Goal: Task Accomplishment & Management: Use online tool/utility

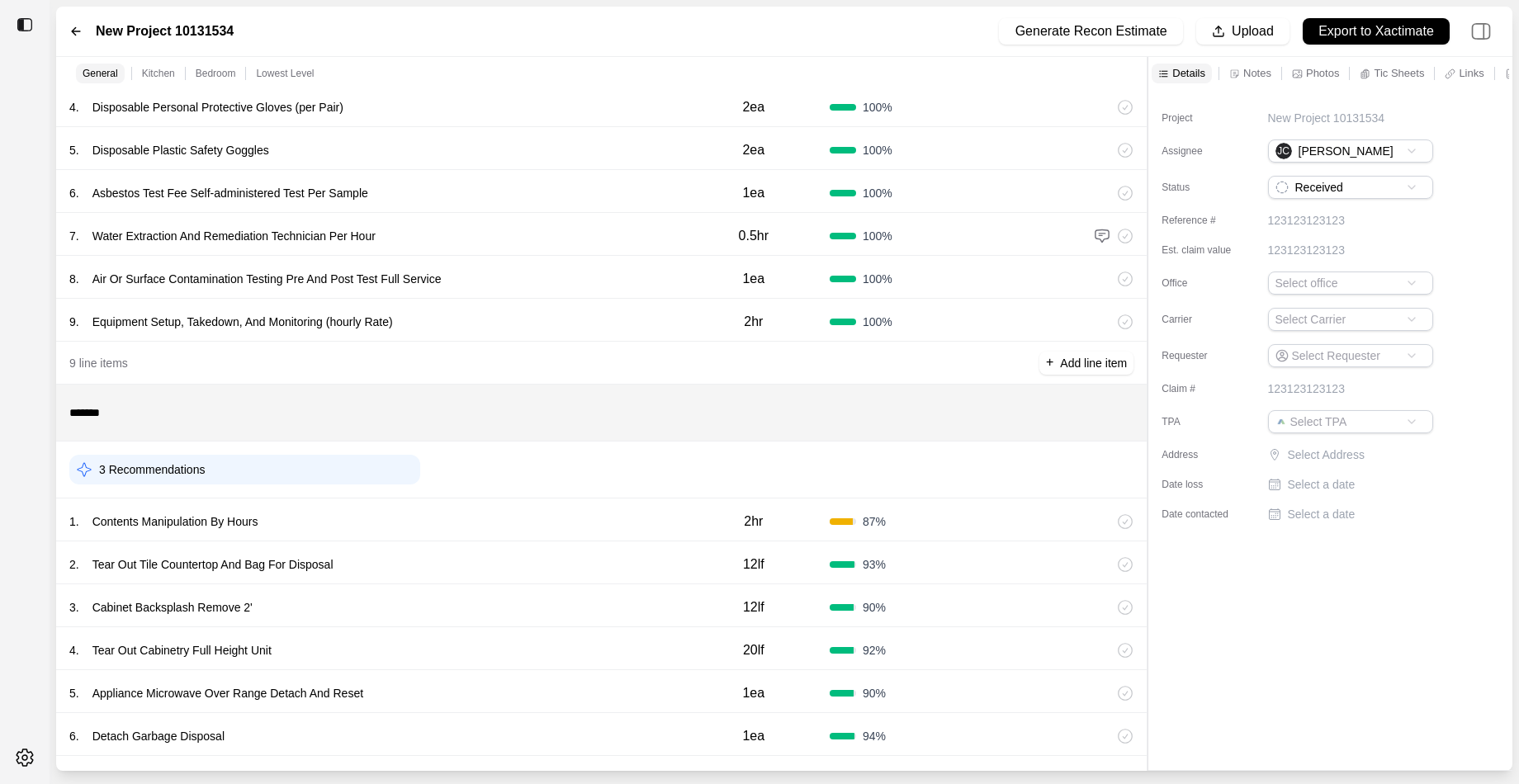
scroll to position [262, 0]
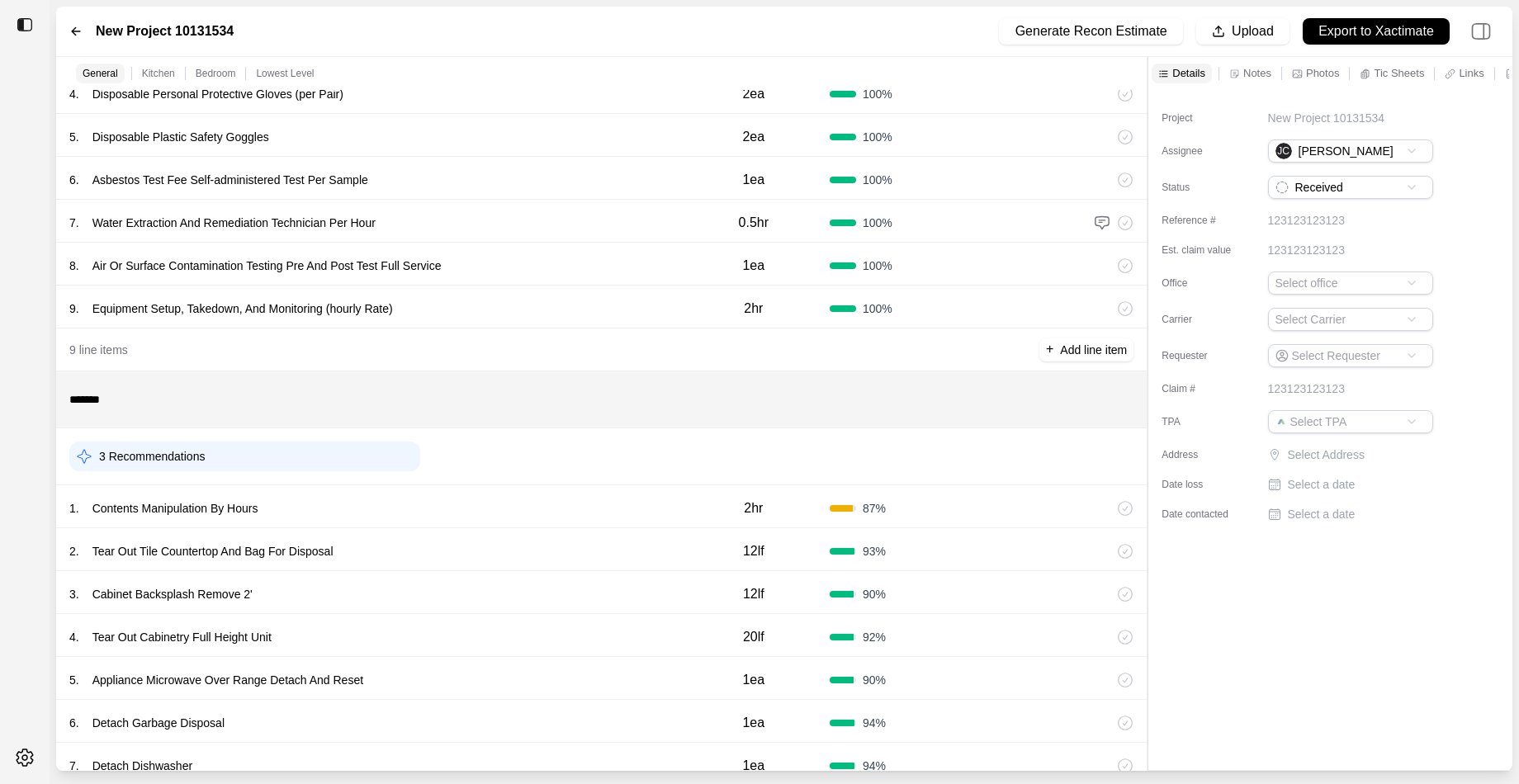
click at [486, 507] on div "1 . Contents Manipulation By Hours" at bounding box center [373, 508] width 608 height 23
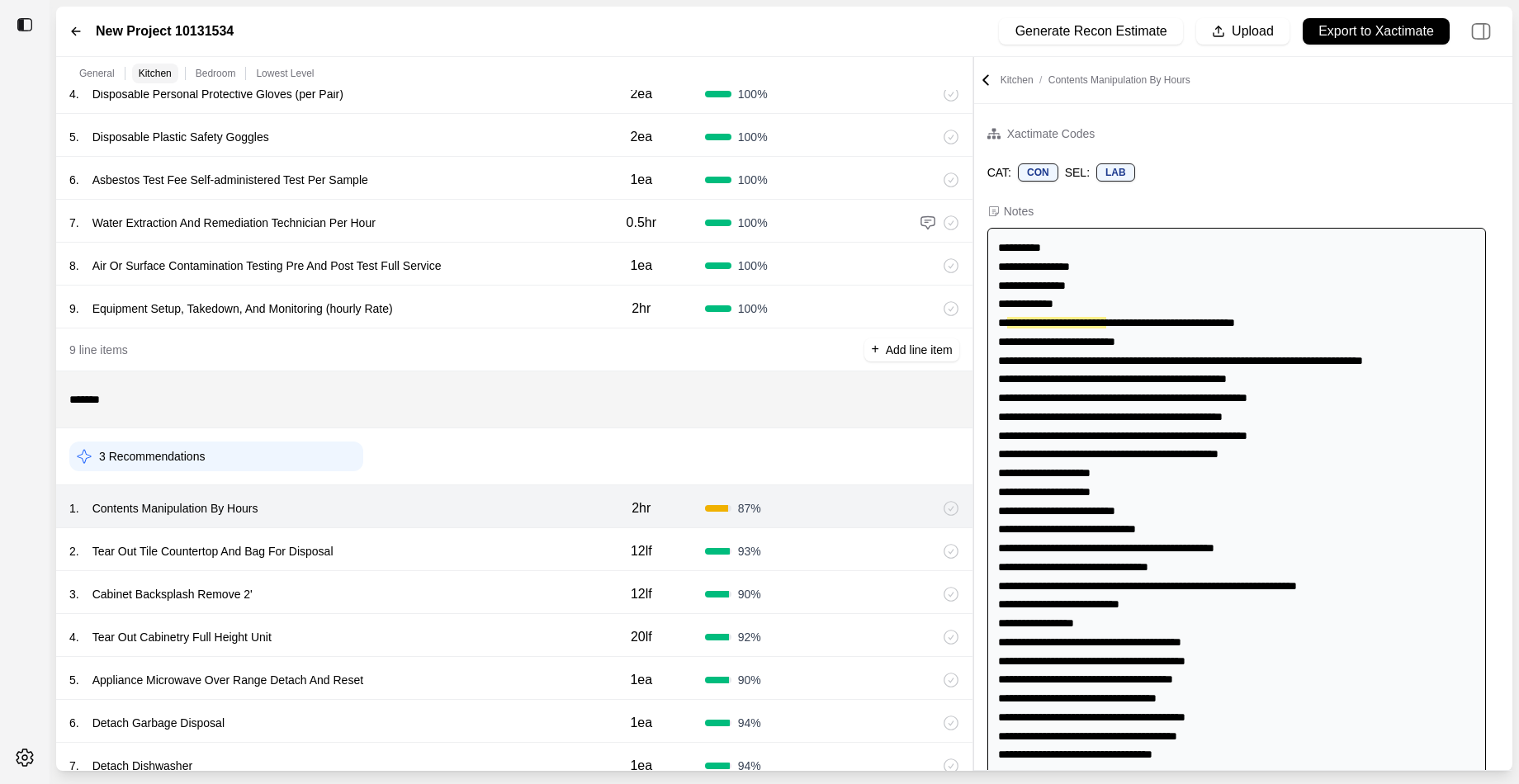
click at [956, 376] on div "General Kitchen Bedroom Lowest Level ******* 1 Recommendation 1 . Emergency Ser…" at bounding box center [783, 413] width 1456 height 714
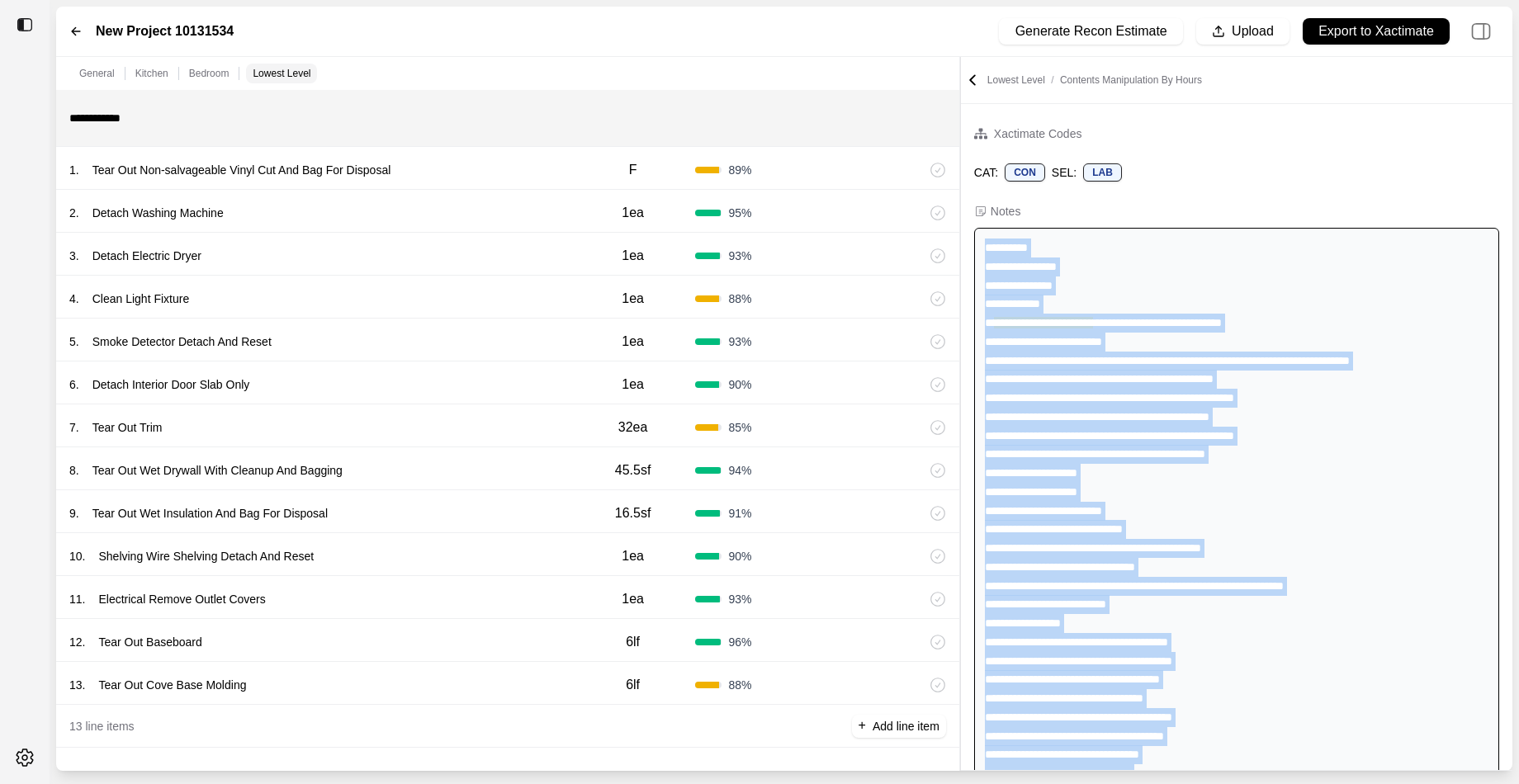
scroll to position [575, 0]
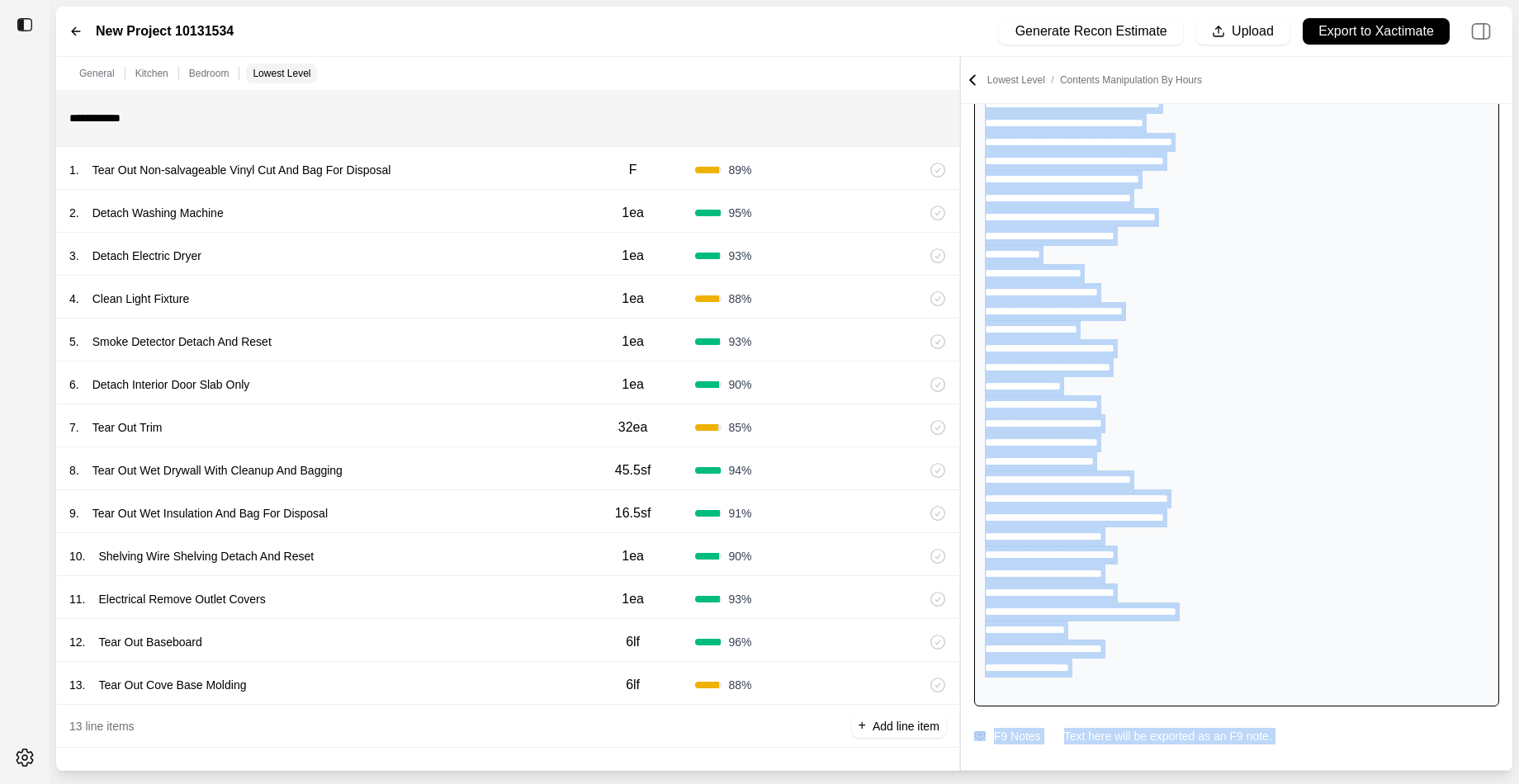
drag, startPoint x: 984, startPoint y: 249, endPoint x: 1278, endPoint y: 891, distance: 706.1
click at [1278, 783] on html "New Project 10131534 Generate Recon Estimate Upload Export to Xactimate General…" at bounding box center [760, 392] width 1519 height 784
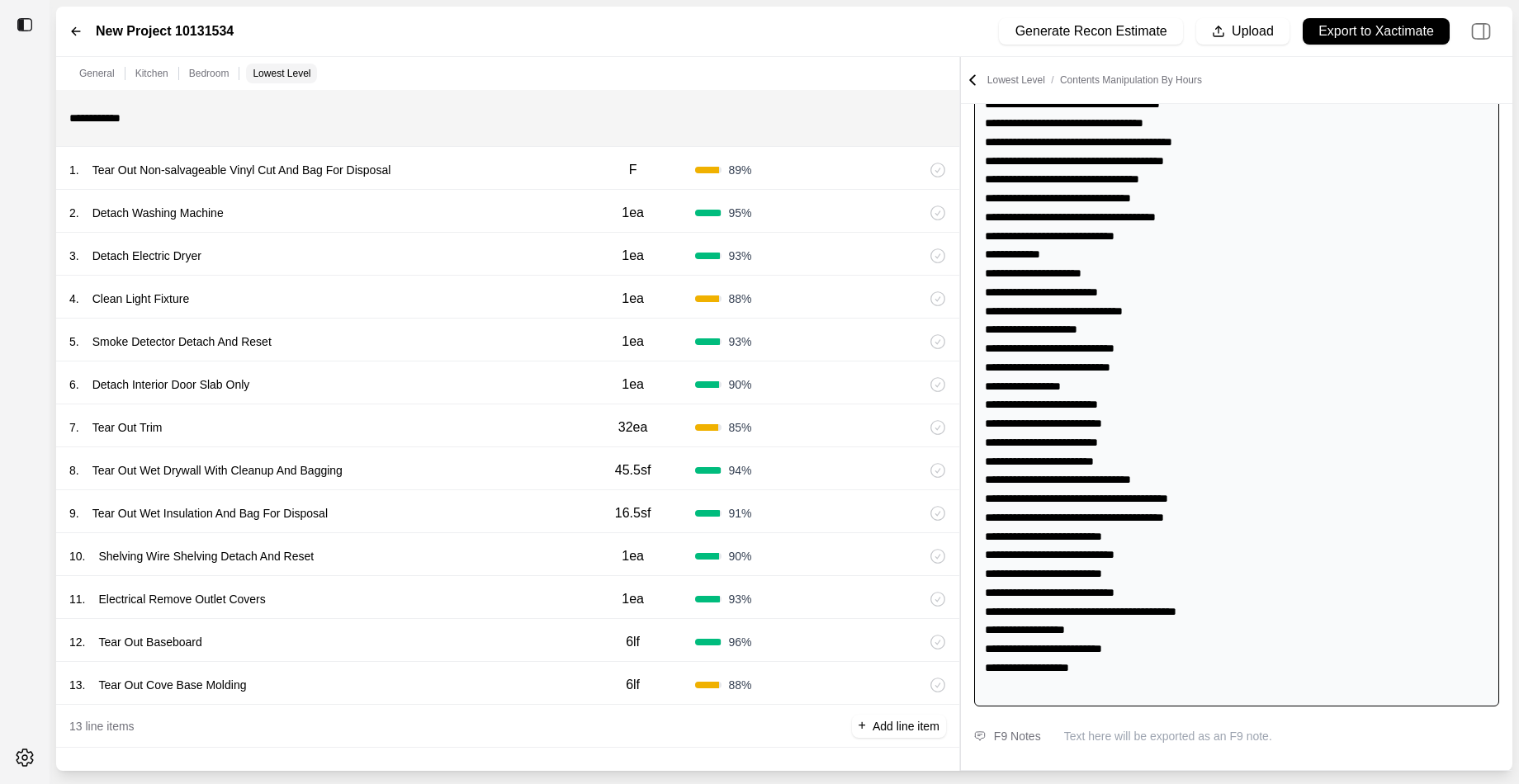
click at [1224, 426] on div "**********" at bounding box center [1236, 180] width 525 height 1054
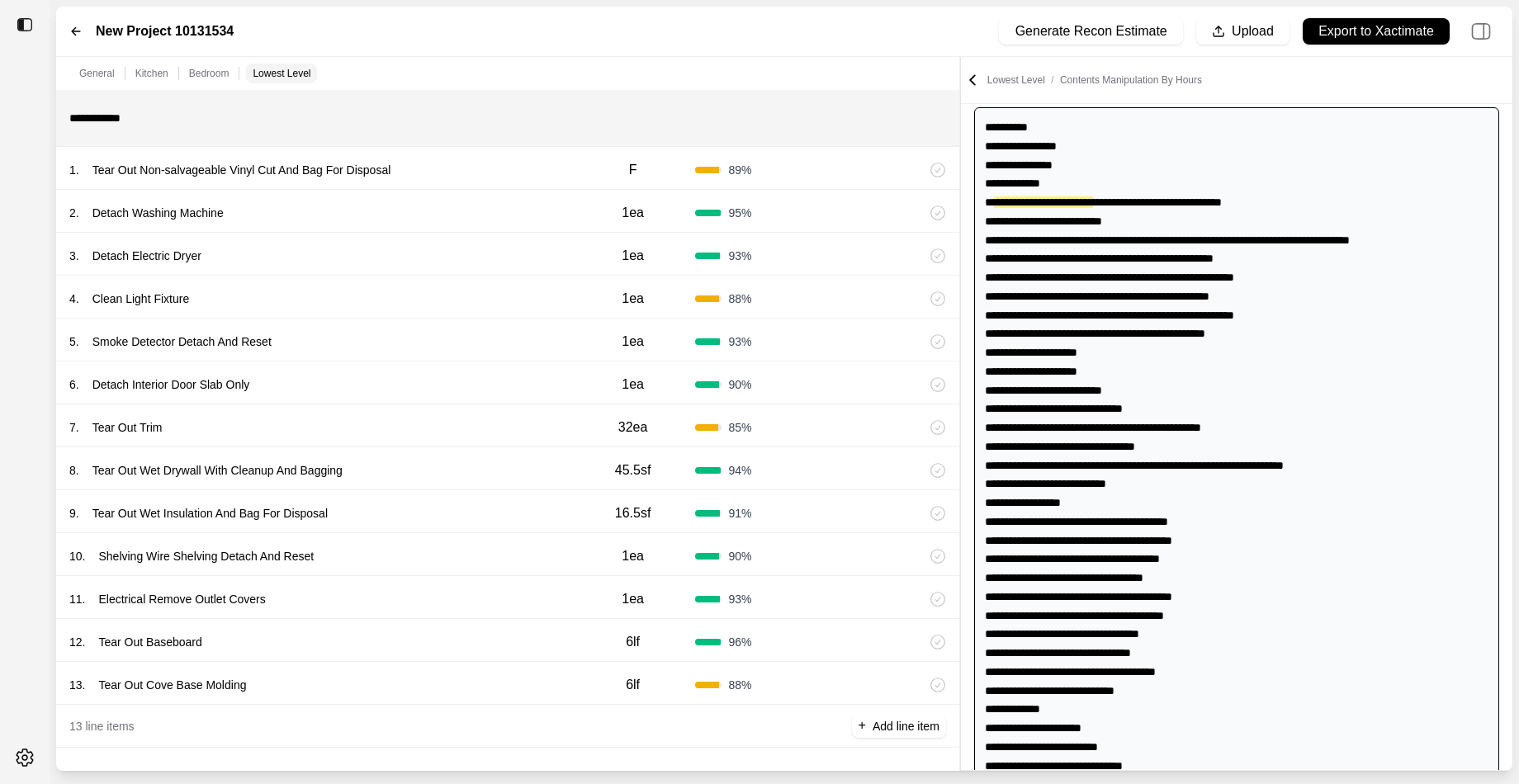
scroll to position [105, 0]
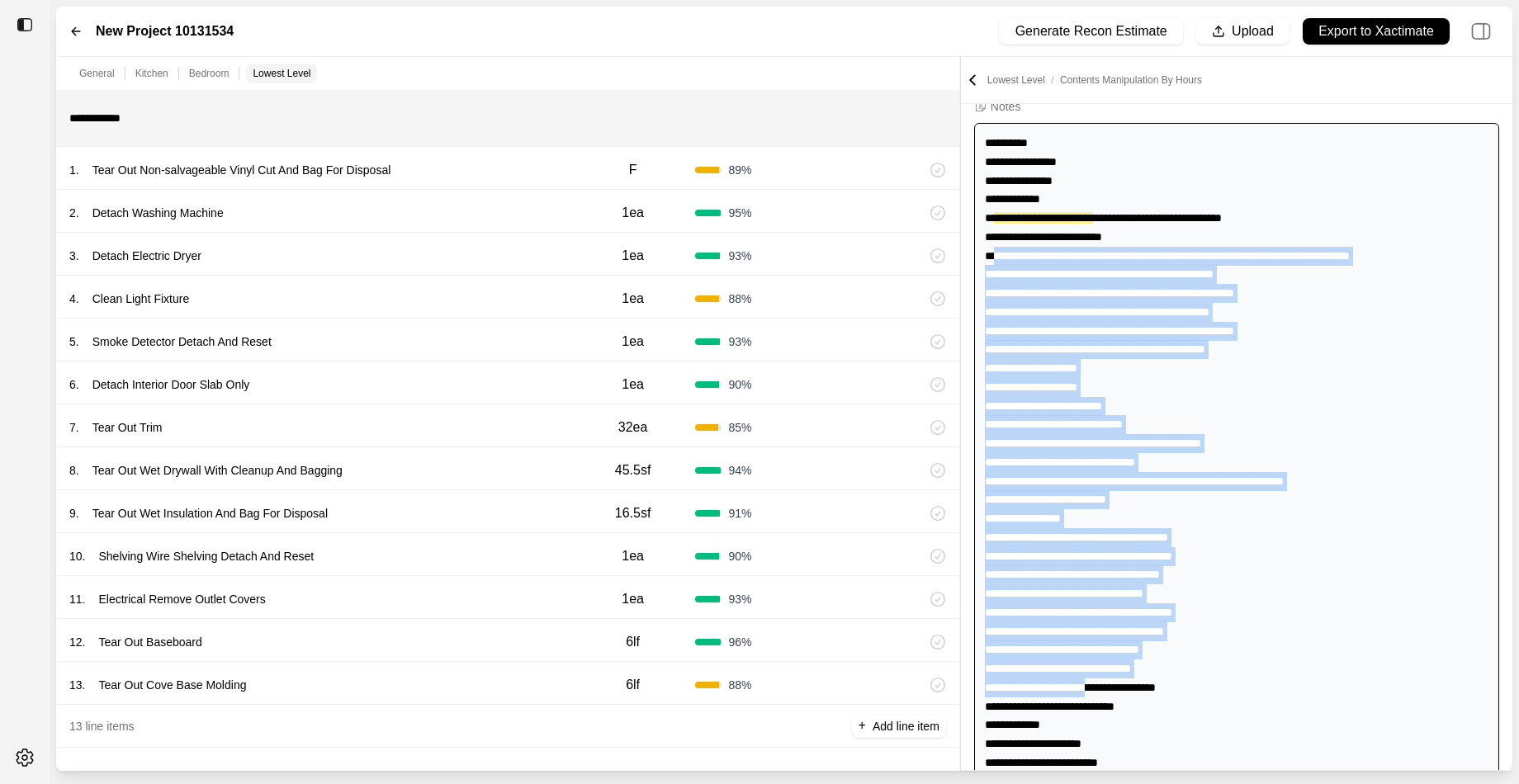
drag, startPoint x: 994, startPoint y: 266, endPoint x: 1129, endPoint y: 711, distance: 465.0
click at [1130, 712] on div "**********" at bounding box center [1236, 650] width 525 height 1054
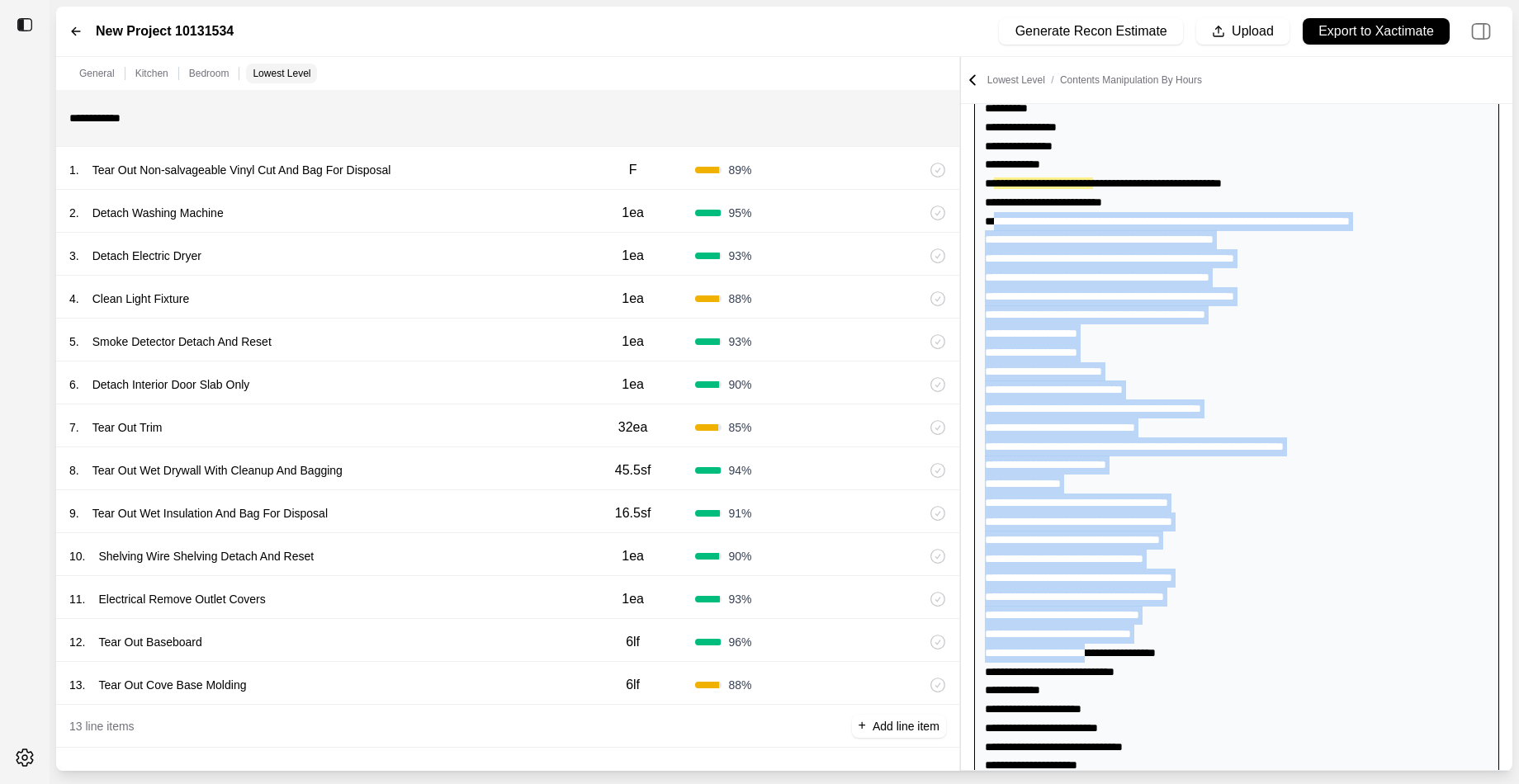
scroll to position [0, 0]
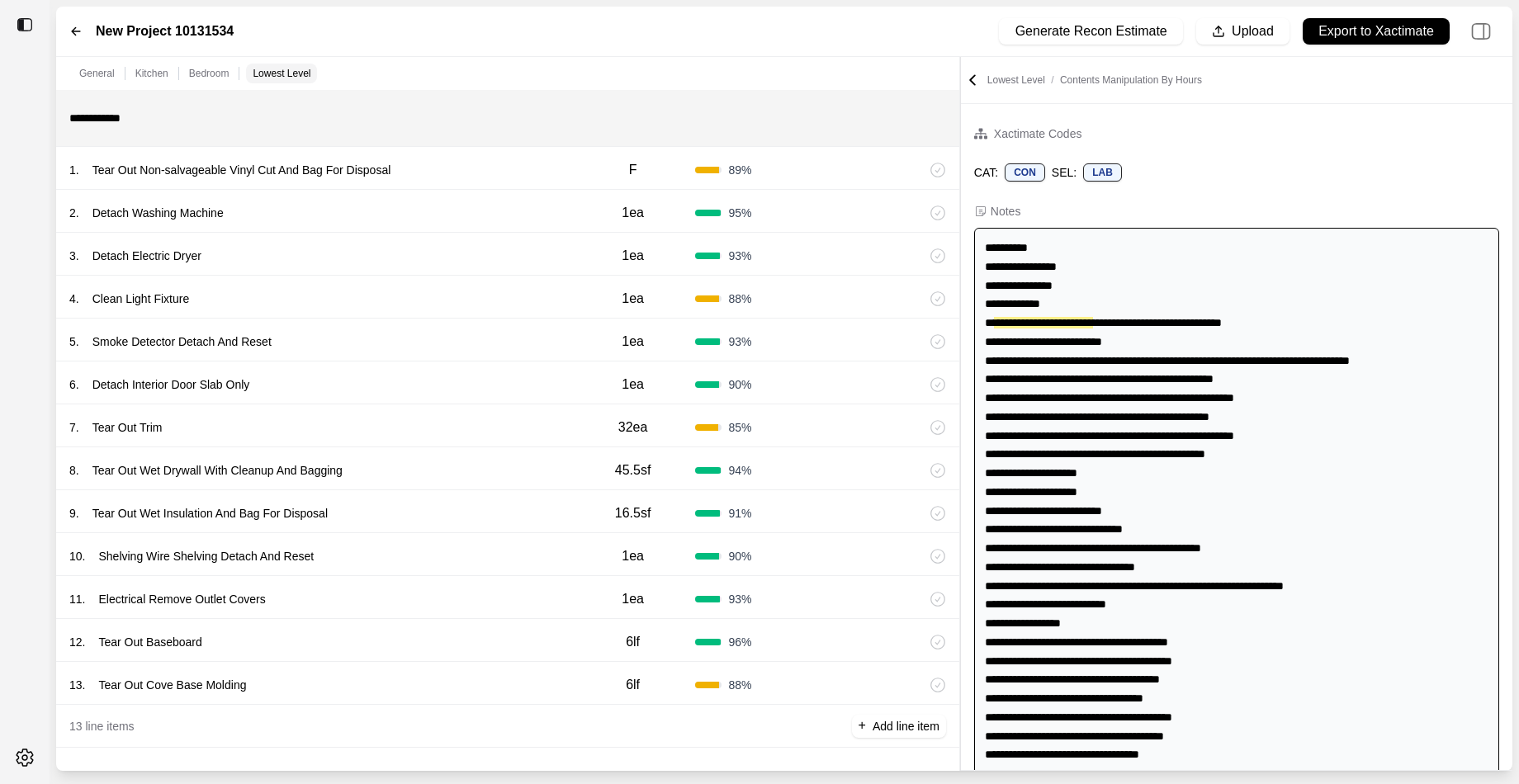
click at [1016, 349] on div "**********" at bounding box center [1236, 755] width 525 height 1054
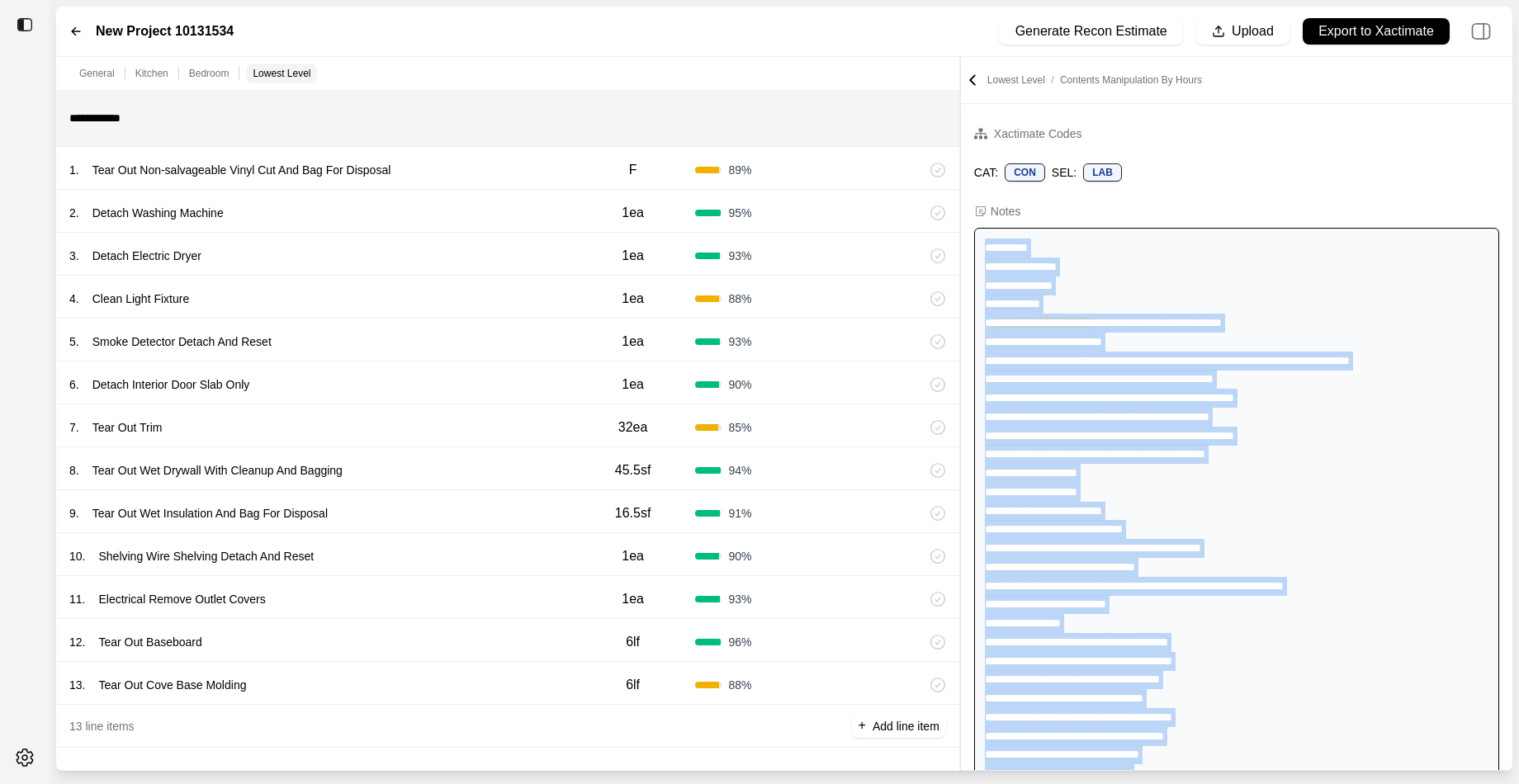
scroll to position [575, 0]
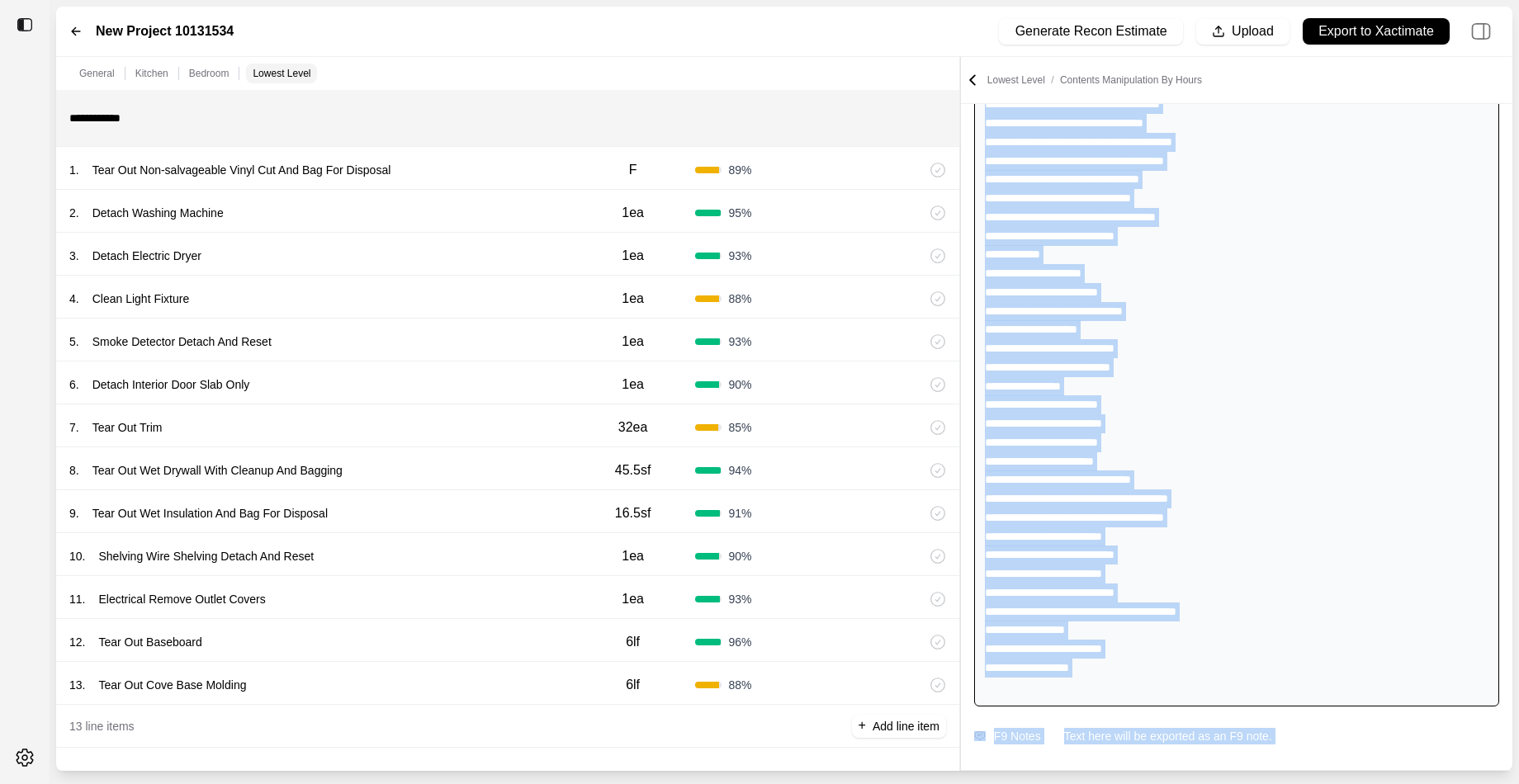
drag, startPoint x: 986, startPoint y: 247, endPoint x: 1213, endPoint y: 930, distance: 719.7
click at [1213, 783] on html "New Project 10131534 Generate Recon Estimate Upload Export to Xactimate General…" at bounding box center [760, 392] width 1519 height 784
click at [1341, 341] on div "**********" at bounding box center [1236, 180] width 525 height 1054
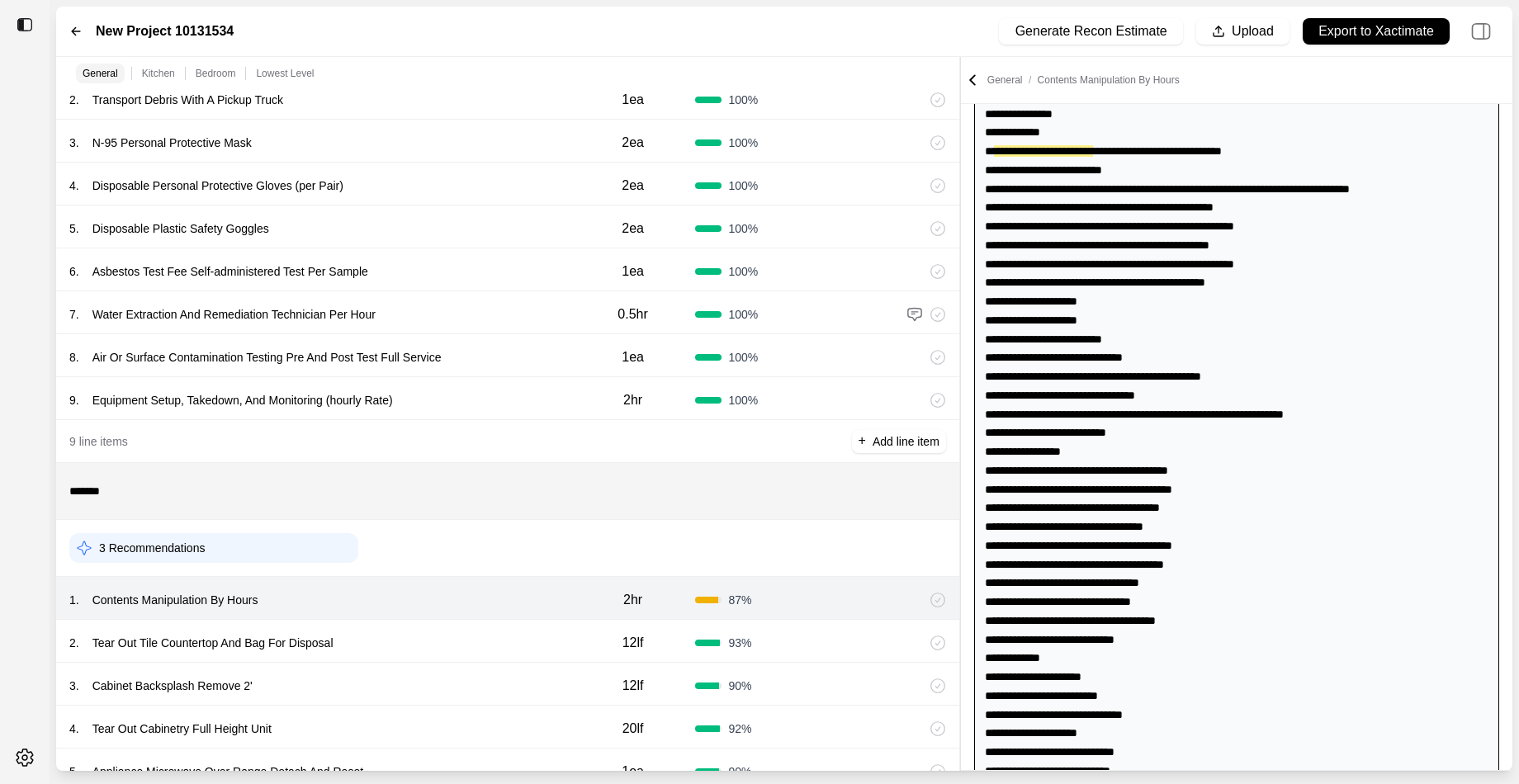
scroll to position [337, 0]
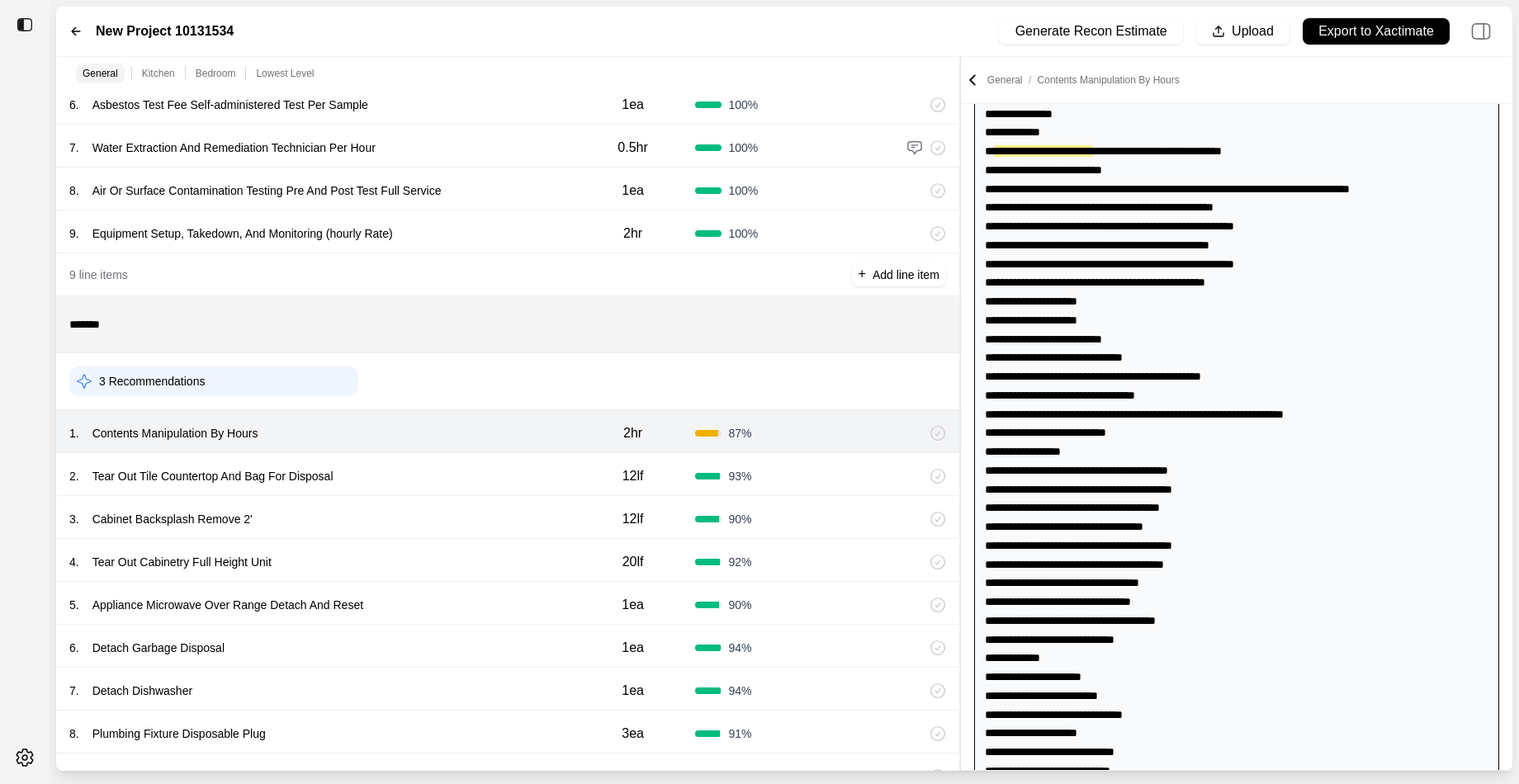
click at [531, 432] on div "1 . Contents Manipulation By Hours" at bounding box center [320, 433] width 501 height 23
click at [504, 482] on div "2 . Tear Out Tile Countertop And Bag For Disposal" at bounding box center [320, 476] width 501 height 23
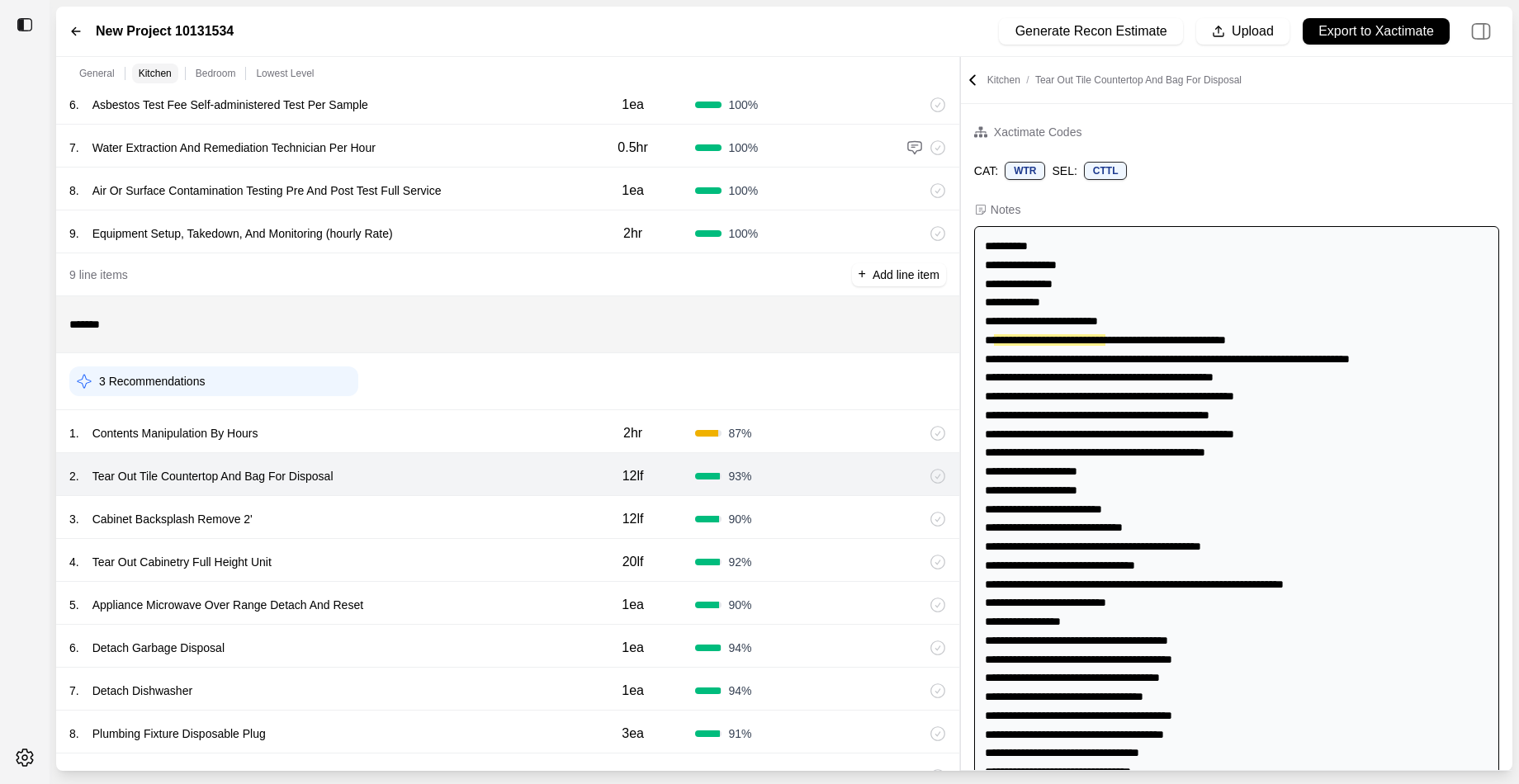
scroll to position [0, 0]
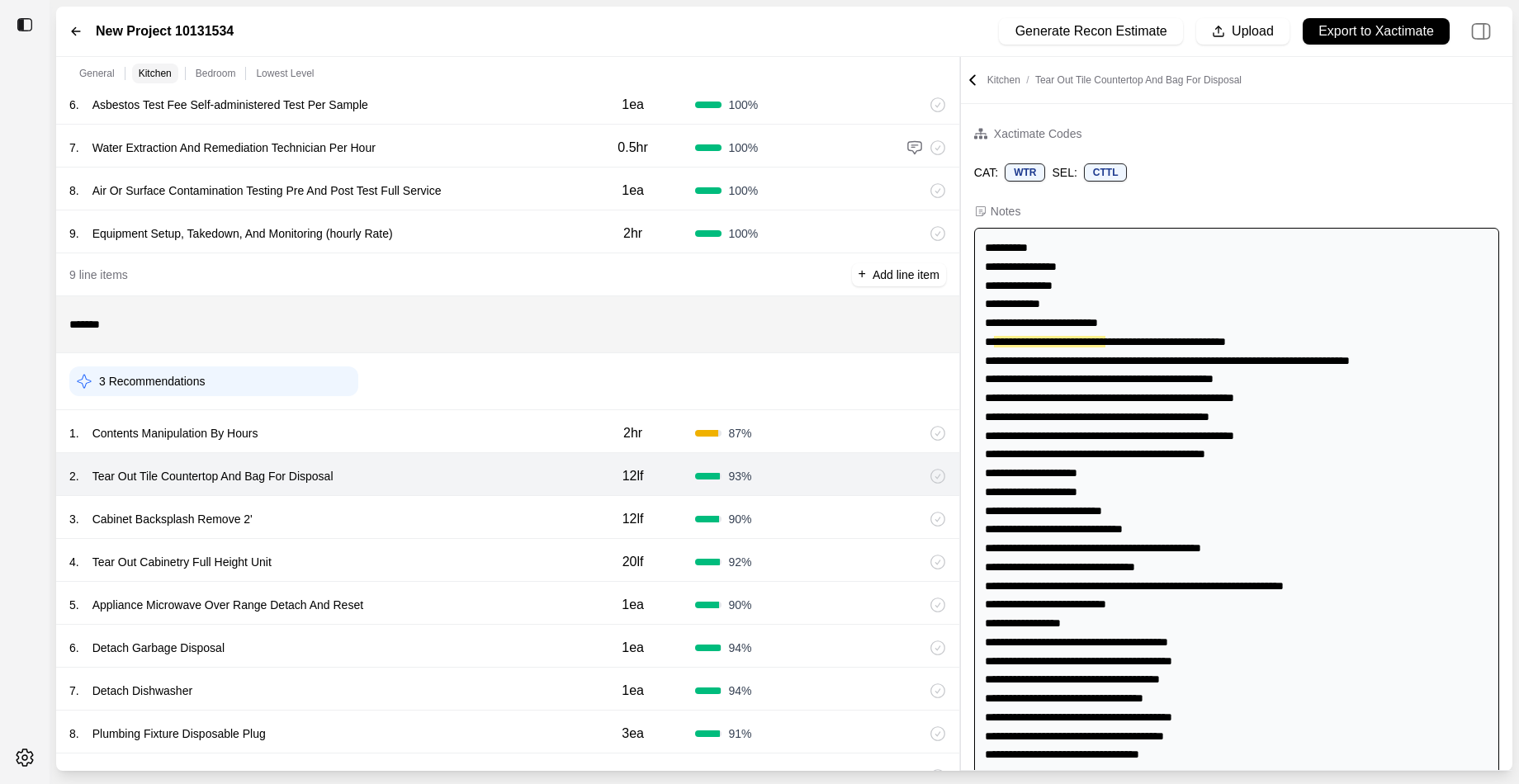
click at [496, 514] on div "3 . Cabinet Backsplash Remove 2'" at bounding box center [320, 519] width 501 height 23
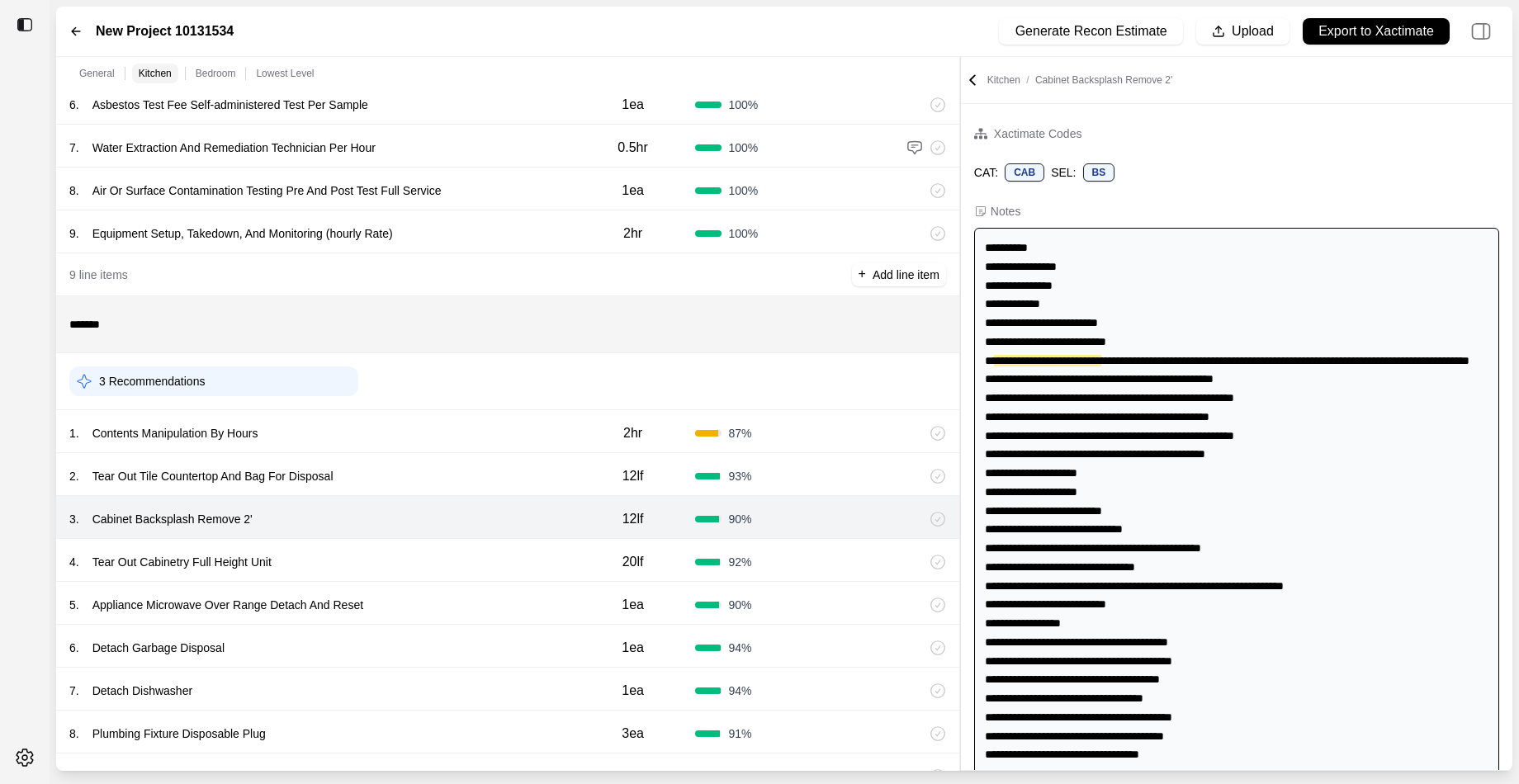
click at [474, 563] on div "4 . Tear Out Cabinetry Full Height Unit" at bounding box center [320, 562] width 501 height 23
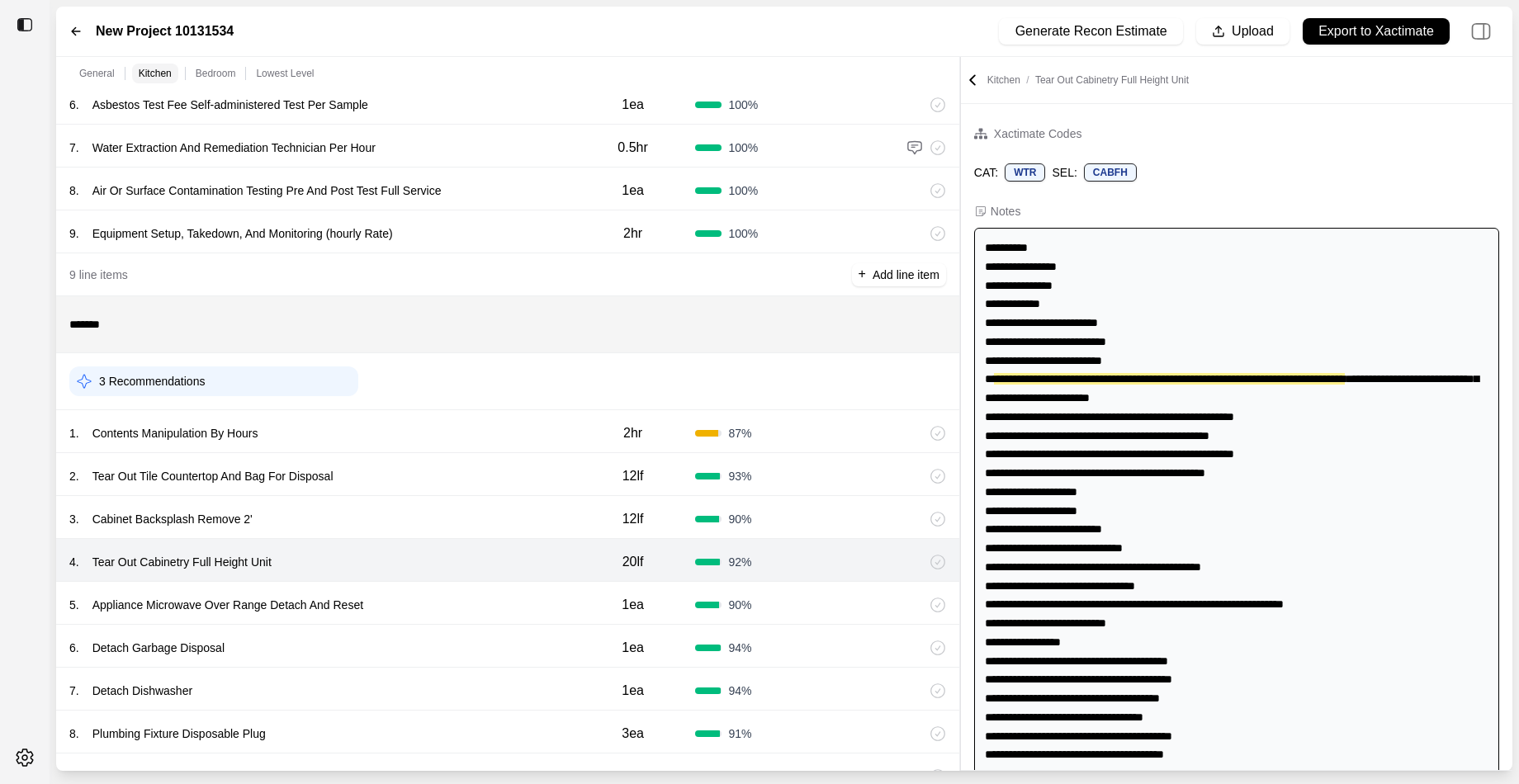
click at [463, 594] on div "5 . Appliance Microwave Over Range Detach And Reset" at bounding box center [320, 604] width 501 height 23
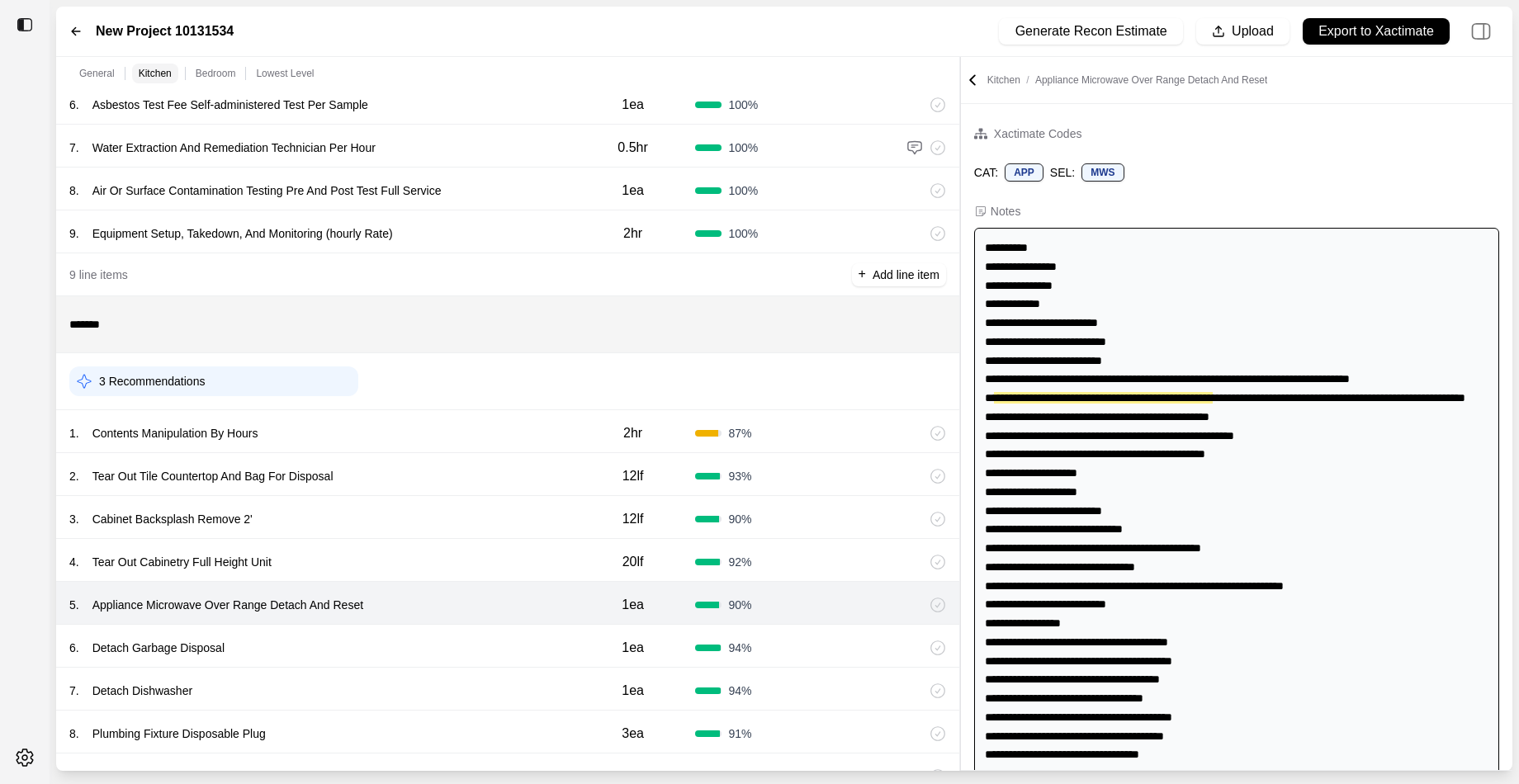
click at [450, 642] on div "6 . Detach Garbage Disposal" at bounding box center [320, 648] width 501 height 23
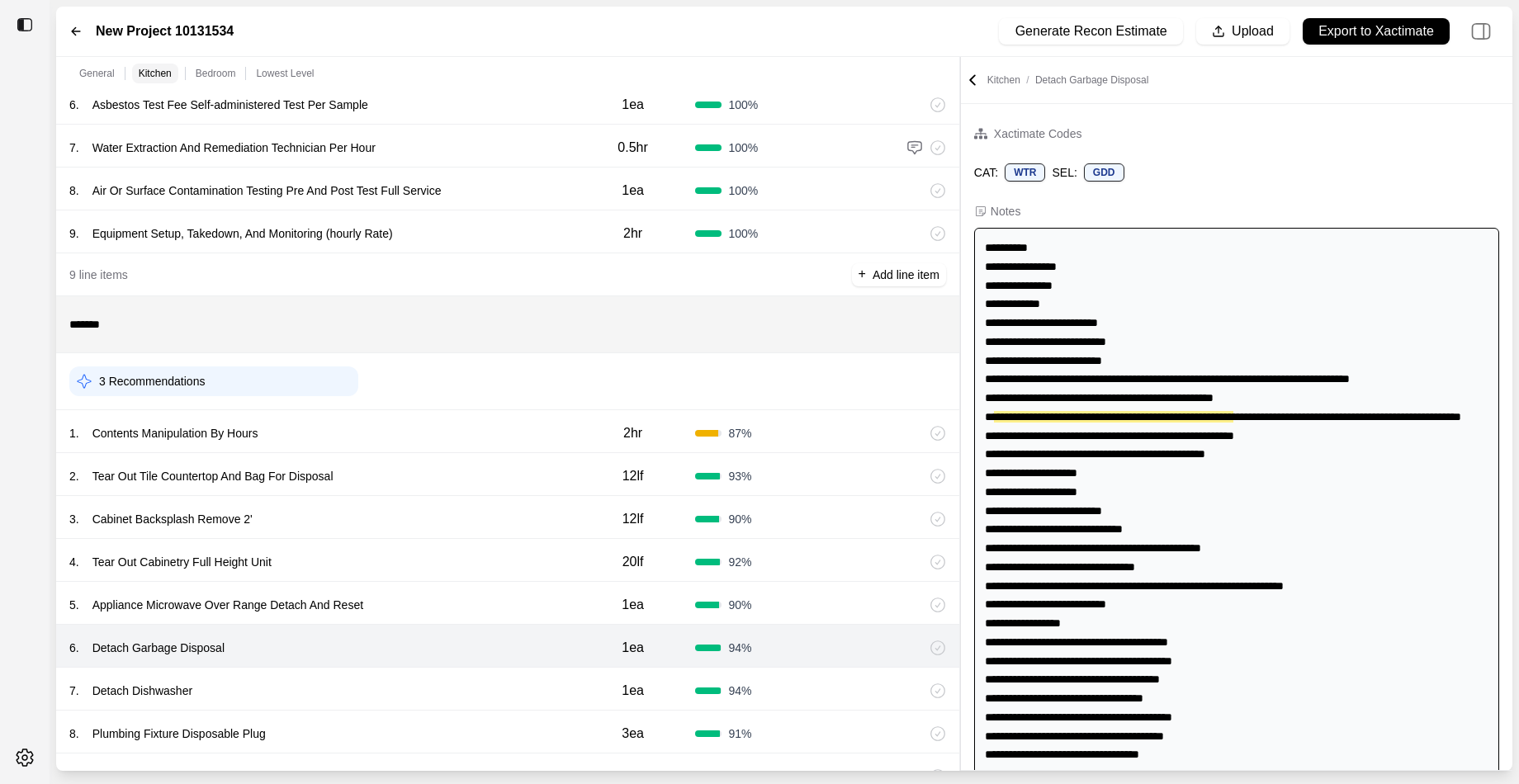
click at [455, 627] on div "6 . Detach Garbage Disposal 1ea 94 %" at bounding box center [507, 646] width 903 height 43
click at [458, 605] on div "5 . Appliance Microwave Over Range Detach And Reset" at bounding box center [320, 604] width 501 height 23
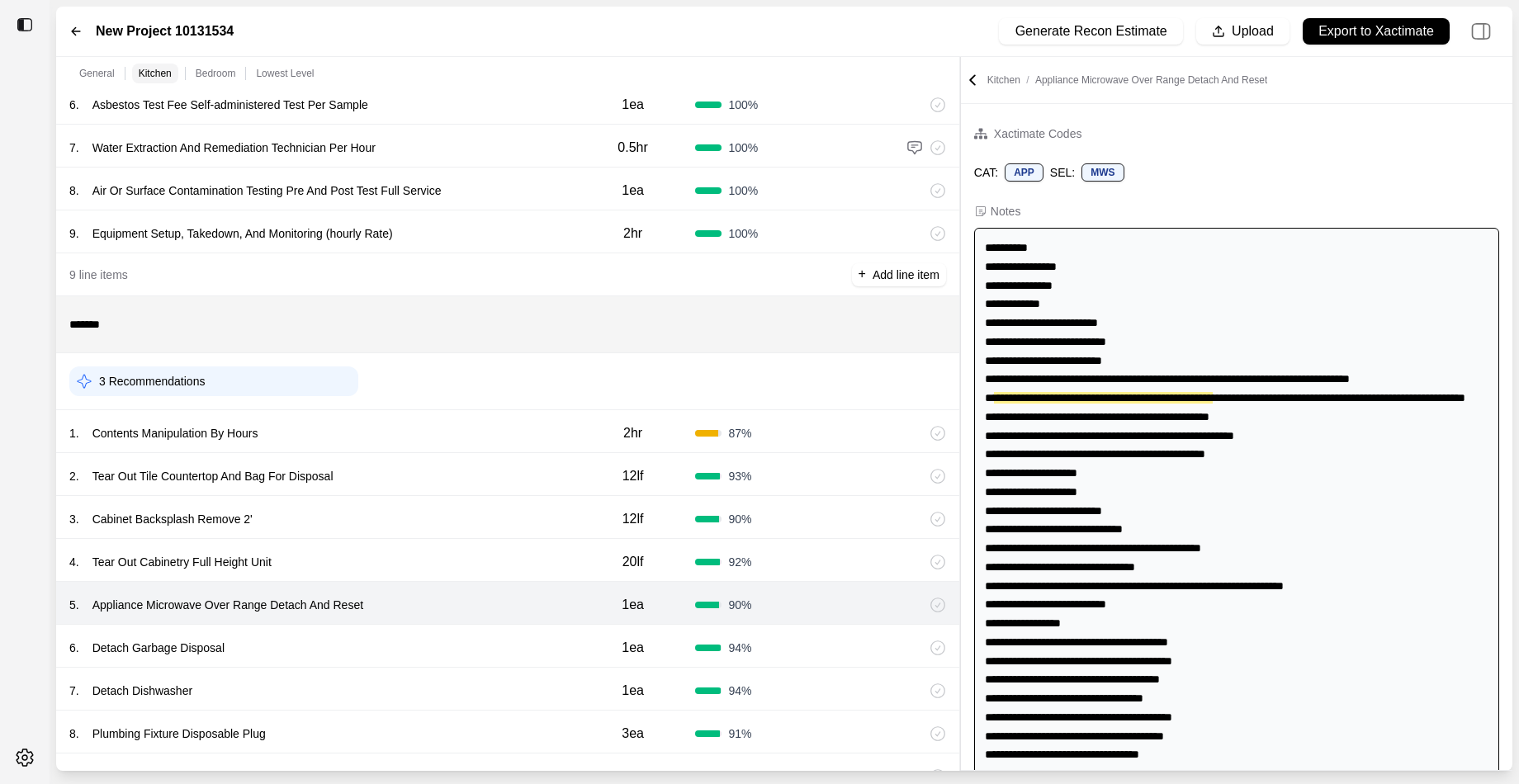
click at [450, 638] on div "6 . Detach Garbage Disposal" at bounding box center [320, 648] width 501 height 23
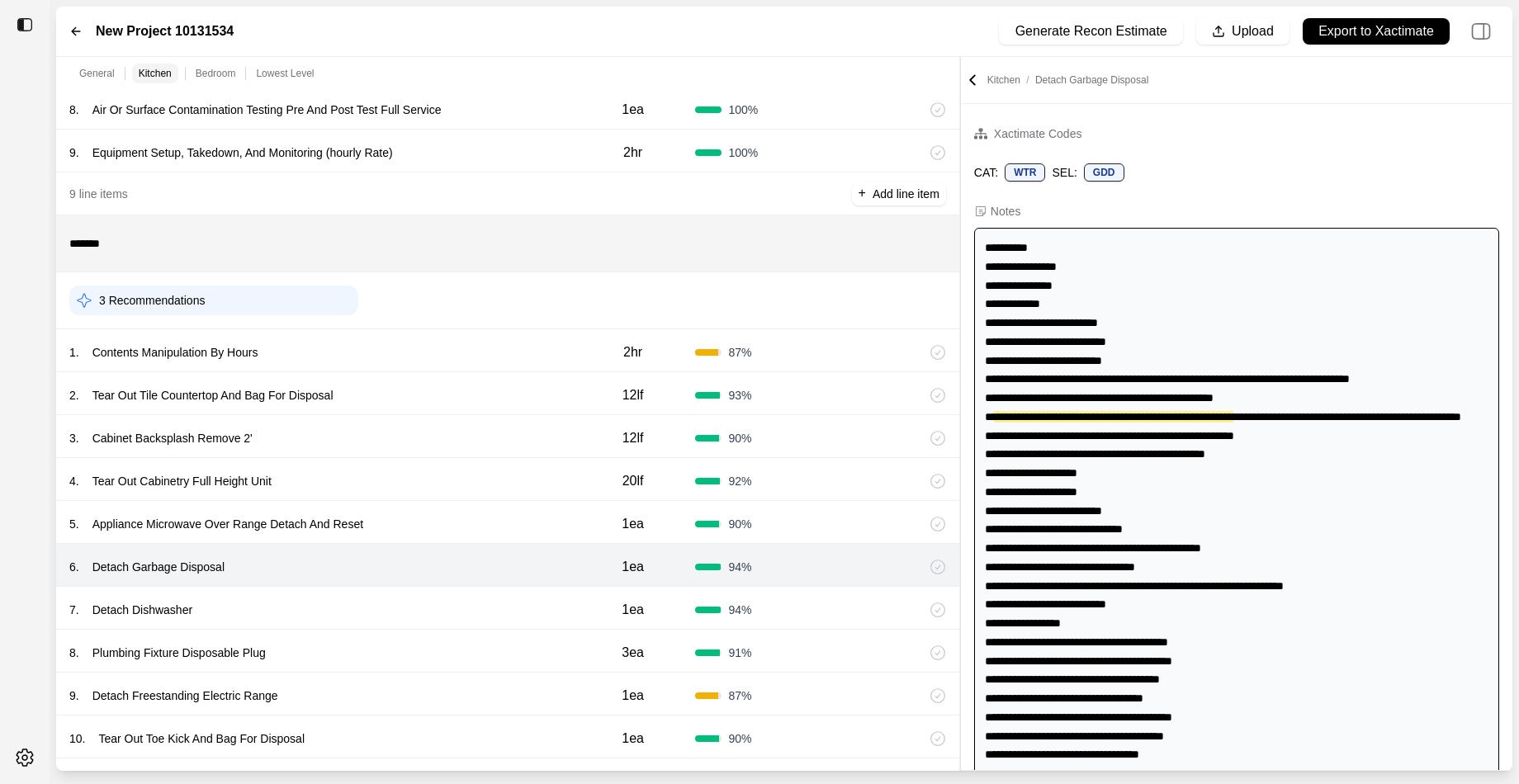
scroll to position [433, 0]
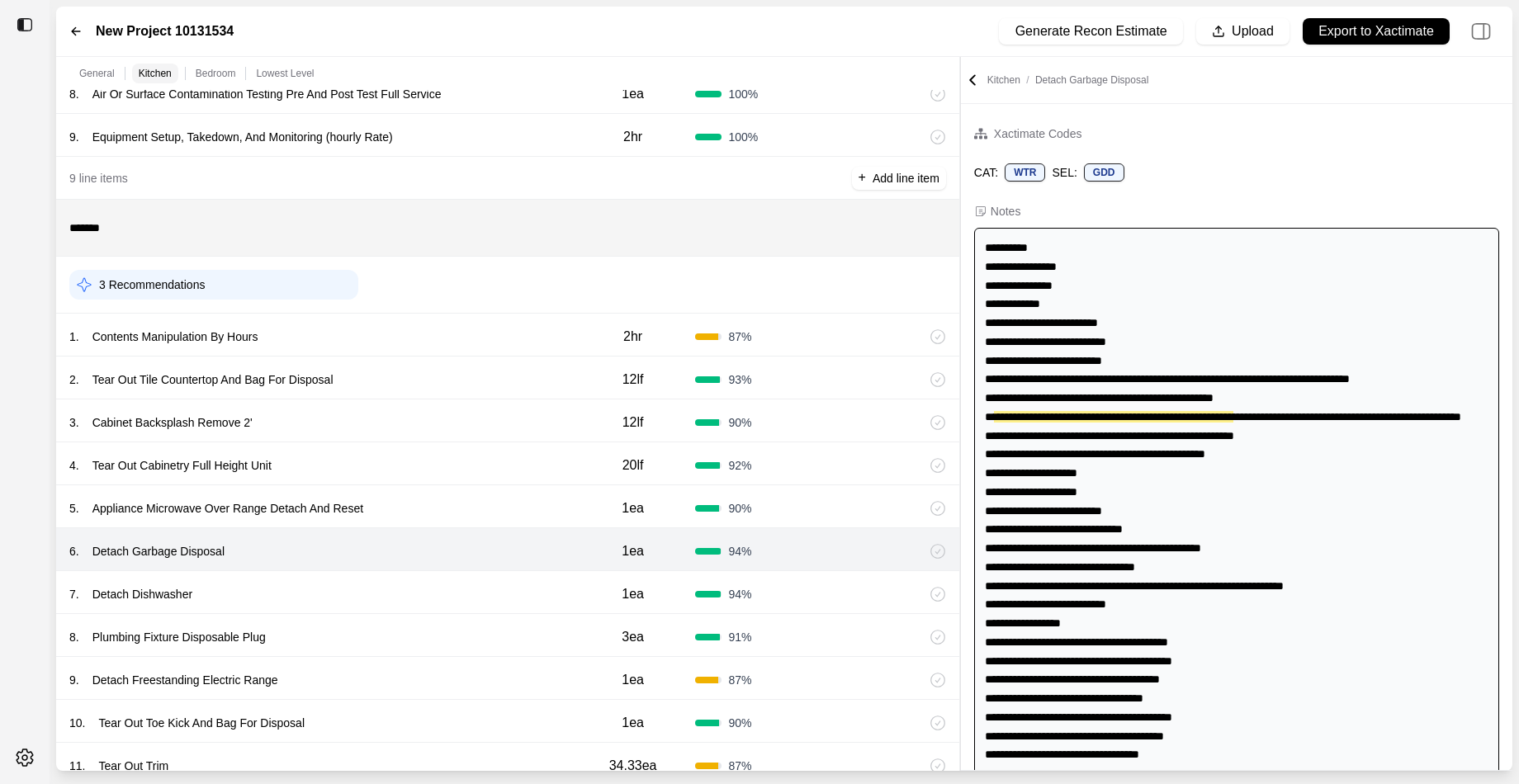
click at [449, 576] on div "7 . Detach Dishwasher 1ea 94 %" at bounding box center [507, 592] width 903 height 43
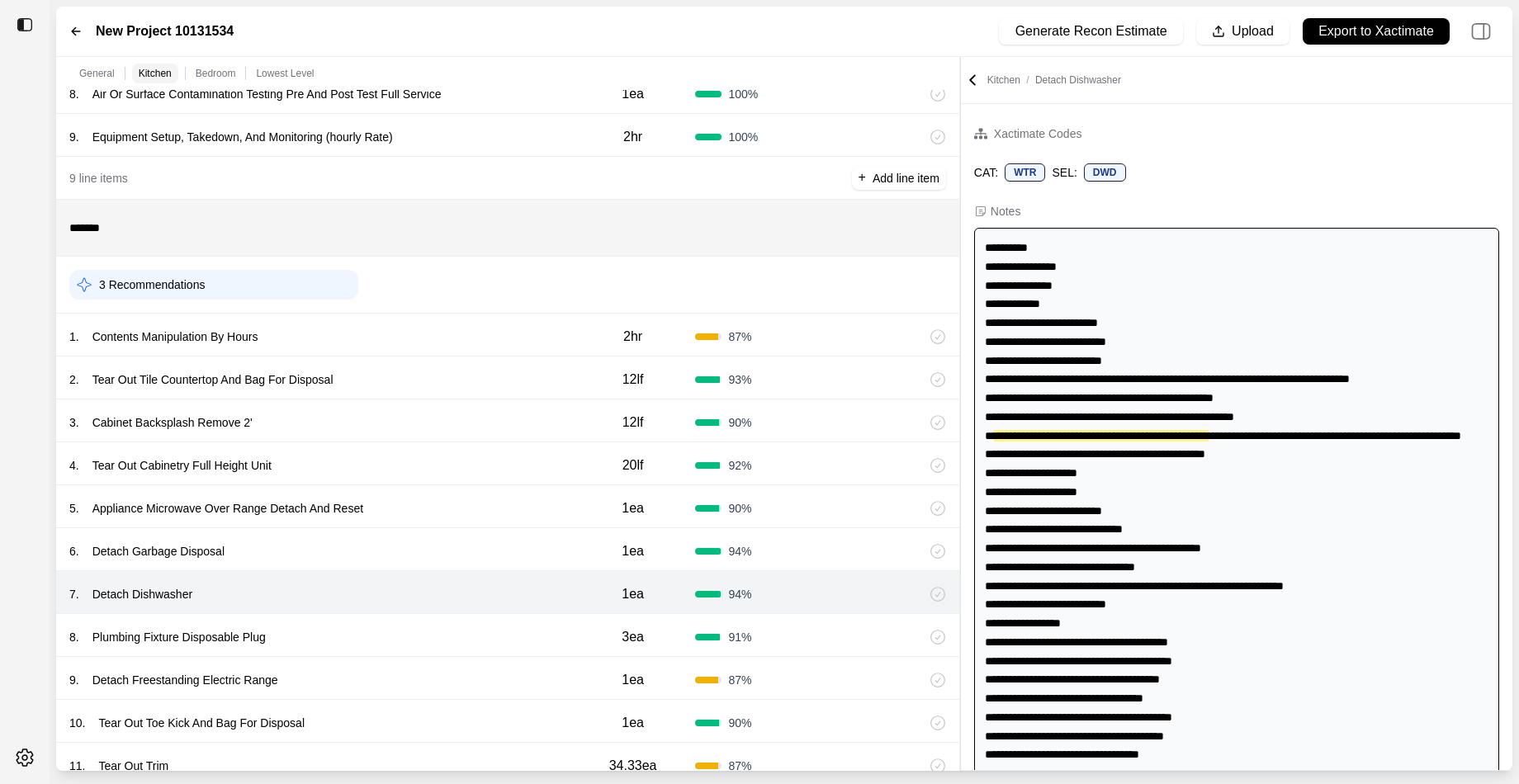
click at [448, 629] on div "8 . Plumbing Fixture Disposable Plug" at bounding box center [320, 636] width 501 height 23
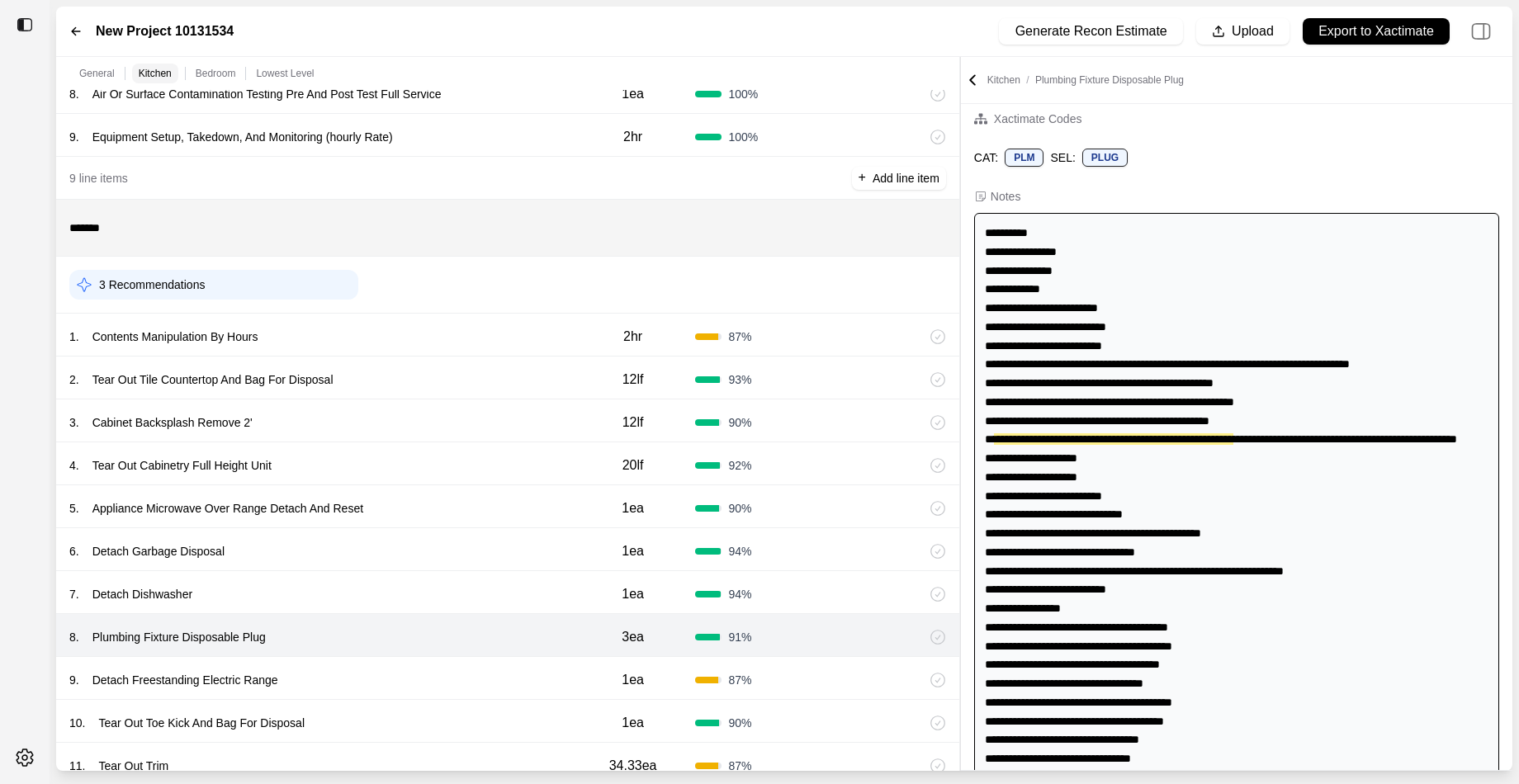
click at [445, 670] on div "9 . Detach Freestanding Electric Range" at bounding box center [320, 680] width 501 height 23
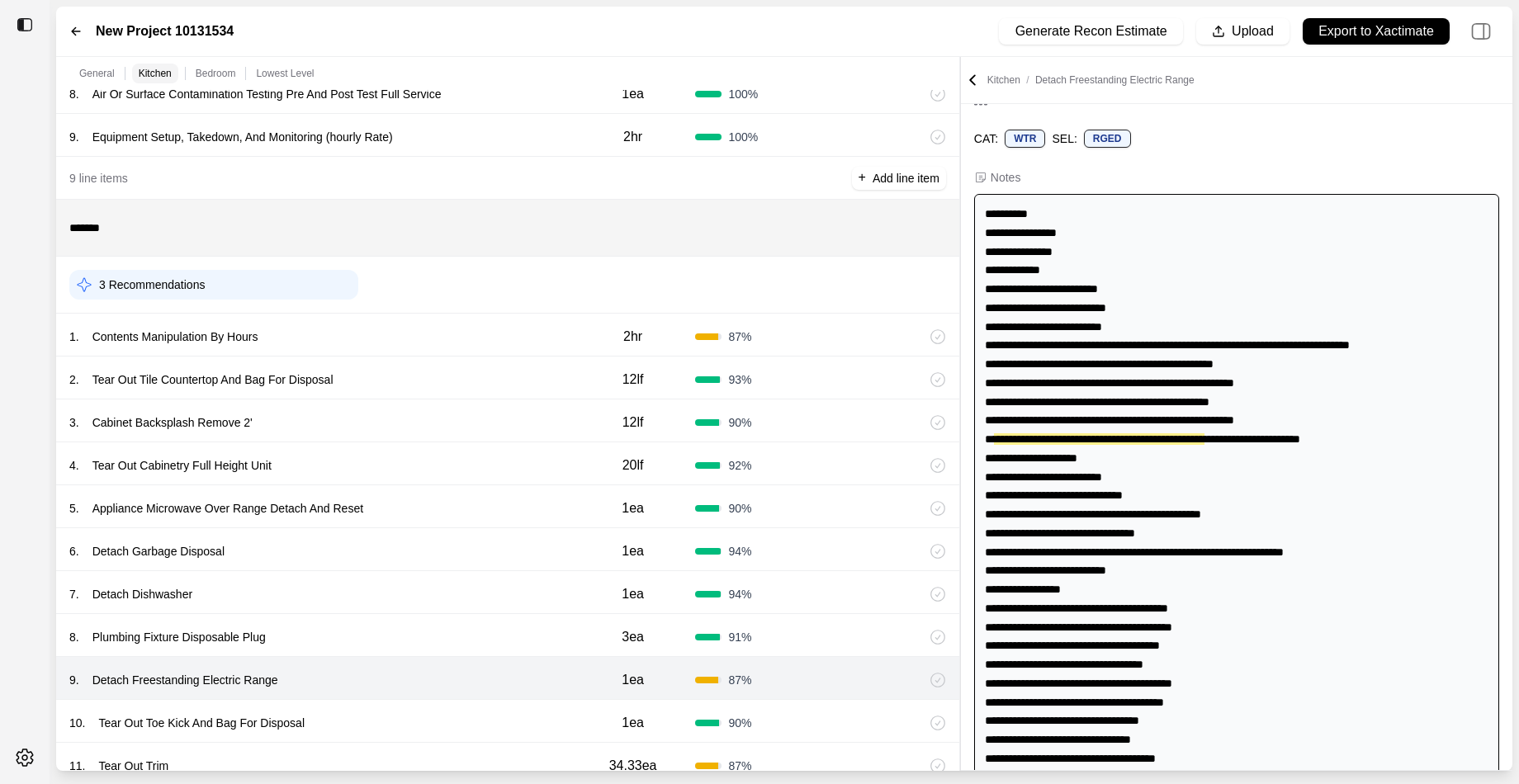
click at [430, 712] on div "10 . Tear Out Toe Kick And Bag For Disposal" at bounding box center [320, 723] width 501 height 23
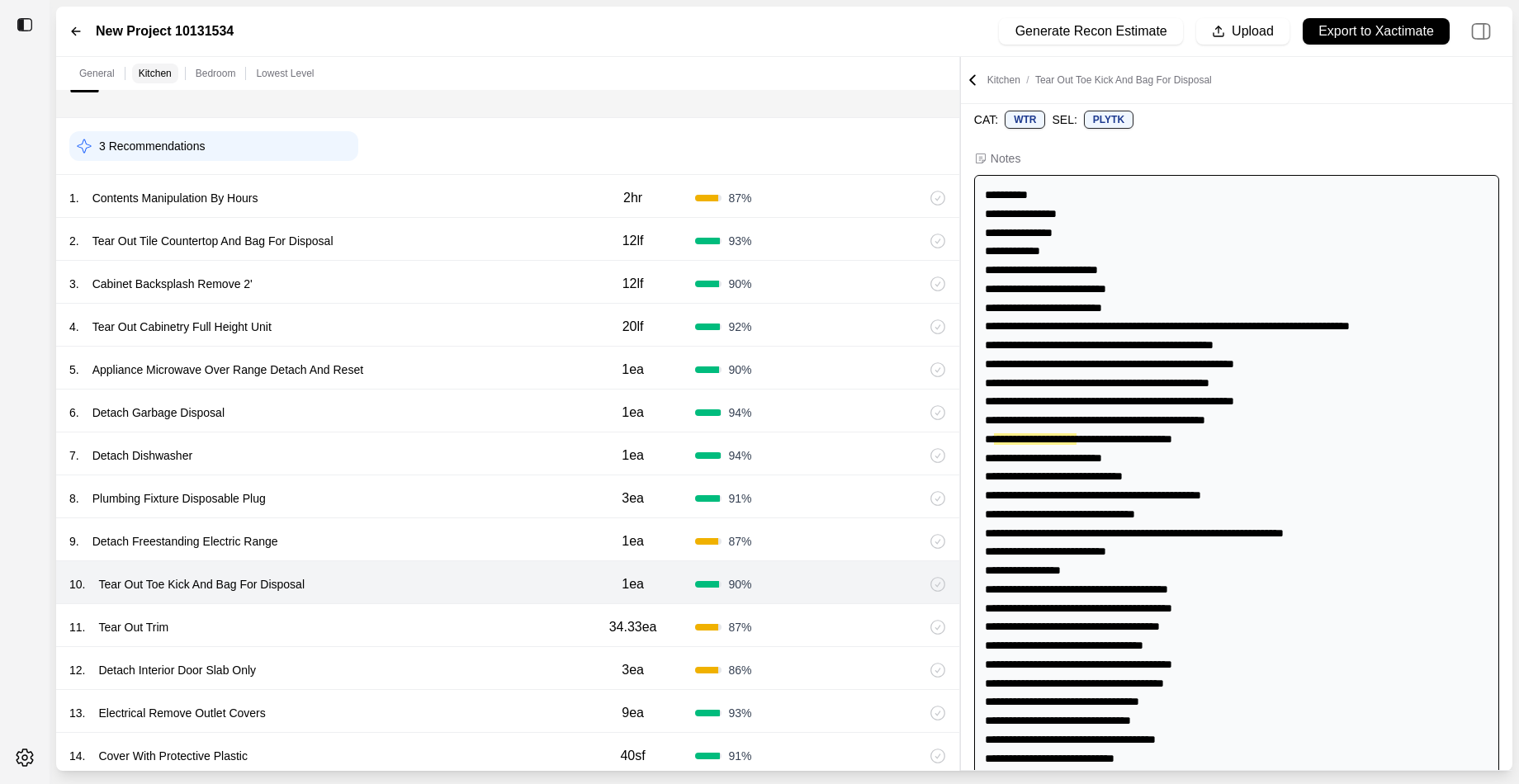
scroll to position [602, 0]
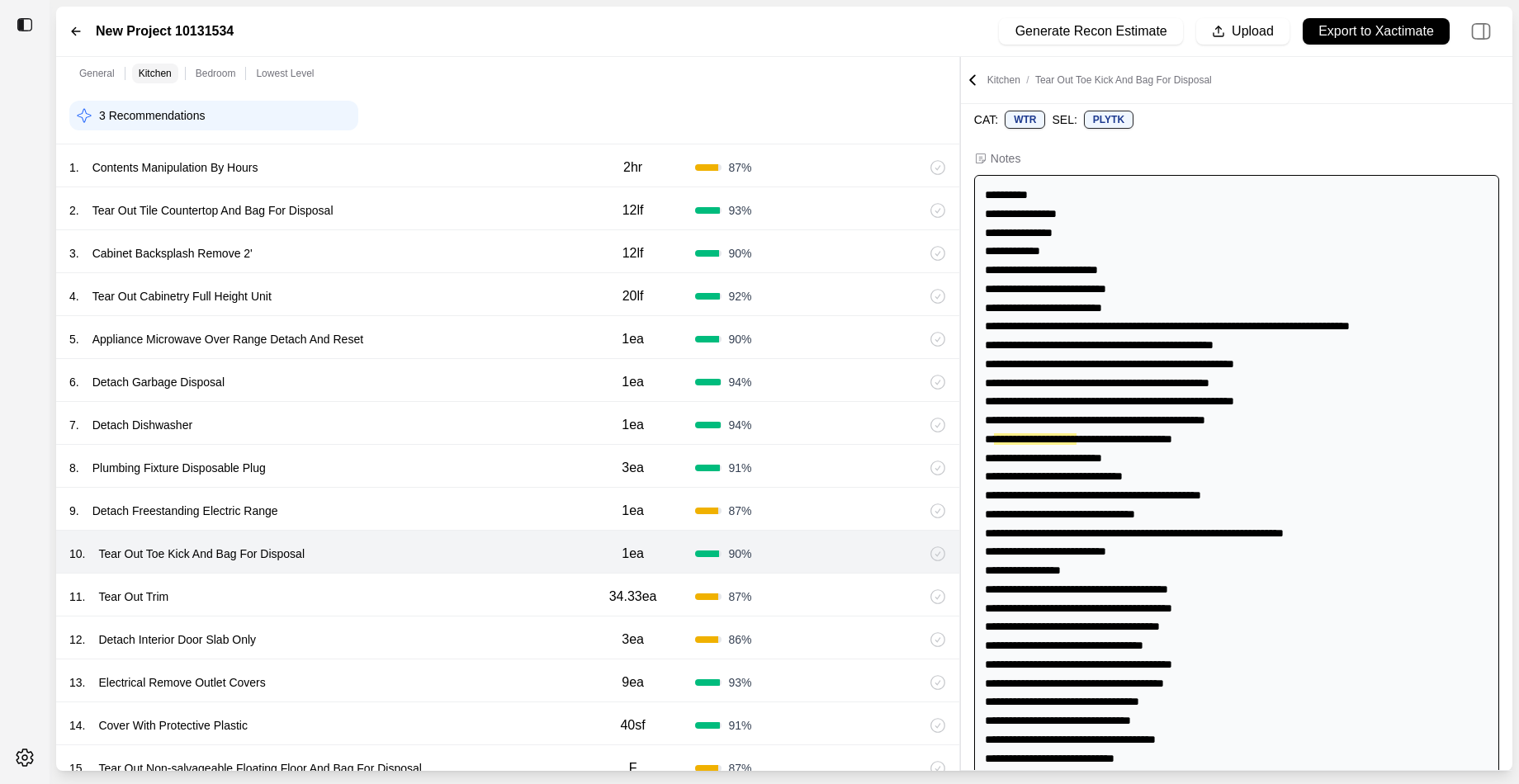
click at [452, 618] on div "12 . Detach Interior Door Slab Only 3ea 86 %" at bounding box center [507, 637] width 903 height 43
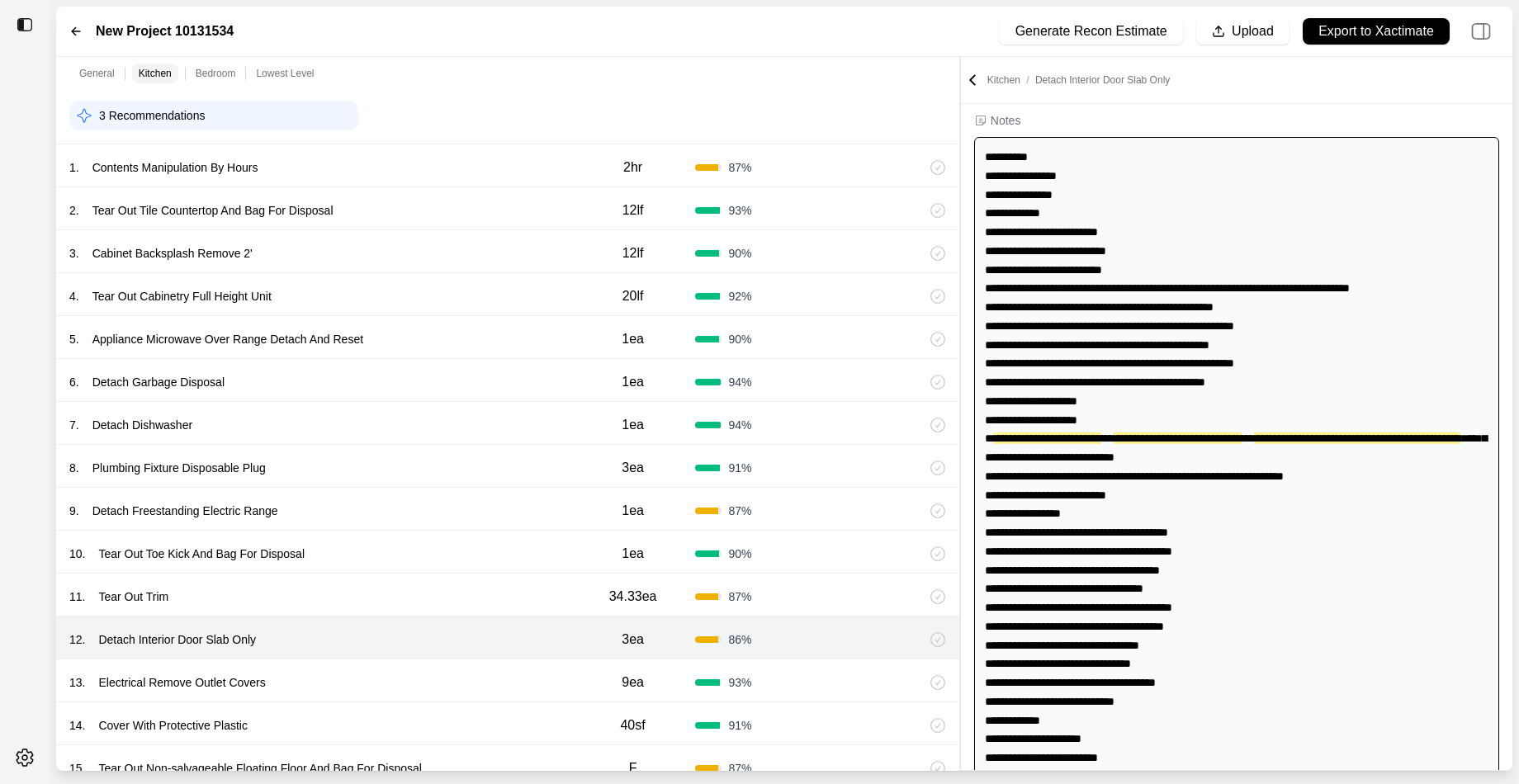
click at [464, 587] on div "11 . Tear Out Trim" at bounding box center [320, 597] width 501 height 23
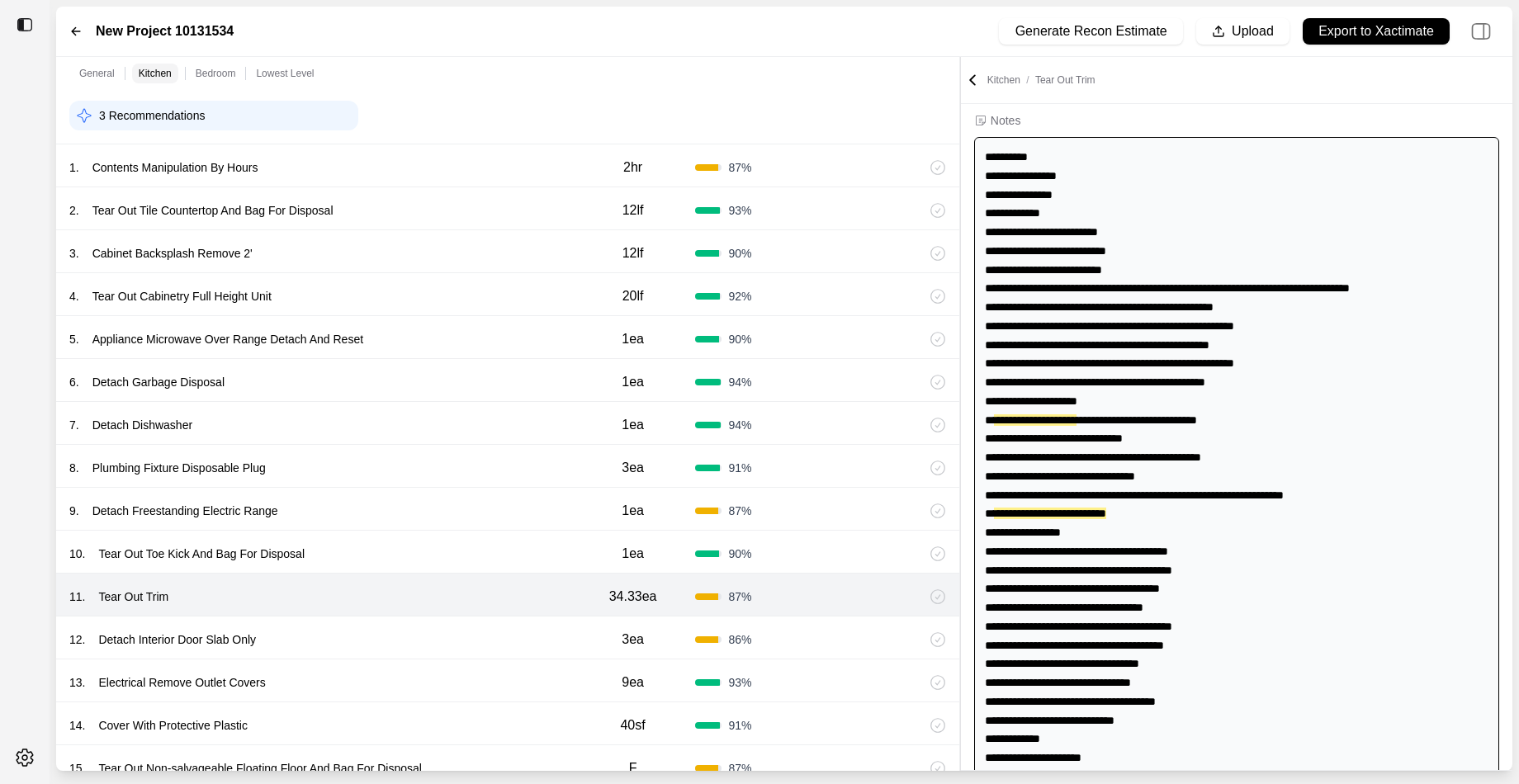
scroll to position [72, 0]
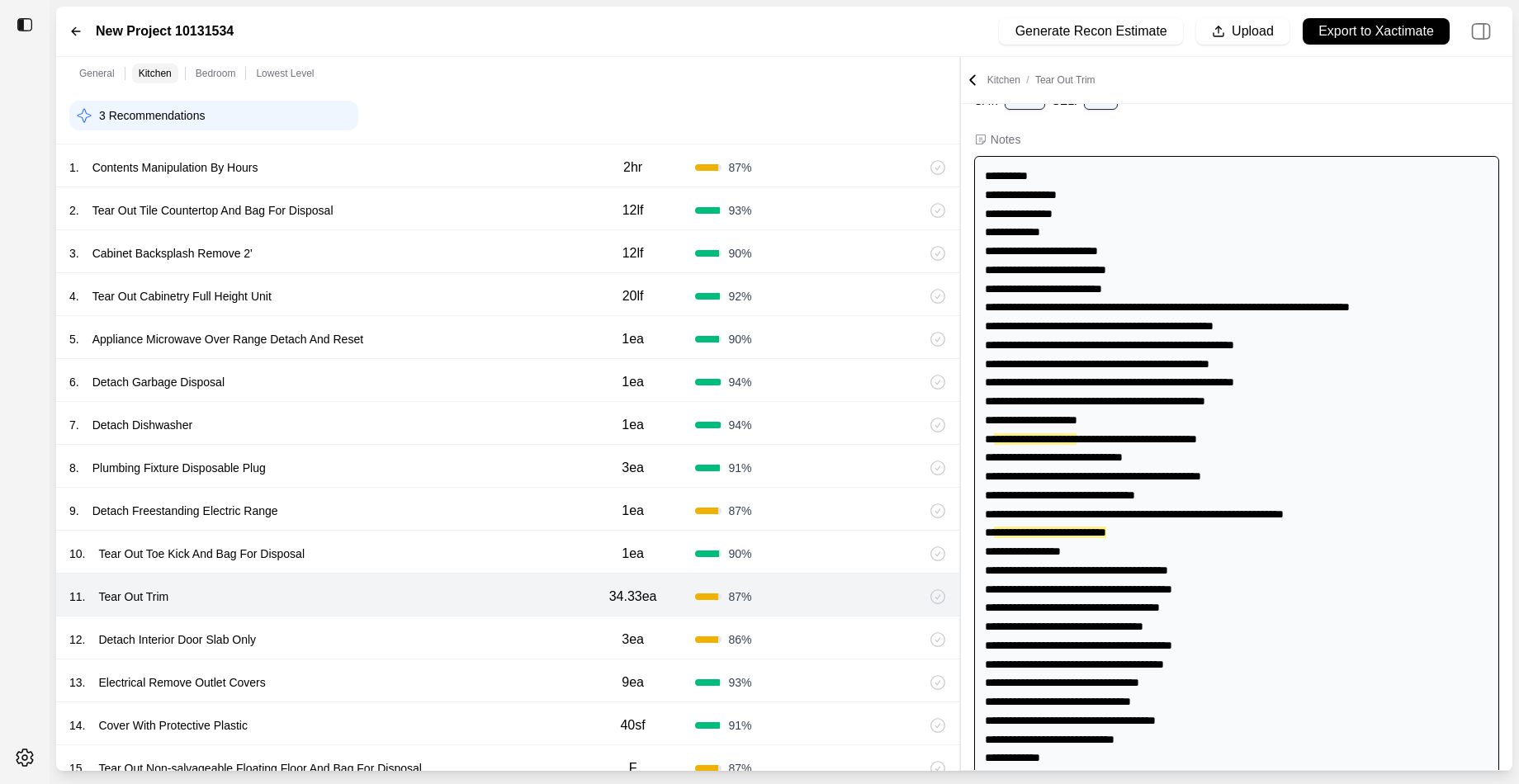
click at [453, 638] on div "12 . Detach Interior Door Slab Only" at bounding box center [320, 639] width 501 height 23
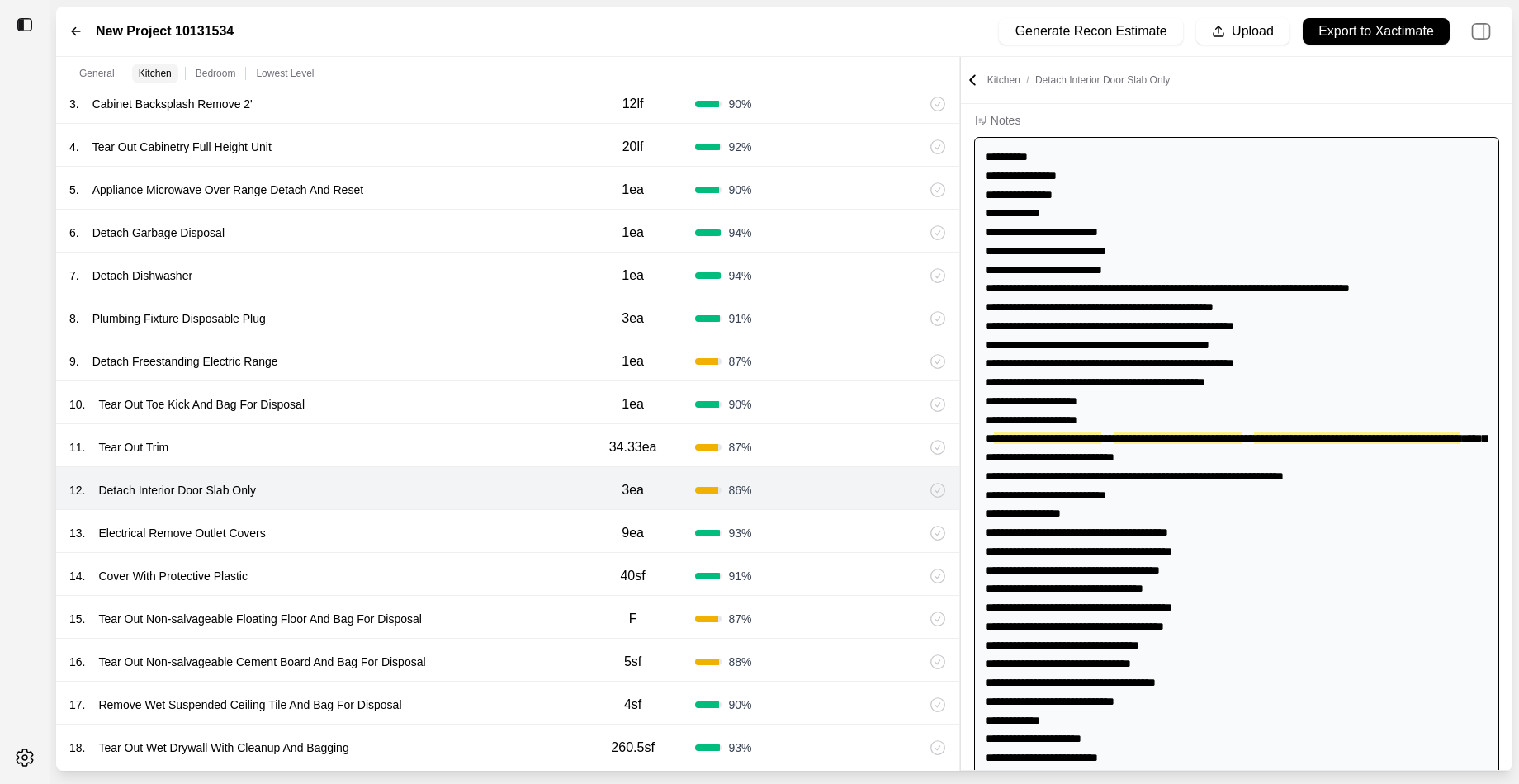
scroll to position [753, 0]
click at [427, 521] on div "13 . Electrical Remove Outlet Covers" at bounding box center [320, 532] width 501 height 23
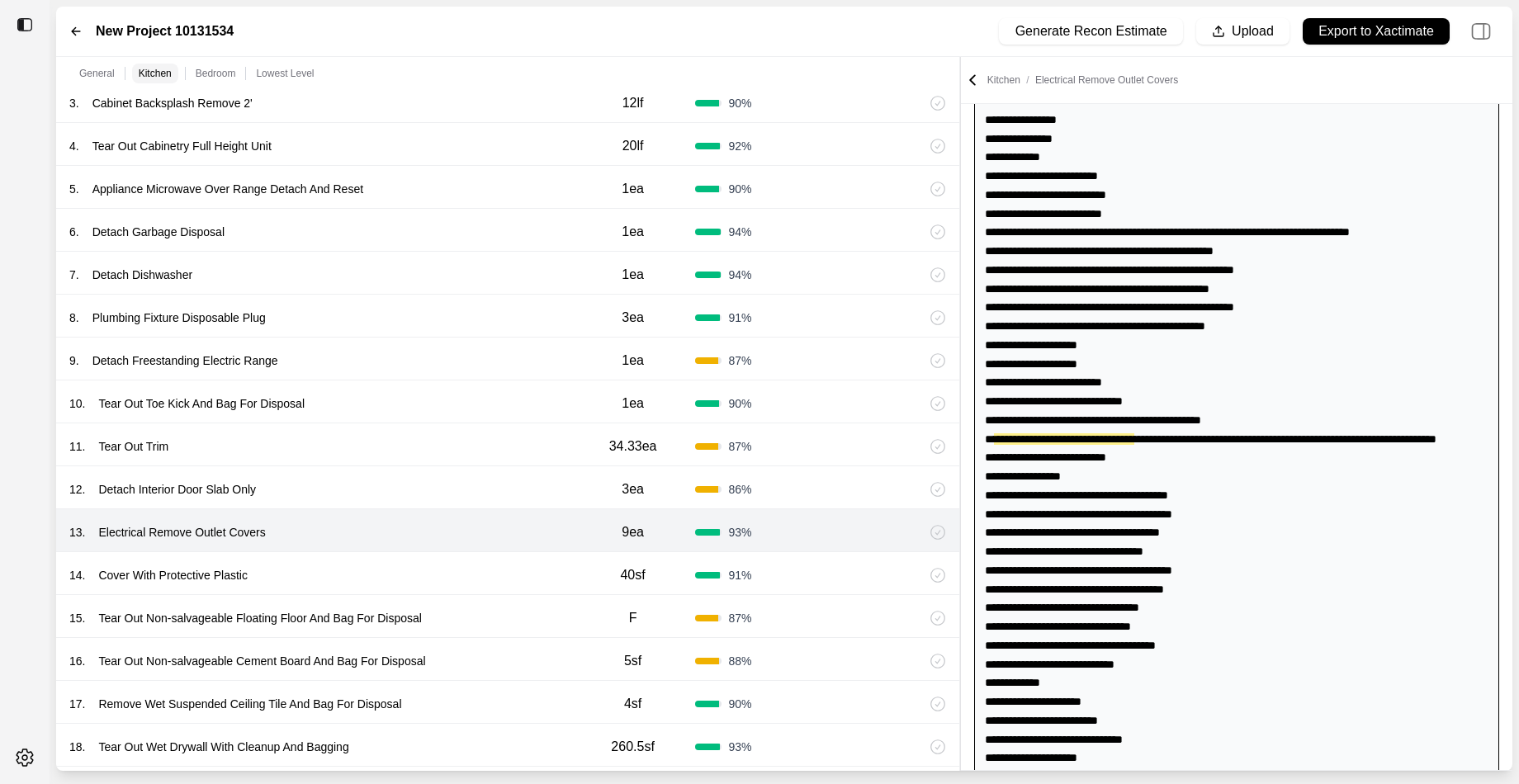
click at [414, 581] on div "14 . Cover With Protective Plastic" at bounding box center [320, 575] width 501 height 23
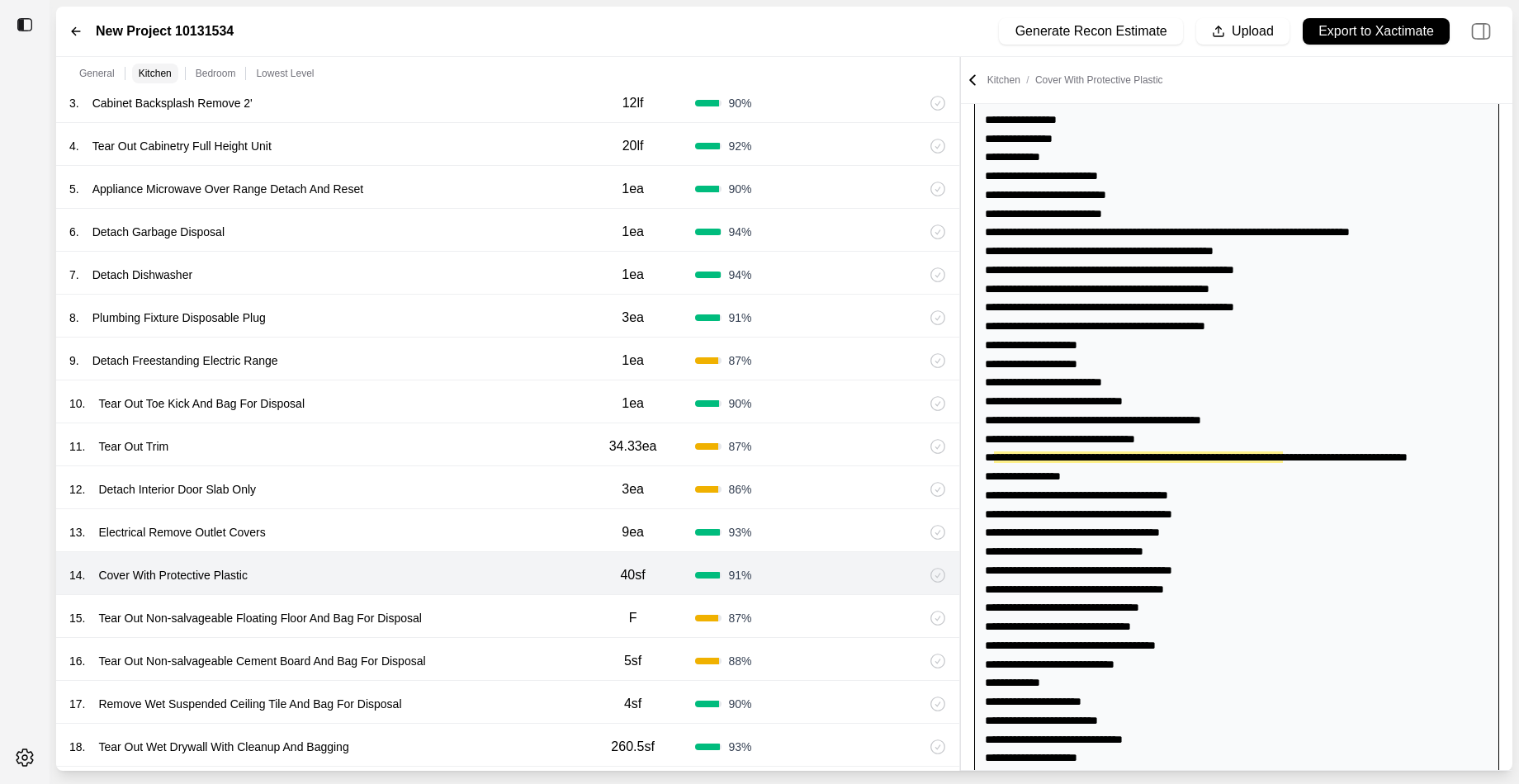
scroll to position [166, 0]
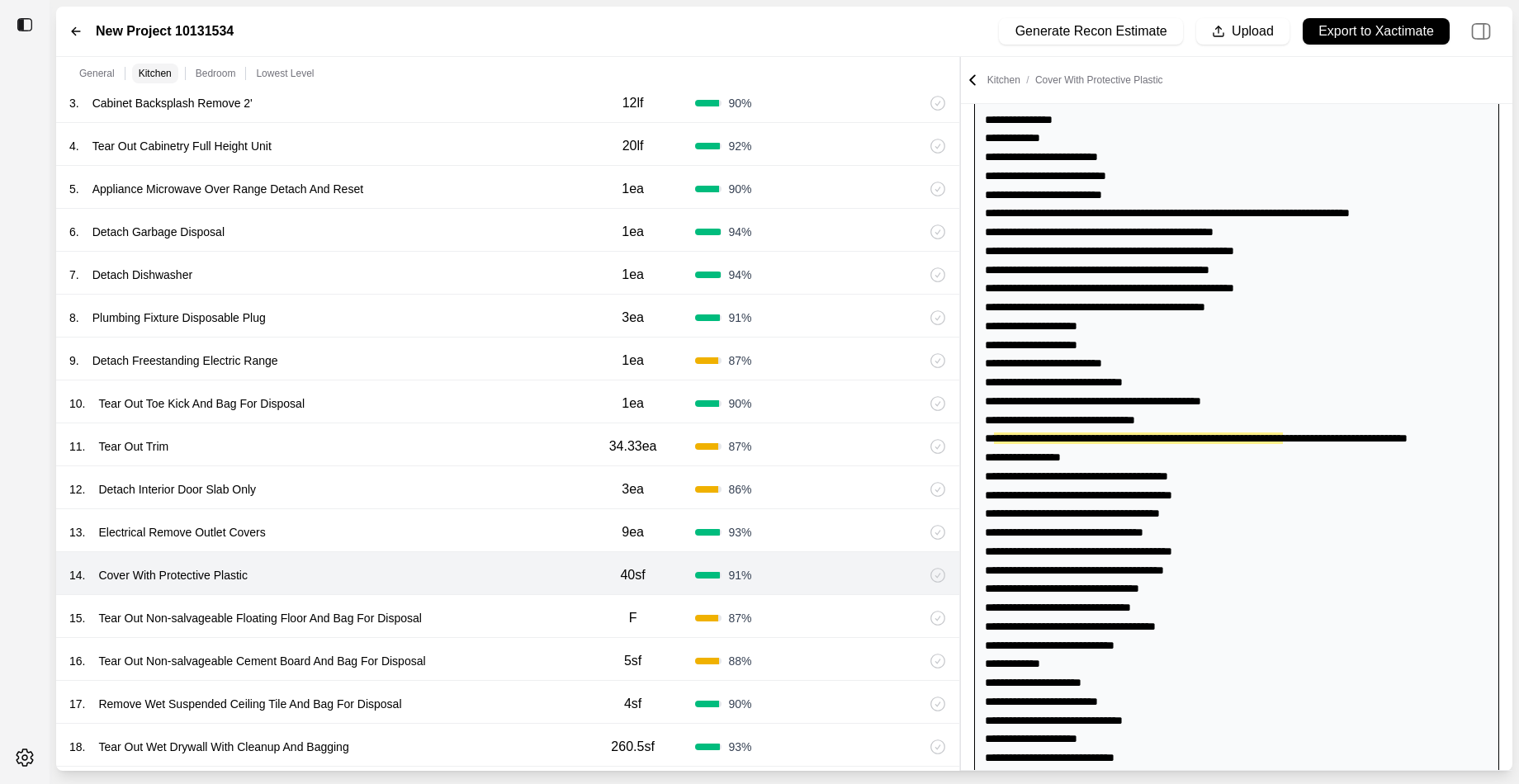
click at [532, 606] on div "15 . Tear Out Non-salvageable Floating Floor And Bag For Disposal" at bounding box center [320, 618] width 501 height 23
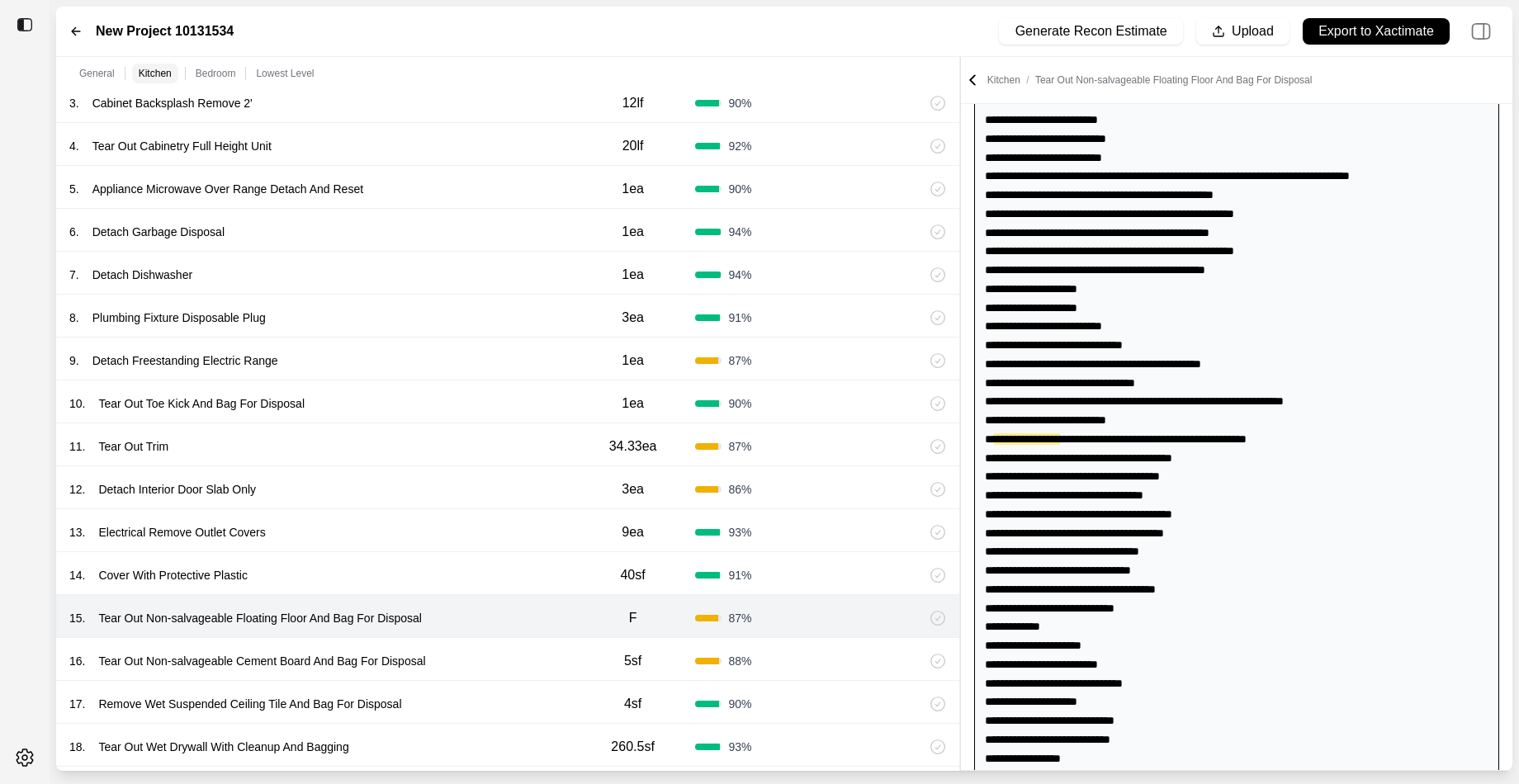
click at [499, 651] on div "16 . Tear Out Non-salvageable Cement Board And Bag For Disposal" at bounding box center [320, 661] width 501 height 23
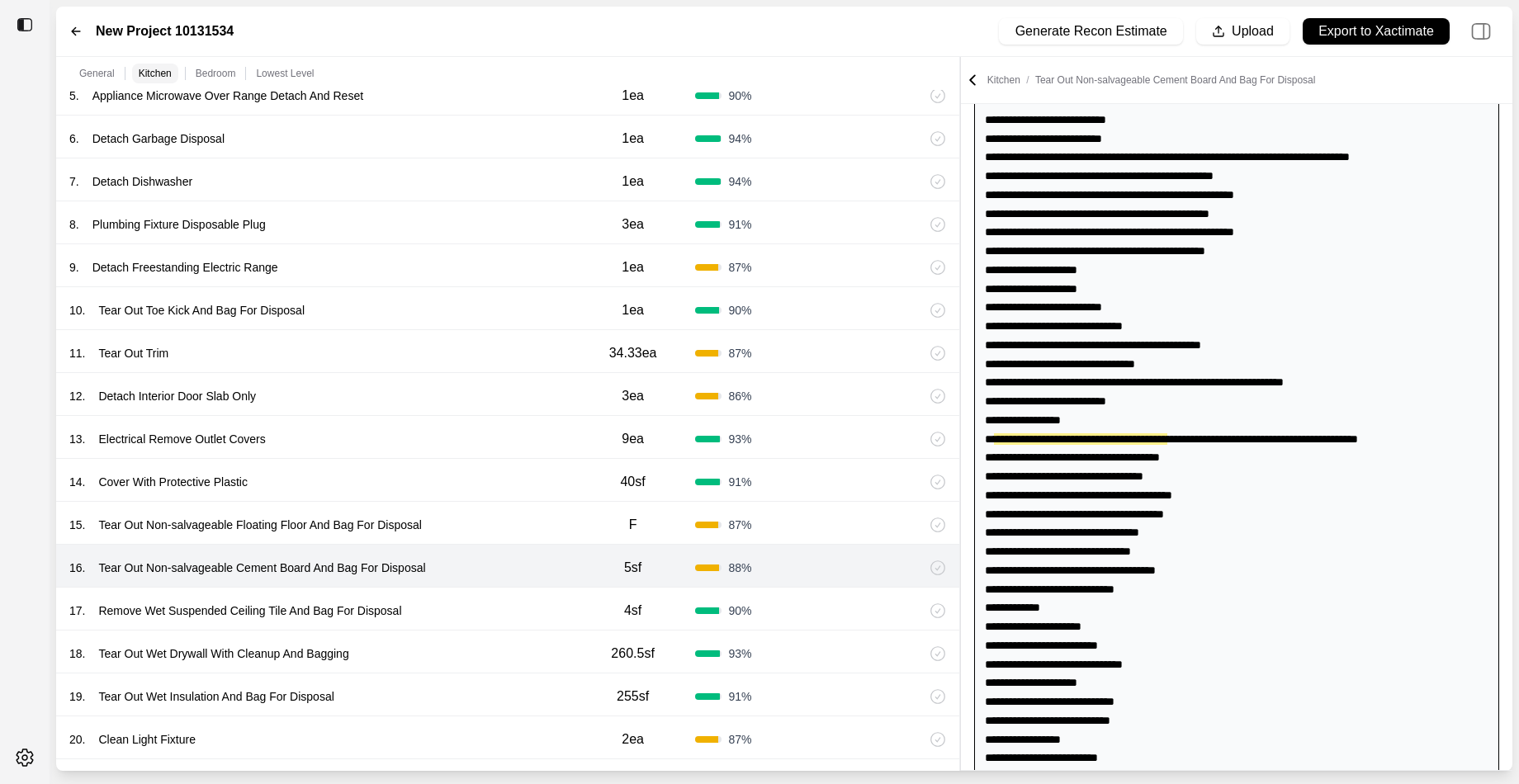
scroll to position [909, 0]
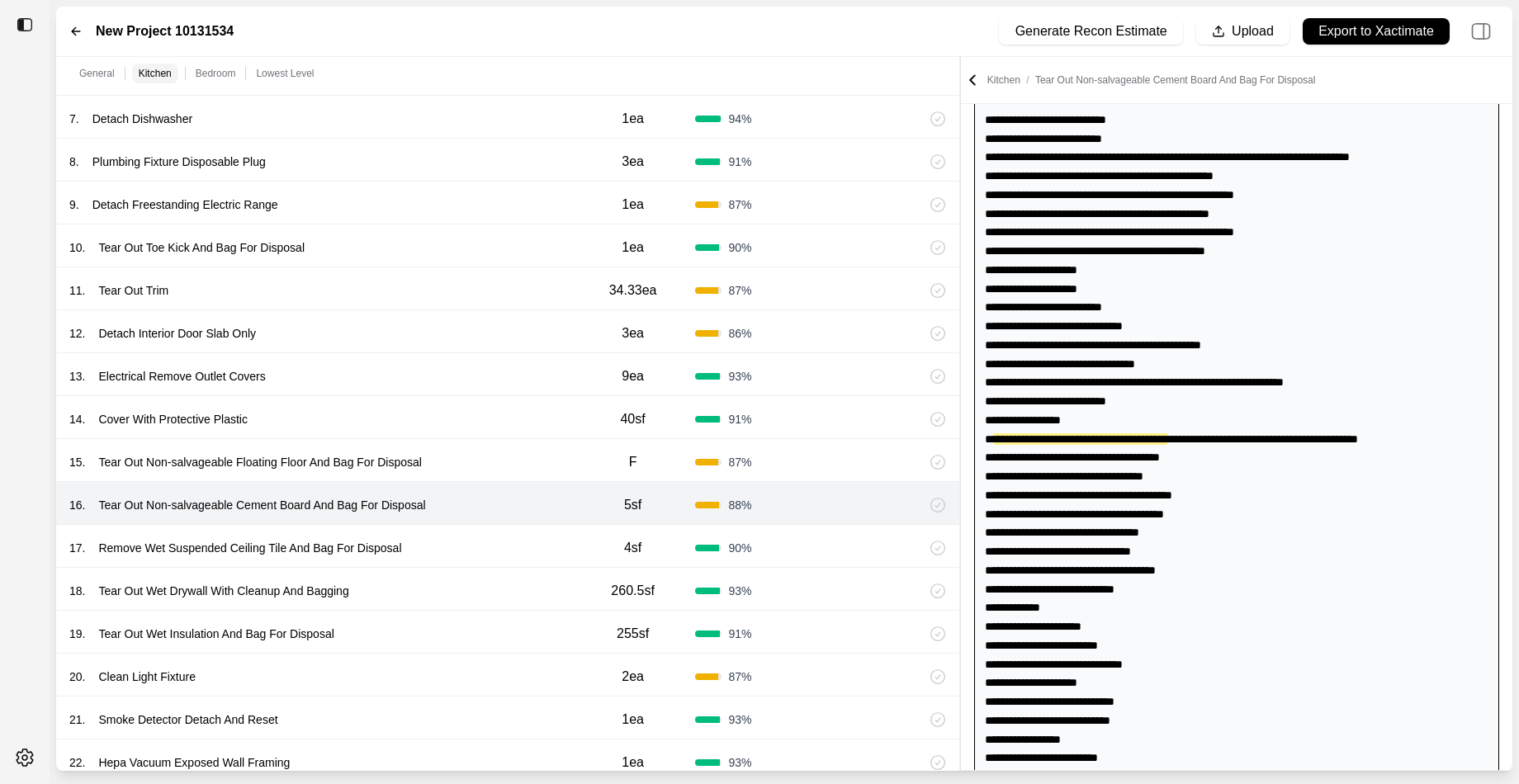
click at [509, 540] on div "17 . Remove Wet Suspended Ceiling Tile And Bag For Disposal" at bounding box center [320, 548] width 501 height 23
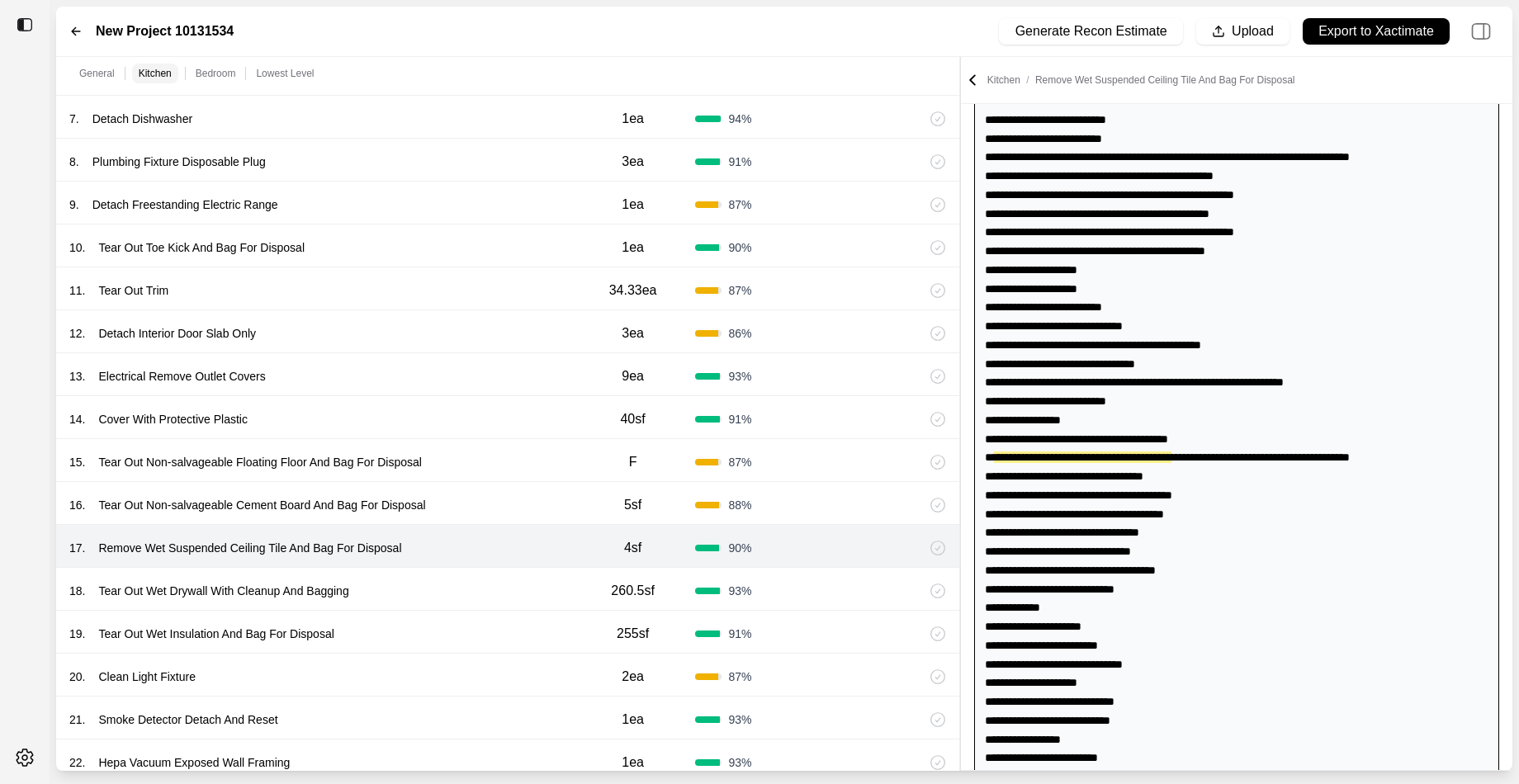
scroll to position [240, 0]
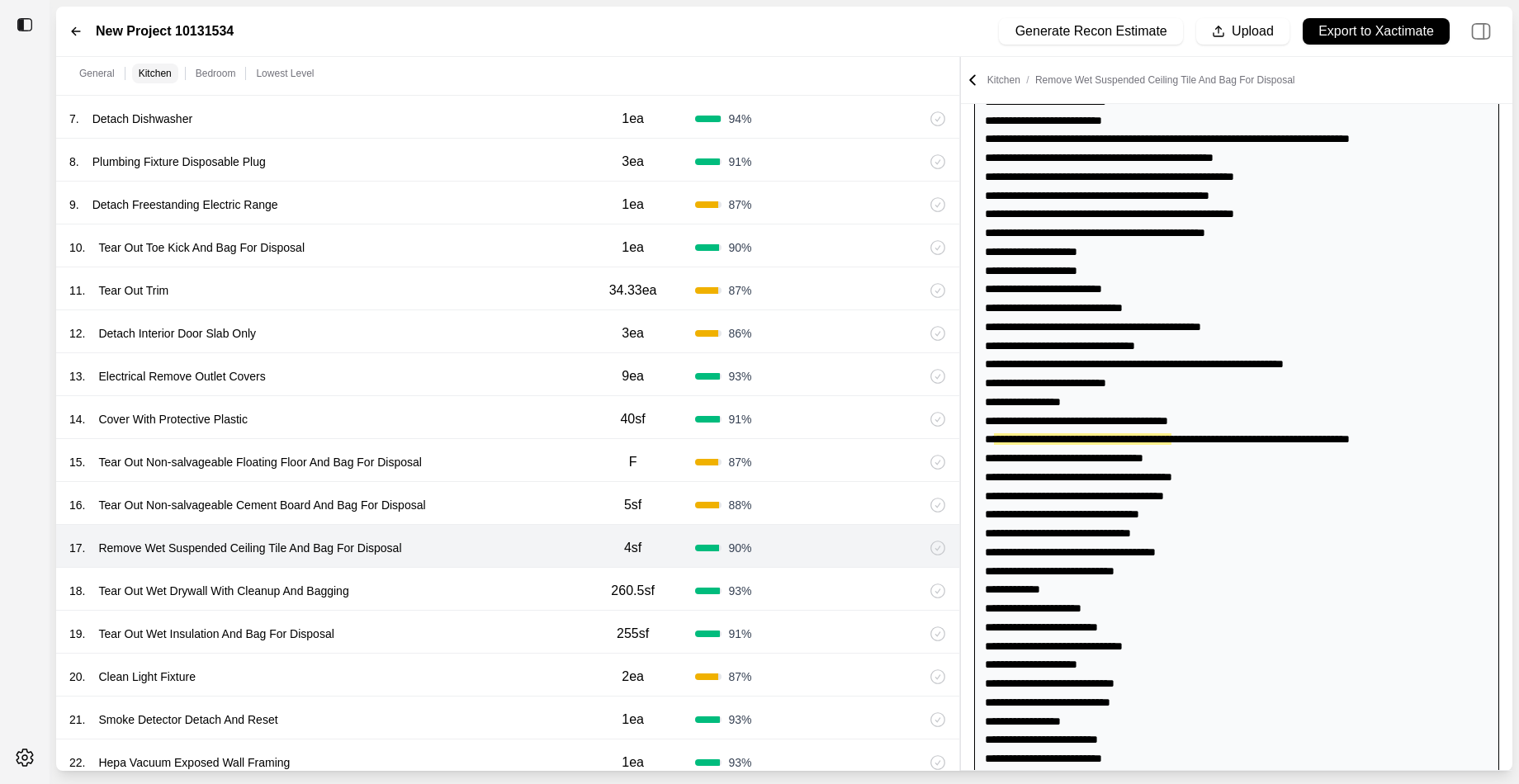
click at [488, 586] on div "18 . Tear Out Wet Drywall With Cleanup And Bagging" at bounding box center [320, 591] width 501 height 23
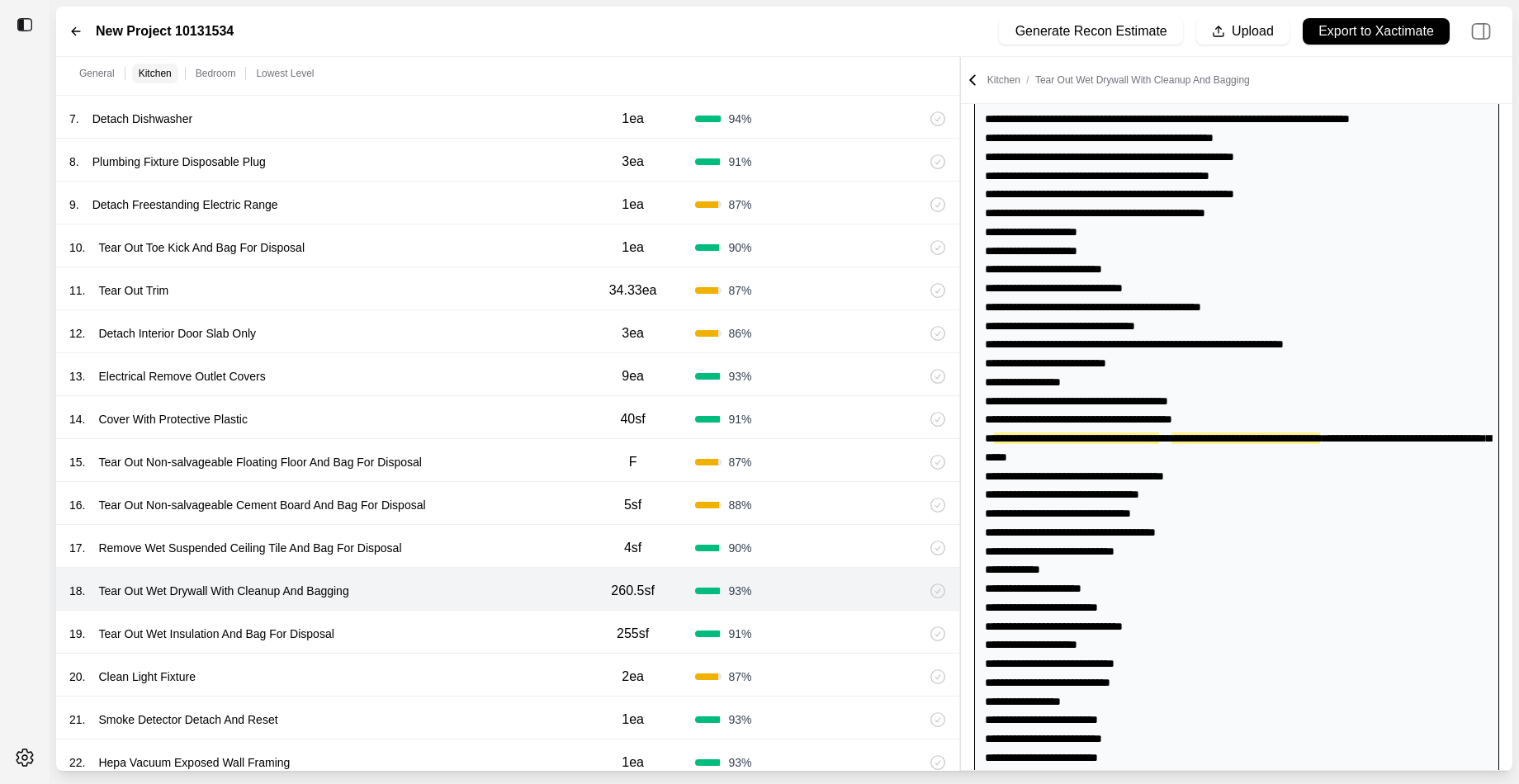
click at [466, 630] on div "19 . Tear Out Wet Insulation And Bag For Disposal" at bounding box center [320, 634] width 501 height 23
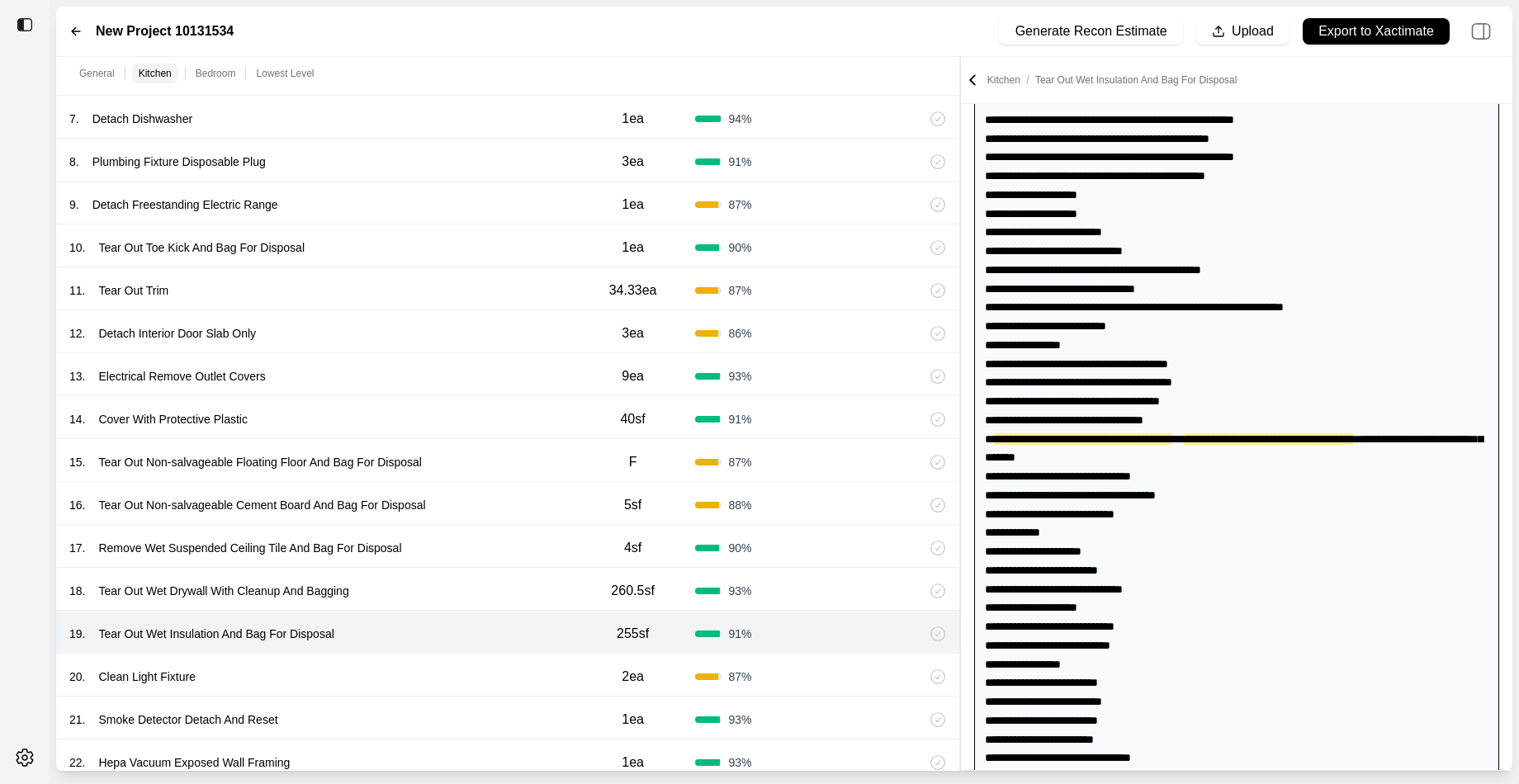
click at [457, 665] on div "20 . Clean Light Fixture" at bounding box center [320, 676] width 501 height 23
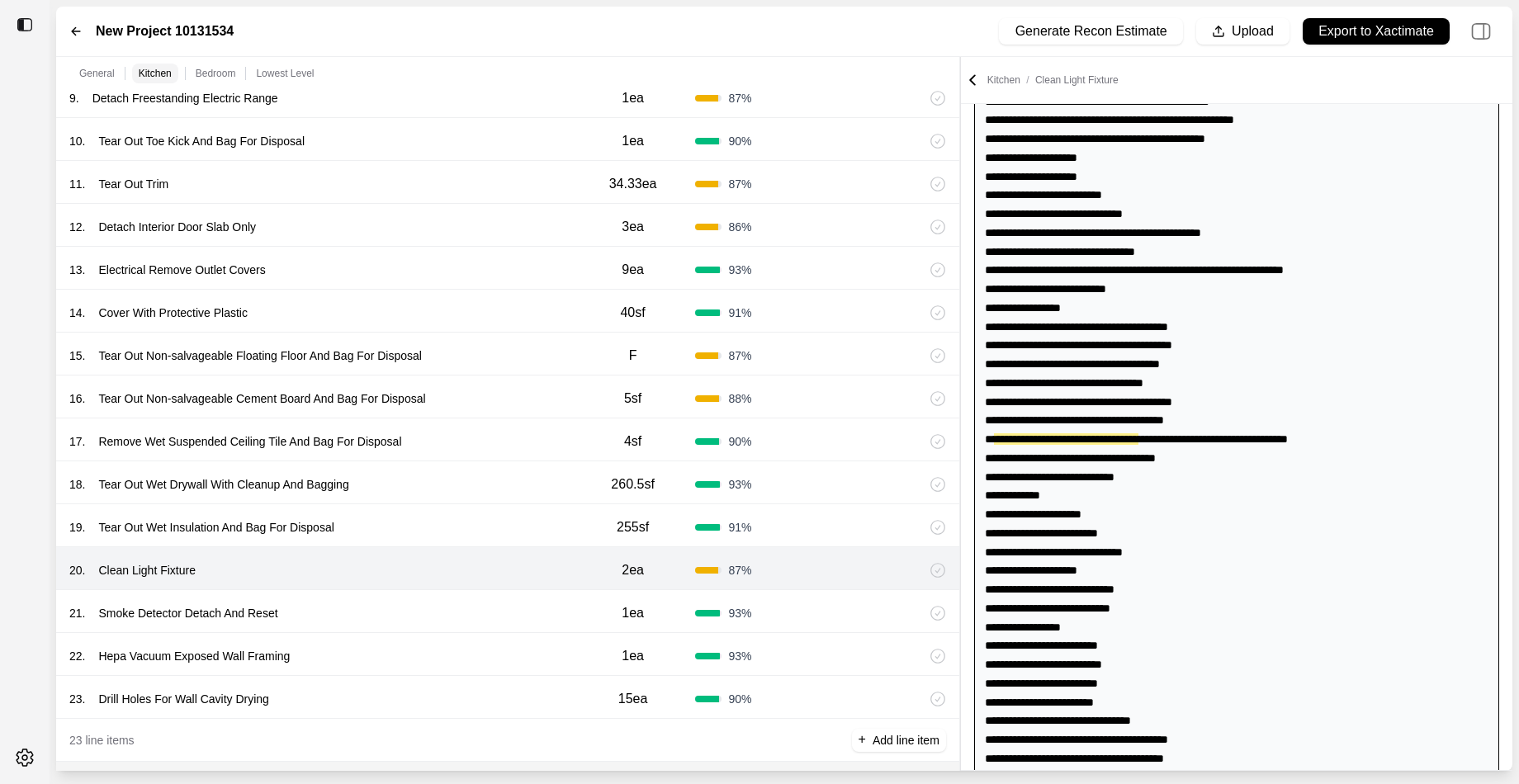
scroll to position [1019, 0]
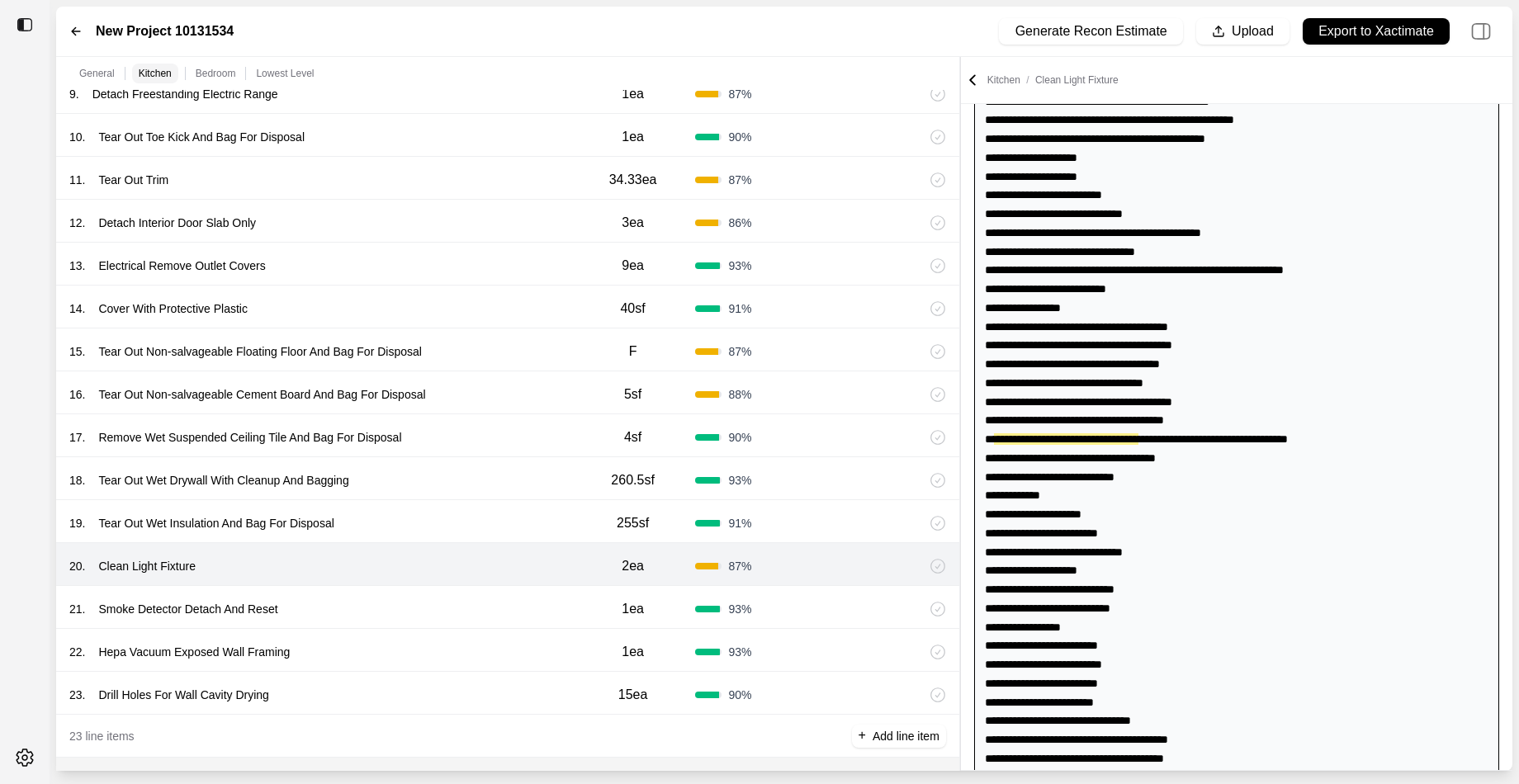
click at [458, 618] on div "21 . Smoke Detector Detach And Reset 1ea 93 %" at bounding box center [507, 607] width 903 height 43
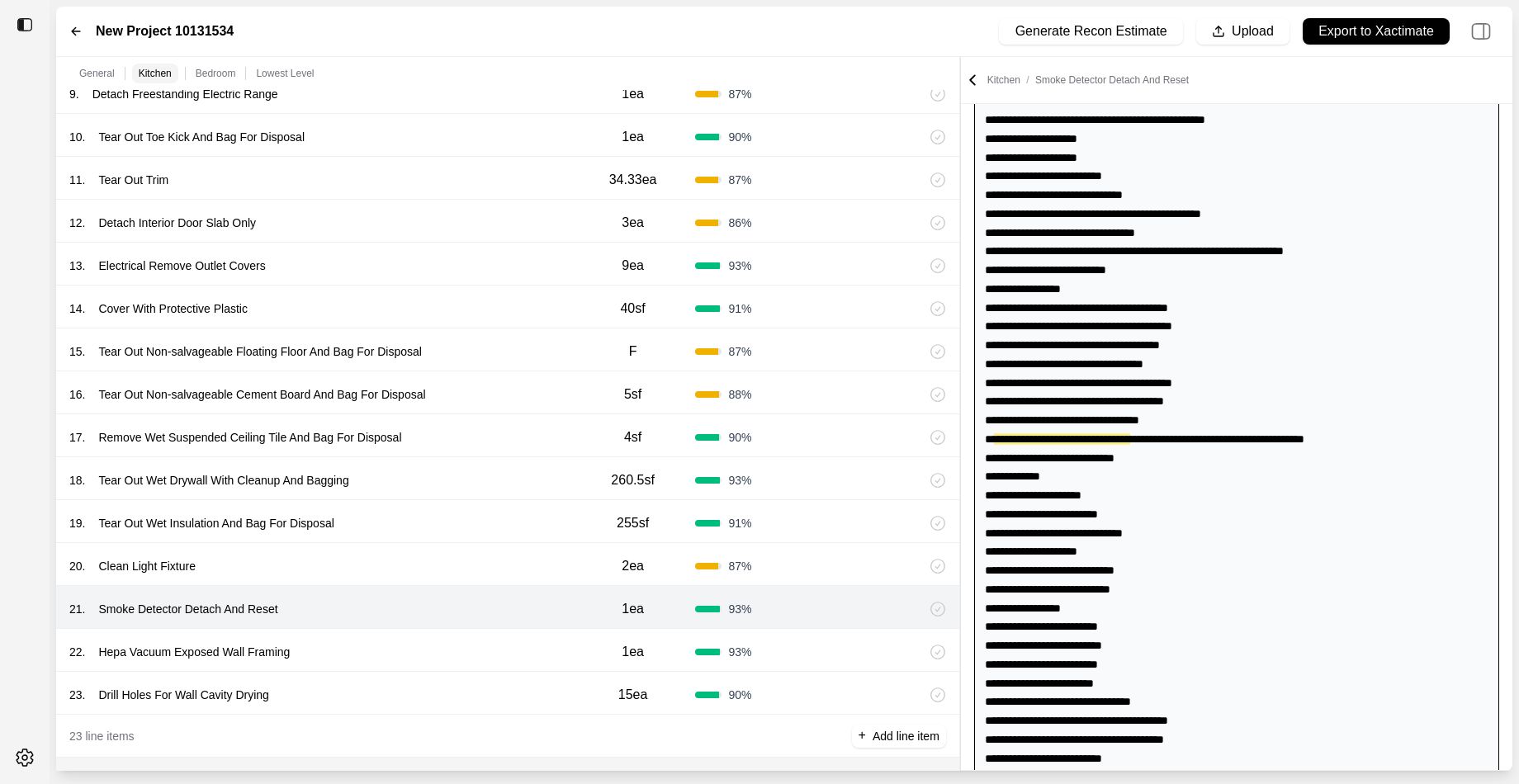
click at [457, 645] on div "22 . Hepa Vacuum Exposed Wall Framing" at bounding box center [320, 652] width 501 height 23
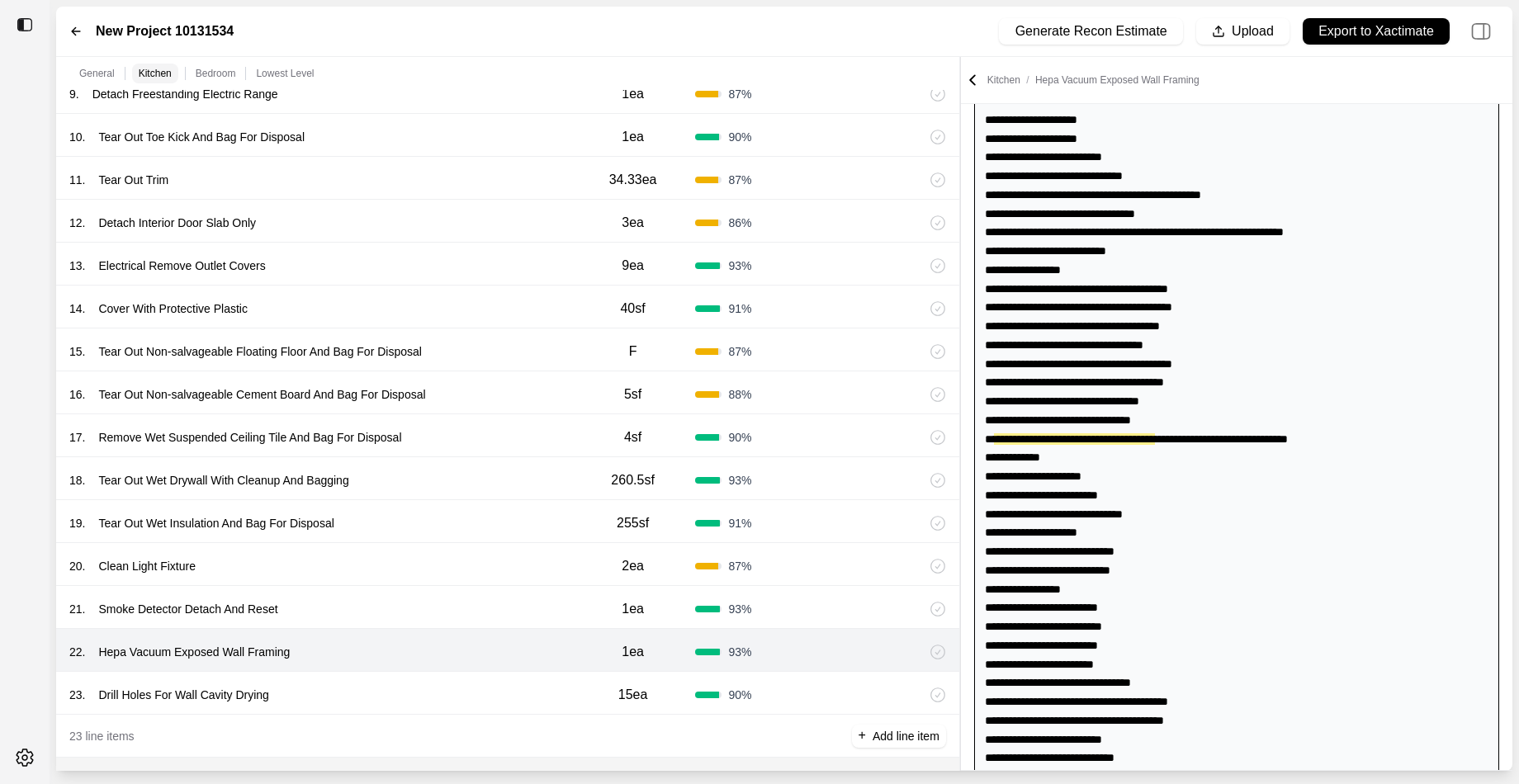
click at [457, 677] on div "23 . Drill Holes For Wall Cavity Drying 15ea 90 %" at bounding box center [507, 692] width 903 height 43
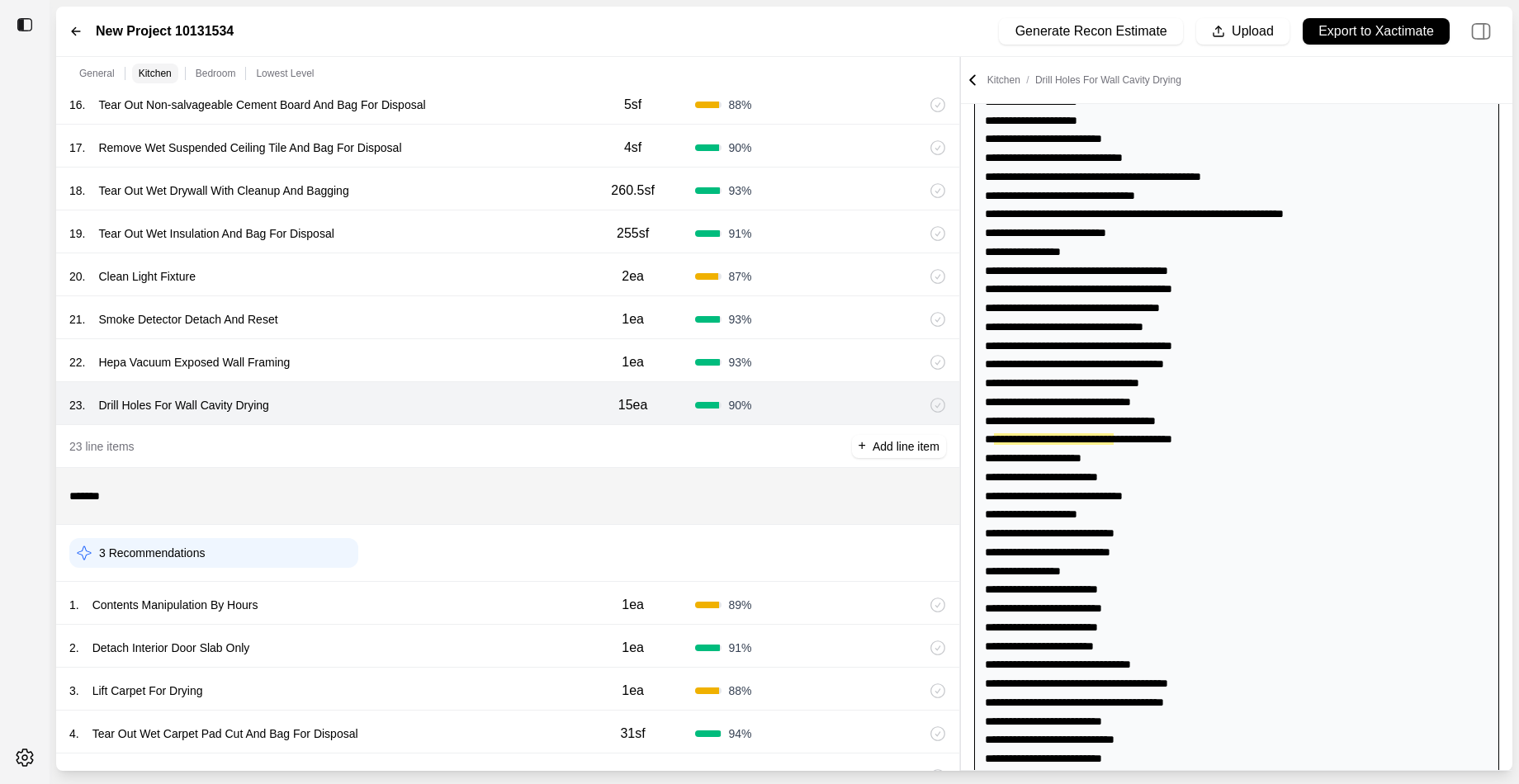
scroll to position [1311, 0]
click at [464, 604] on div "1 . Contents Manipulation By Hours" at bounding box center [320, 603] width 501 height 23
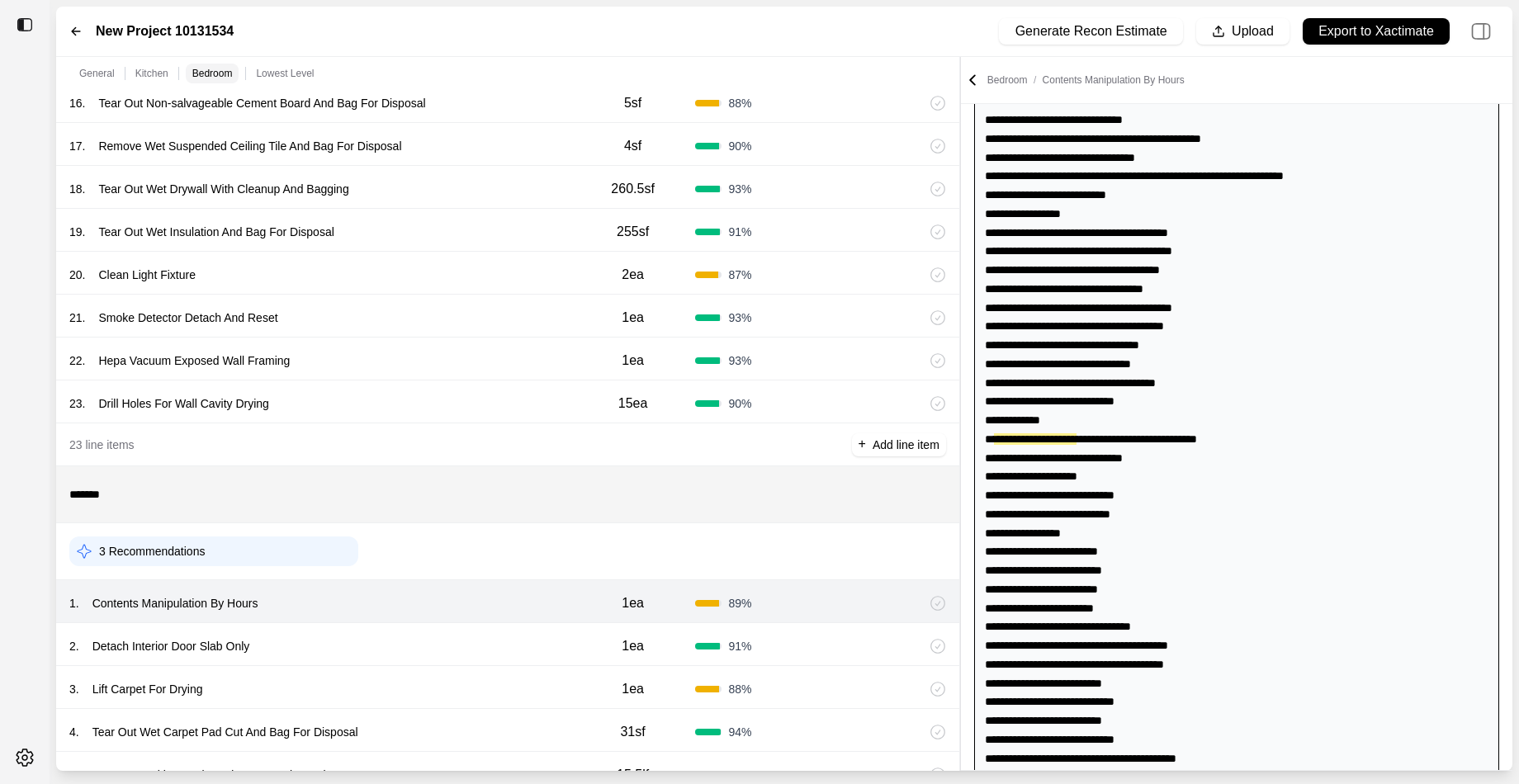
click at [463, 638] on div "2 . Detach Interior Door Slab Only" at bounding box center [320, 646] width 501 height 23
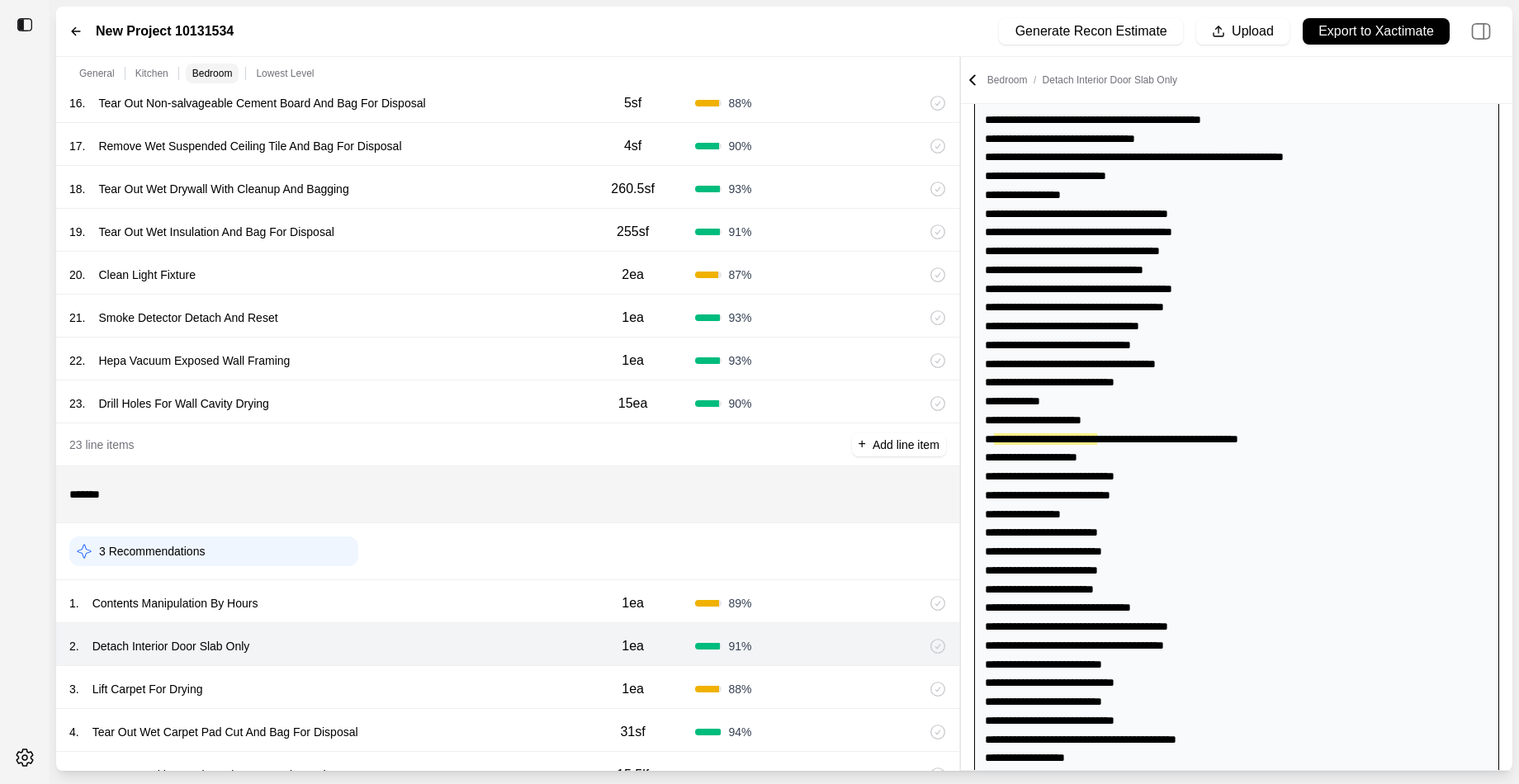
click at [470, 677] on div "3 . Lift Carpet For Drying" at bounding box center [320, 688] width 501 height 23
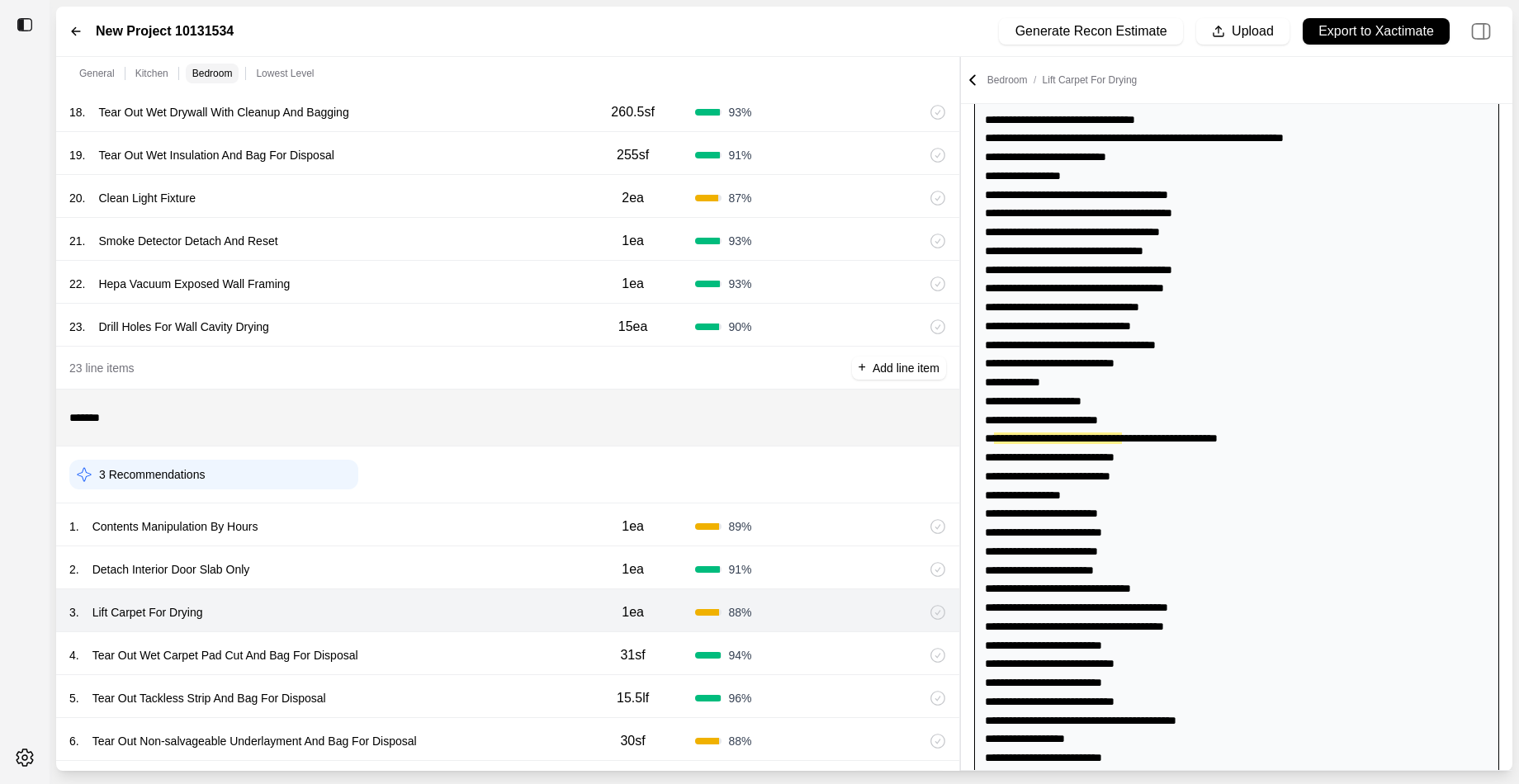
scroll to position [1442, 0]
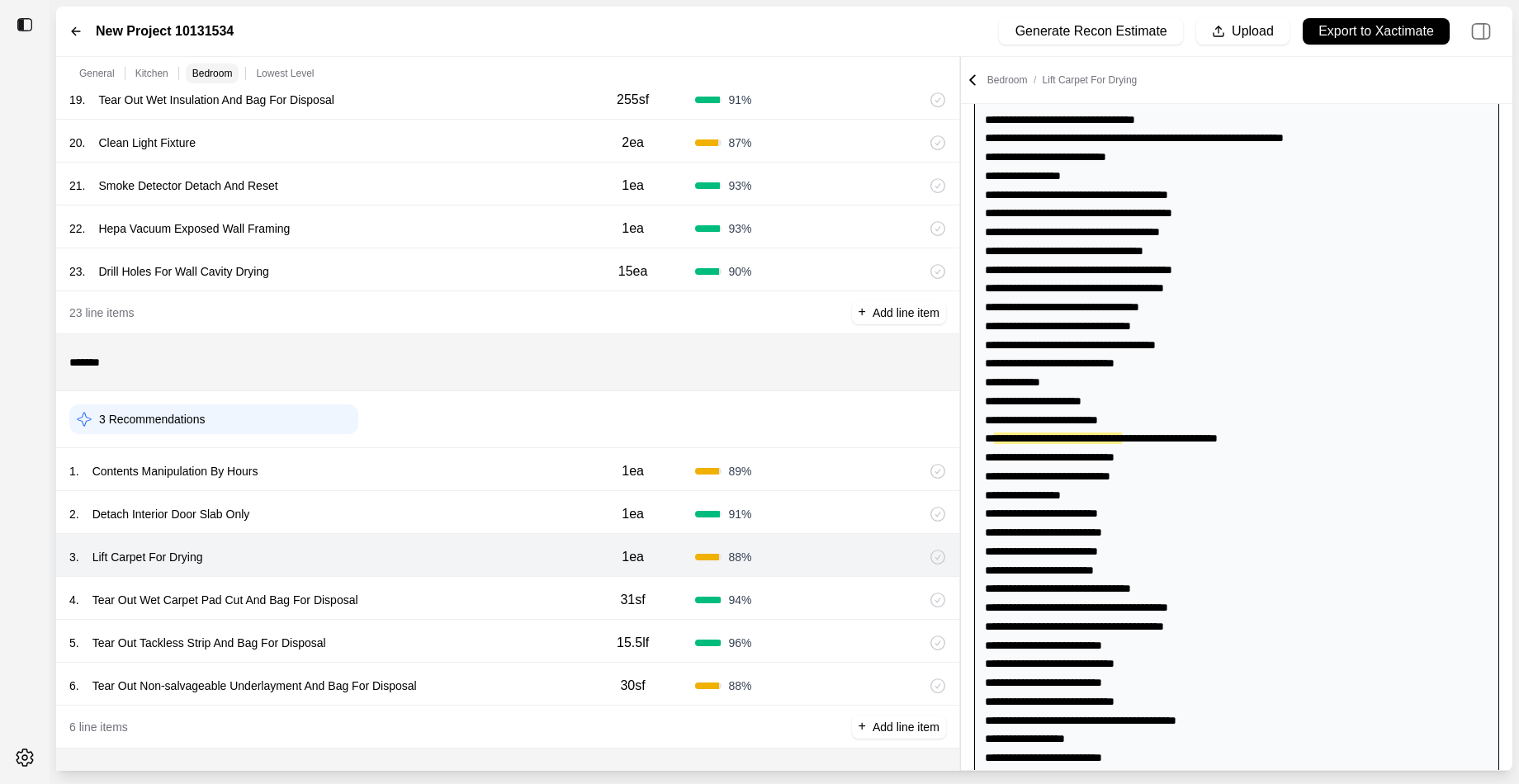
click at [470, 674] on div "6 . Tear Out Non-salvageable Underlayment And Bag For Disposal" at bounding box center [320, 686] width 501 height 23
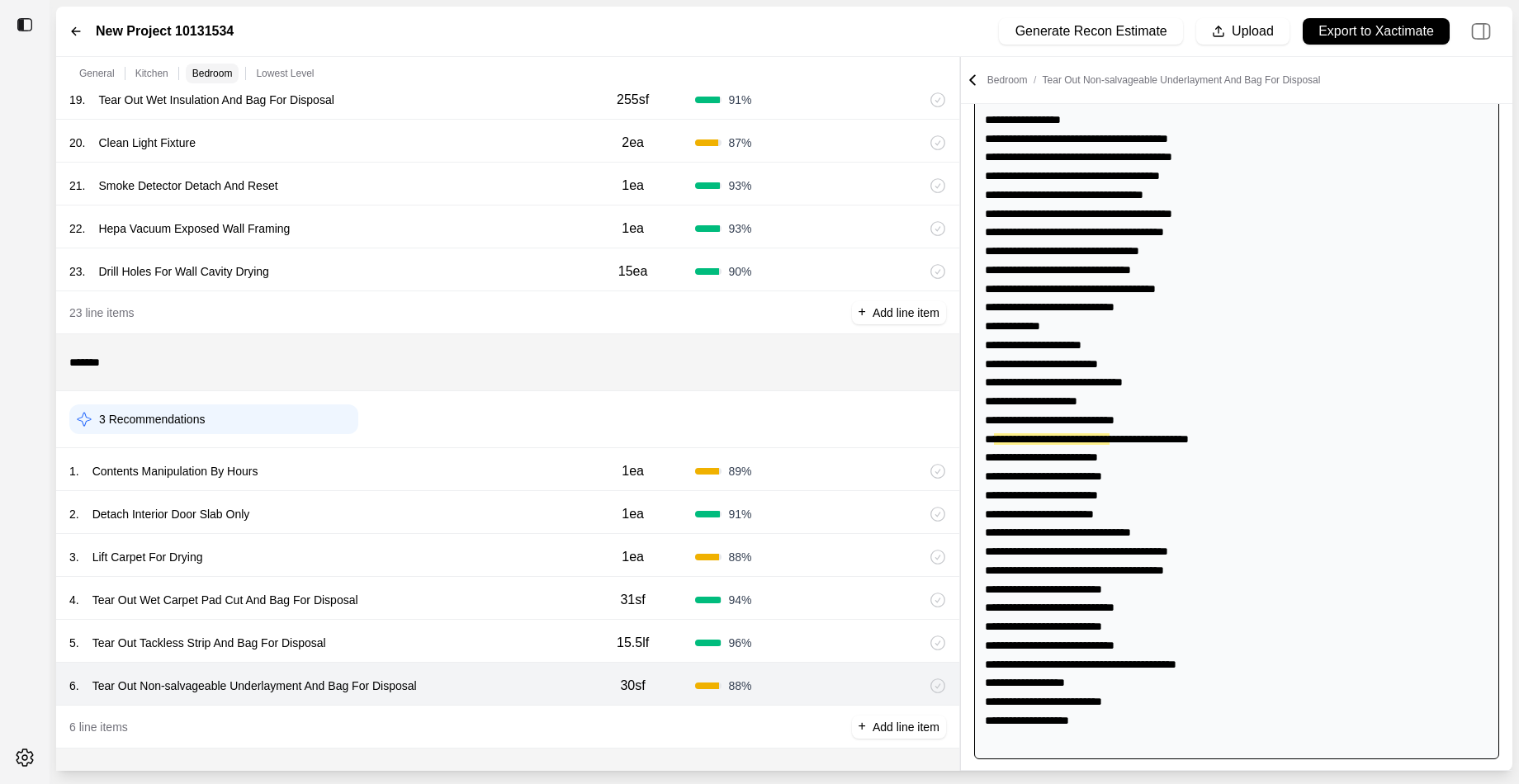
click at [482, 610] on div "4 . Tear Out Wet Carpet Pad Cut And Bag For Disposal 31sf 94 %" at bounding box center [507, 598] width 903 height 43
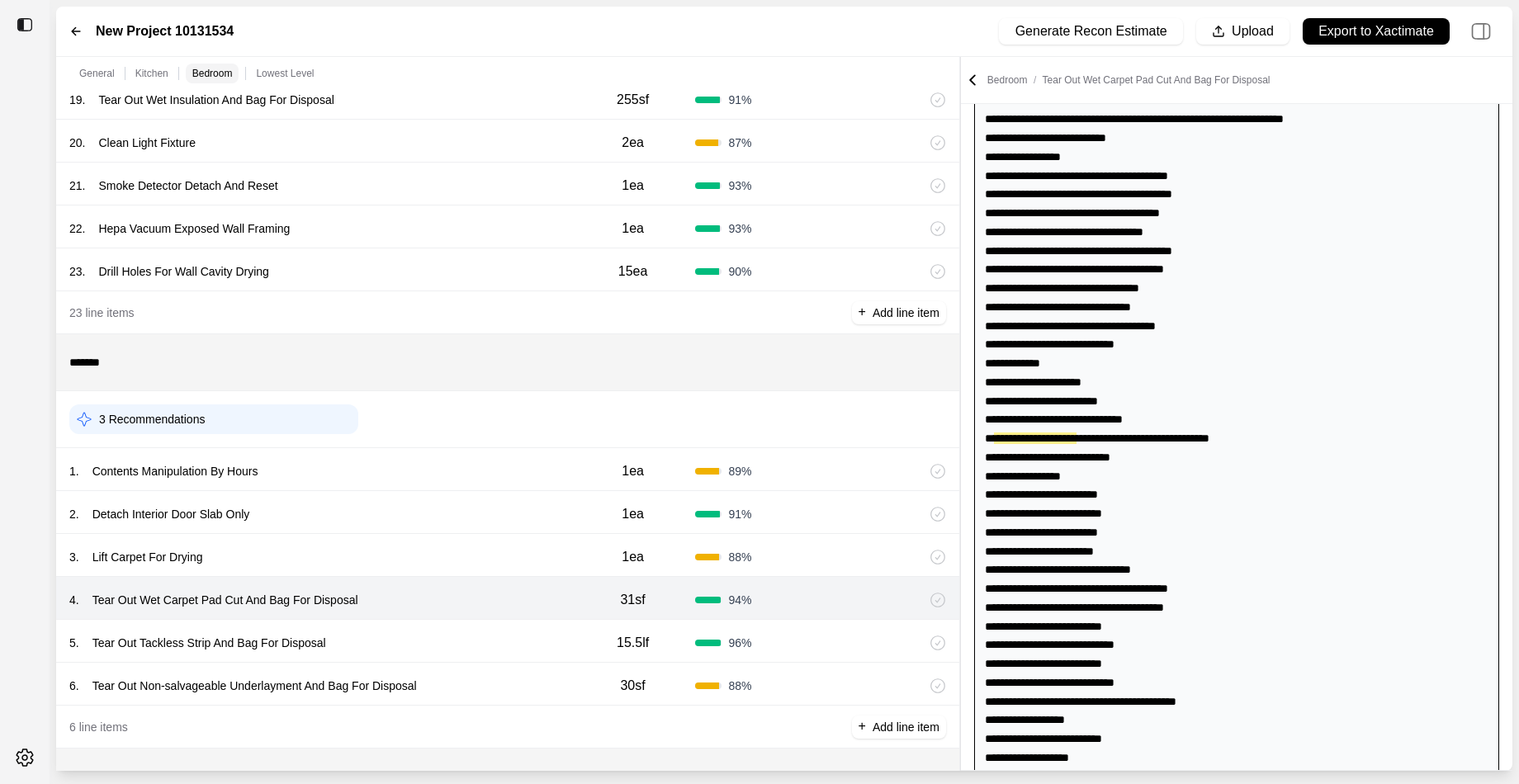
click at [482, 636] on div "5 . Tear Out Tackless Strip And Bag For Disposal" at bounding box center [320, 643] width 501 height 23
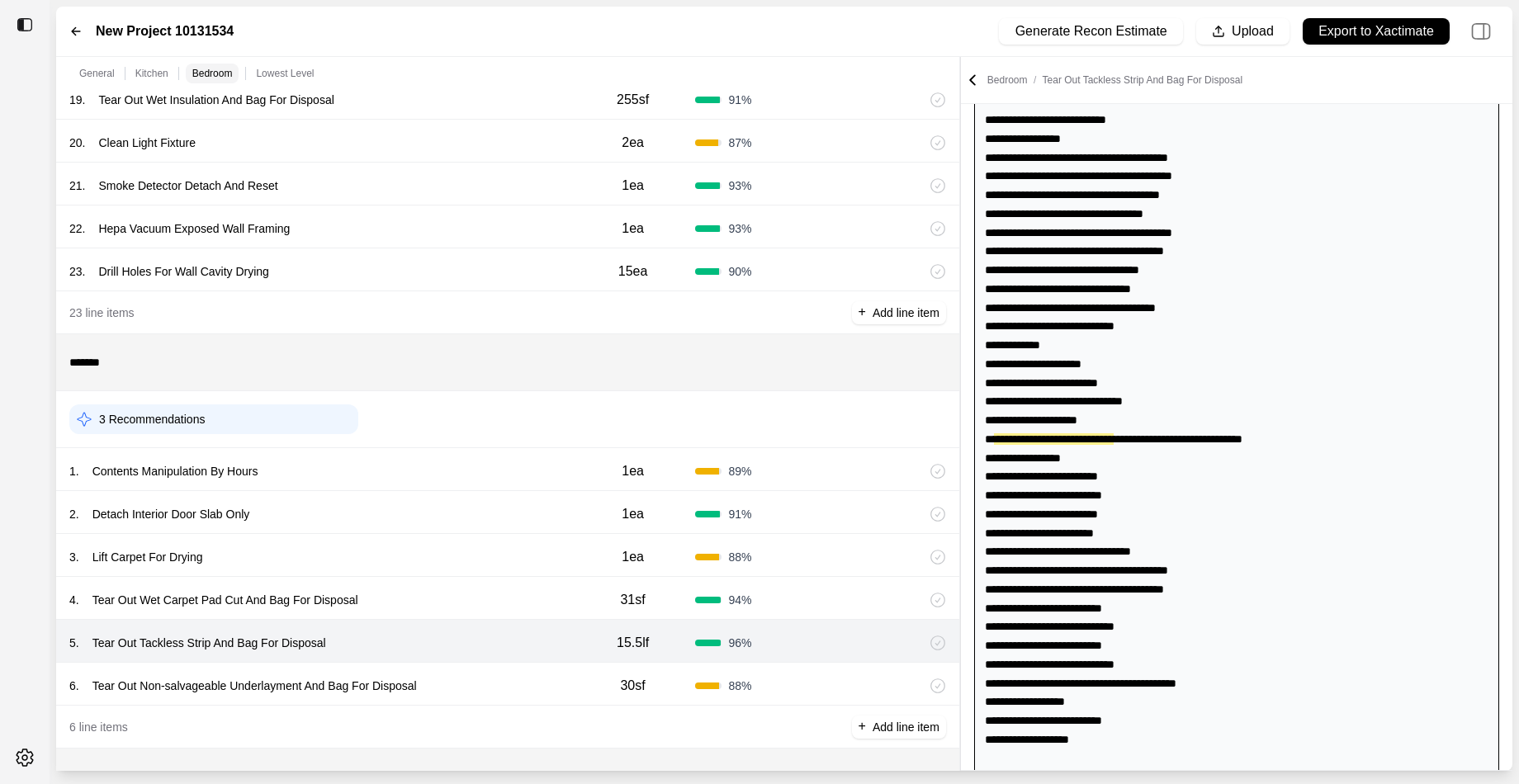
click at [482, 664] on div "6 . Tear Out Non-salvageable Underlayment And Bag For Disposal 30sf 88 %" at bounding box center [507, 684] width 903 height 43
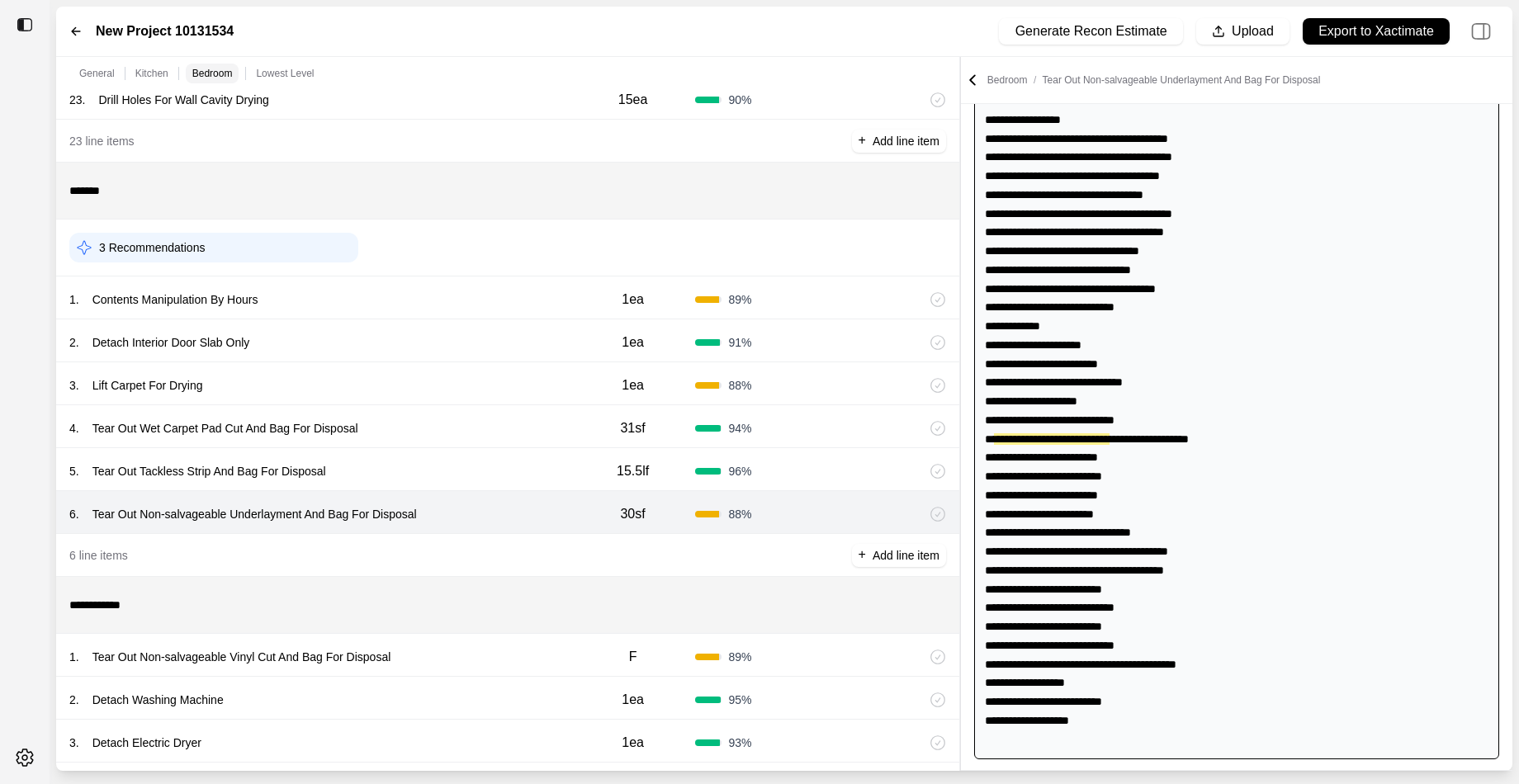
scroll to position [1785, 0]
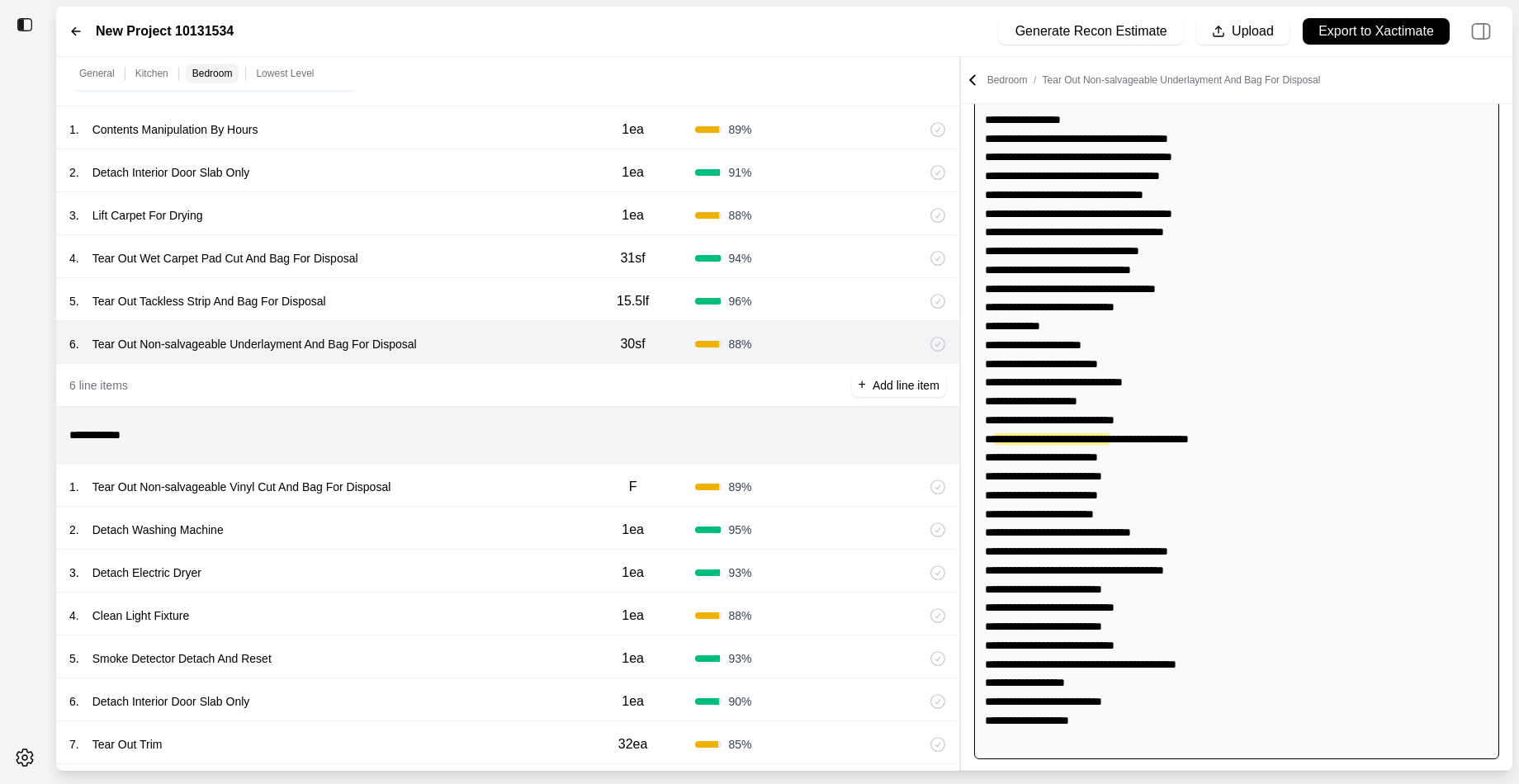
click at [497, 495] on div "1 . Tear Out Non-salvageable Vinyl Cut And Bag For Disposal" at bounding box center [320, 487] width 501 height 23
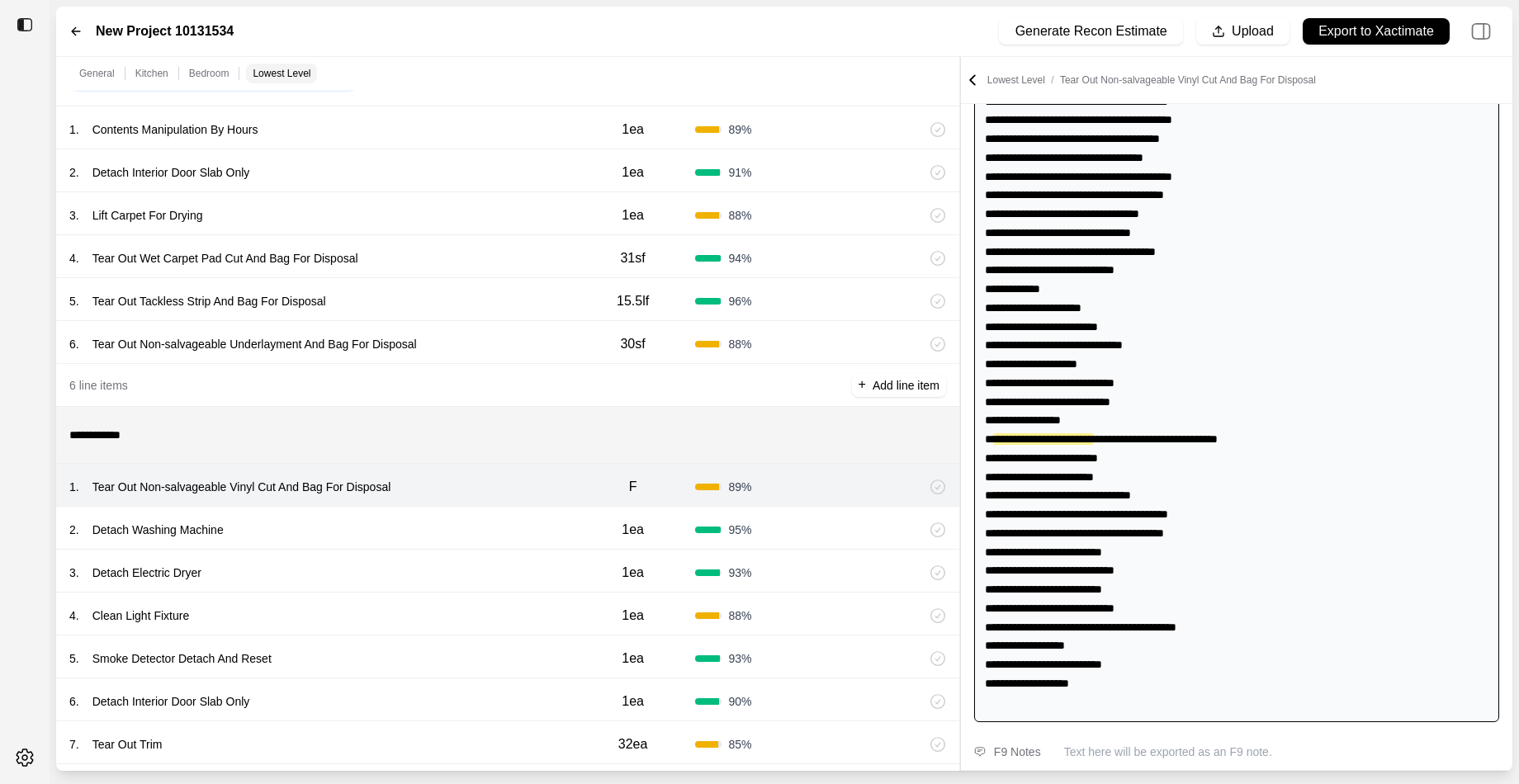
click at [481, 524] on div "2 . Detach Washing Machine" at bounding box center [320, 530] width 501 height 23
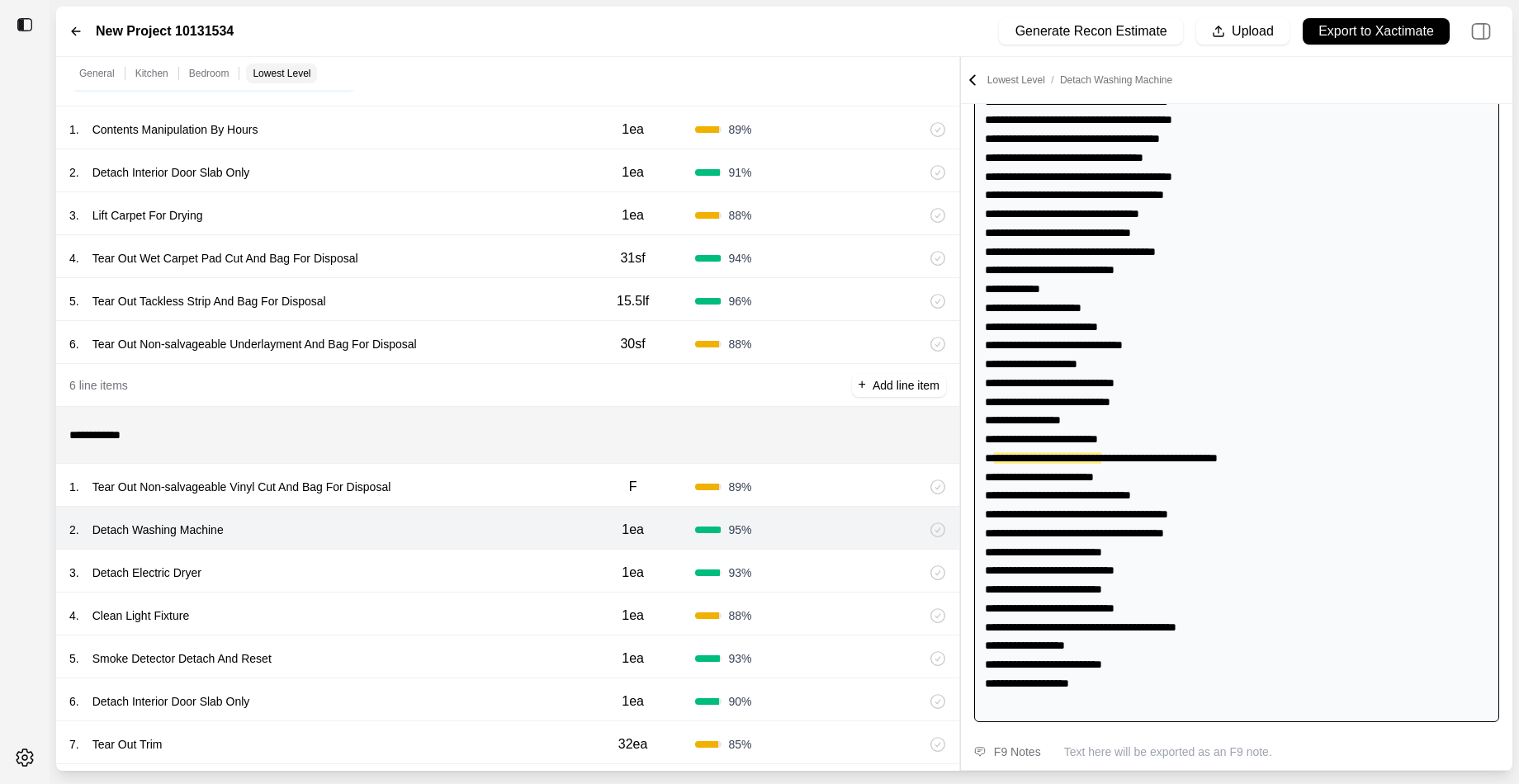
scroll to position [575, 0]
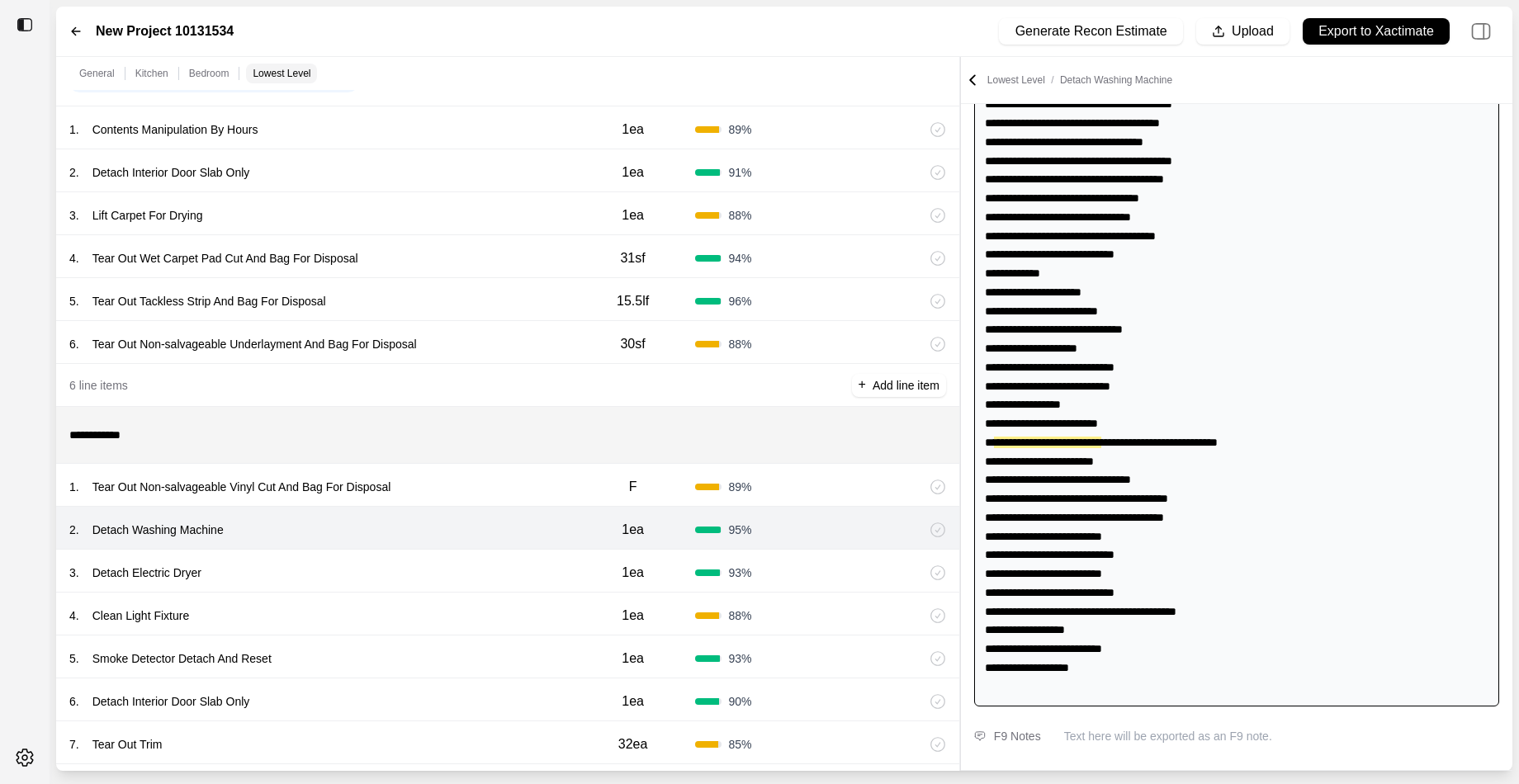
click at [482, 566] on div "3 . Detach Electric Dryer" at bounding box center [320, 572] width 501 height 23
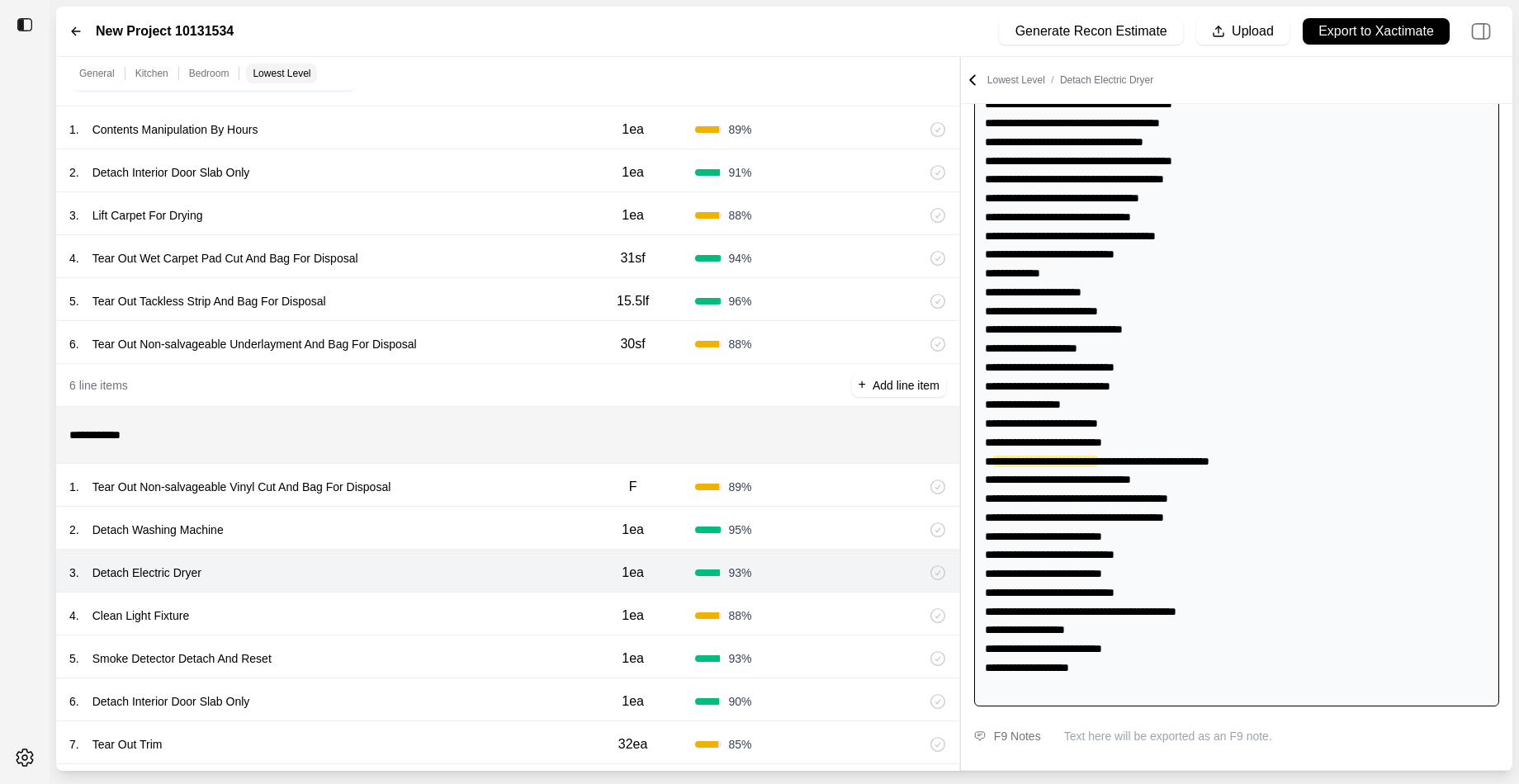
click at [475, 614] on div "4 . Clean Light Fixture" at bounding box center [320, 616] width 501 height 23
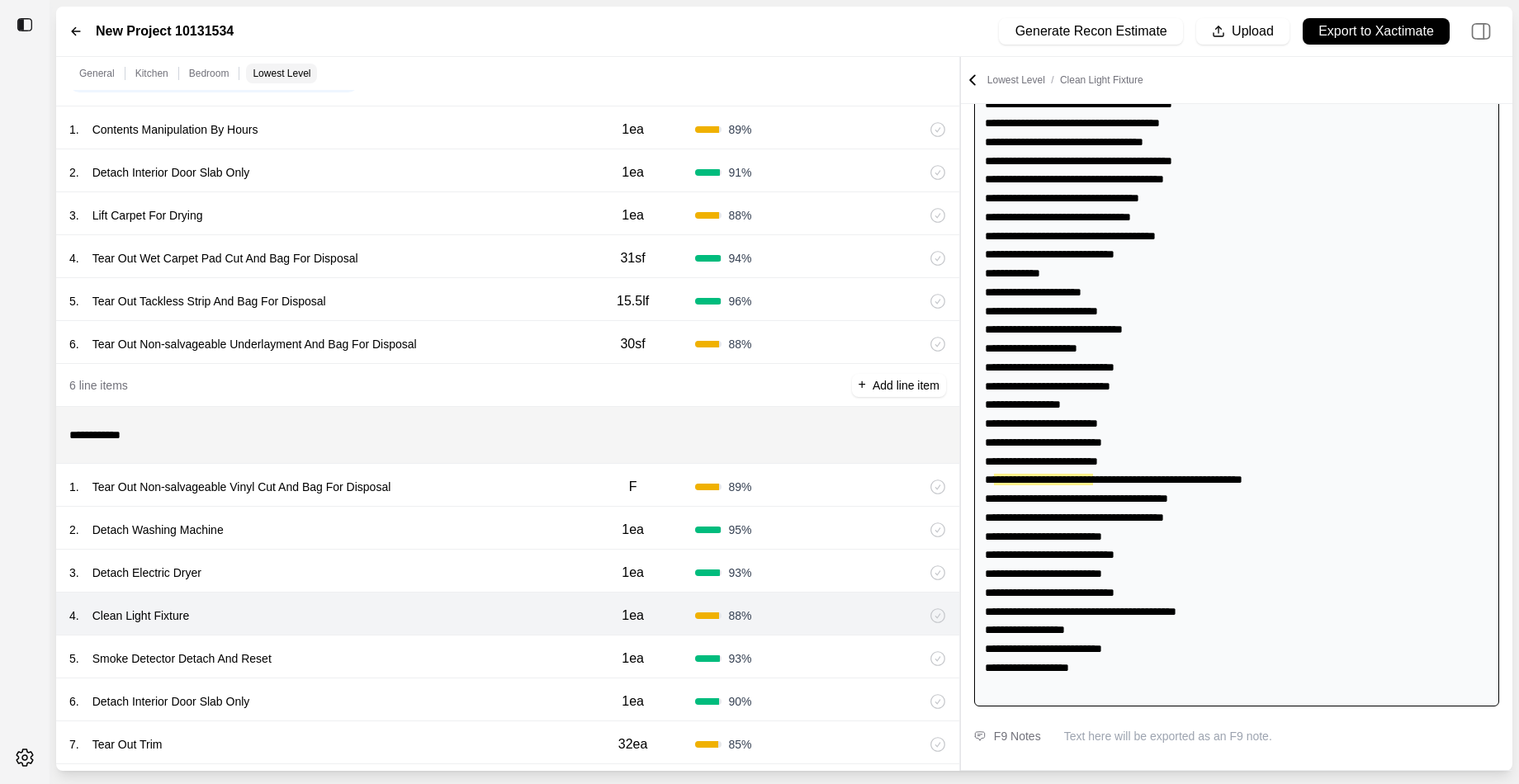
click at [475, 647] on div "5 . Smoke Detector Detach And Reset" at bounding box center [320, 658] width 501 height 23
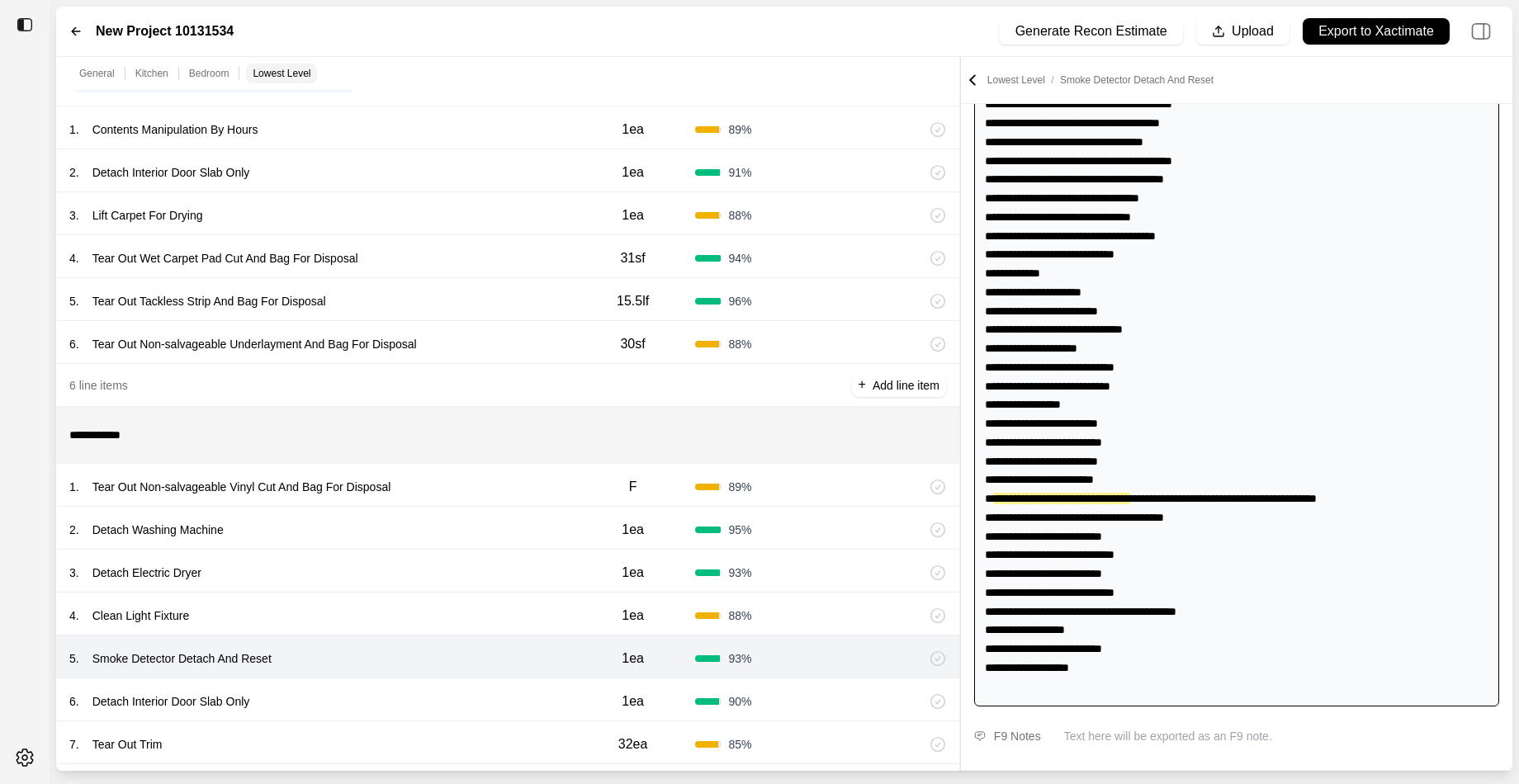
click at [469, 689] on div "6 . Detach Interior Door Slab Only" at bounding box center [320, 701] width 501 height 23
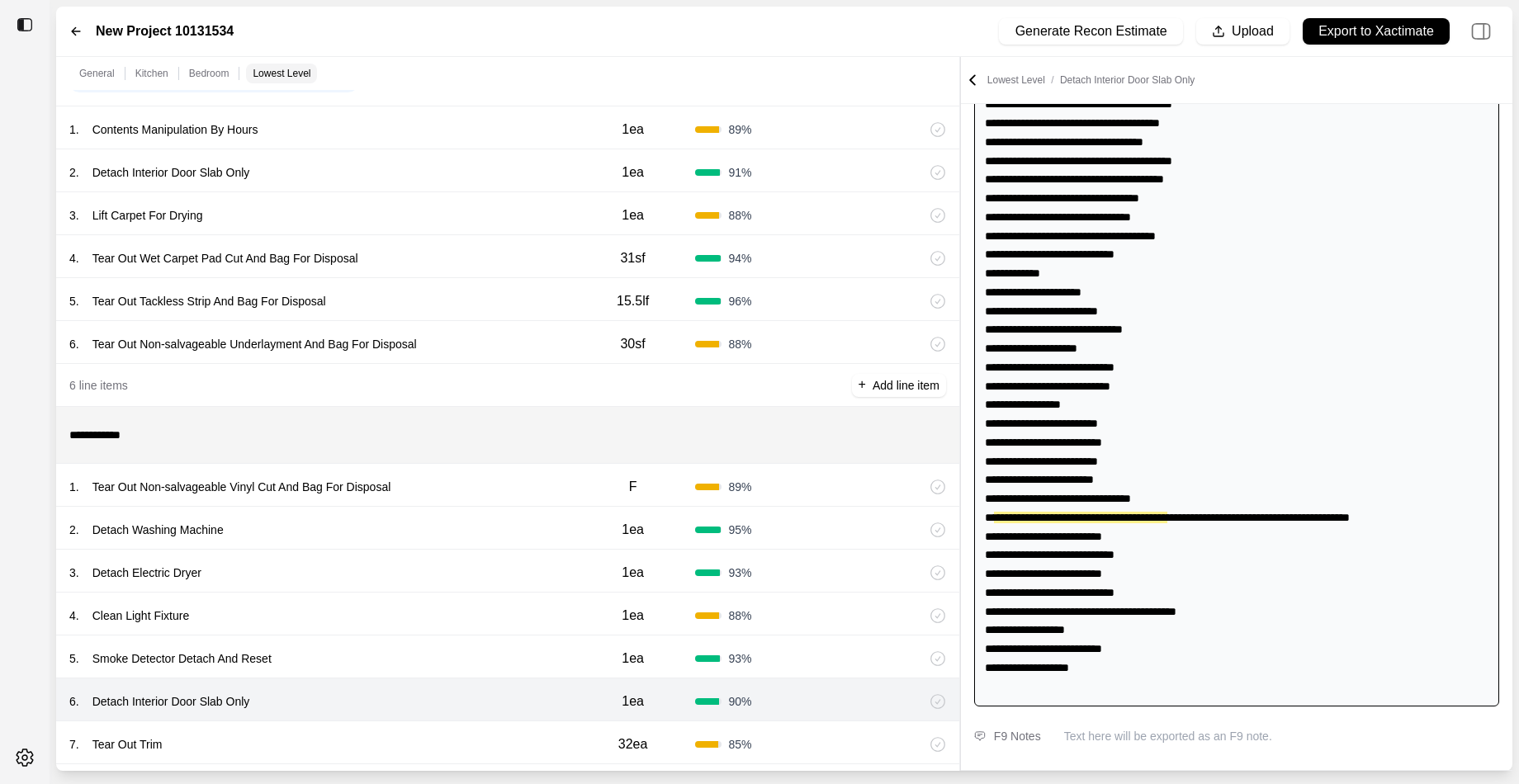
click at [468, 741] on div "7 . Tear Out Trim" at bounding box center [320, 744] width 501 height 23
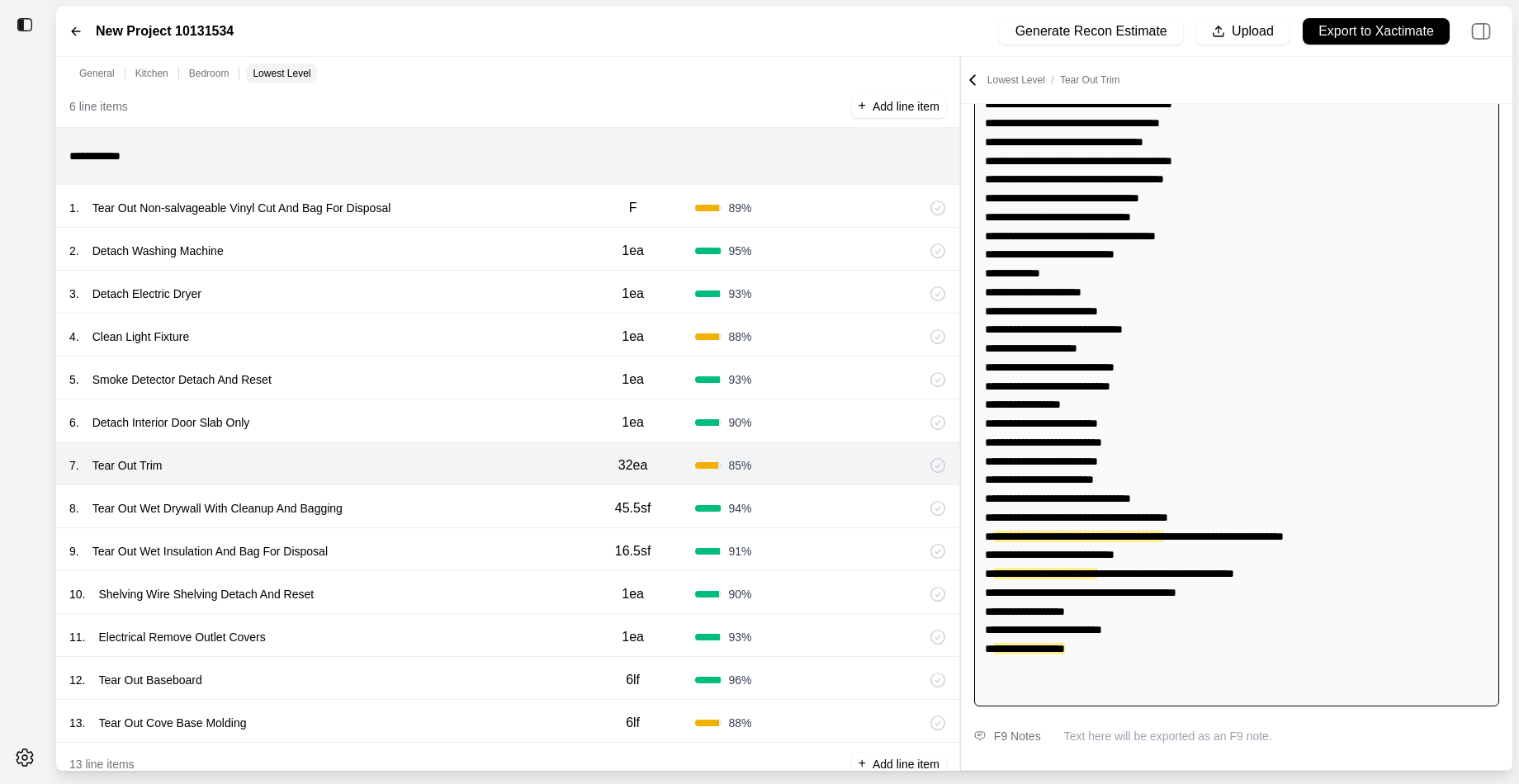
scroll to position [2067, 0]
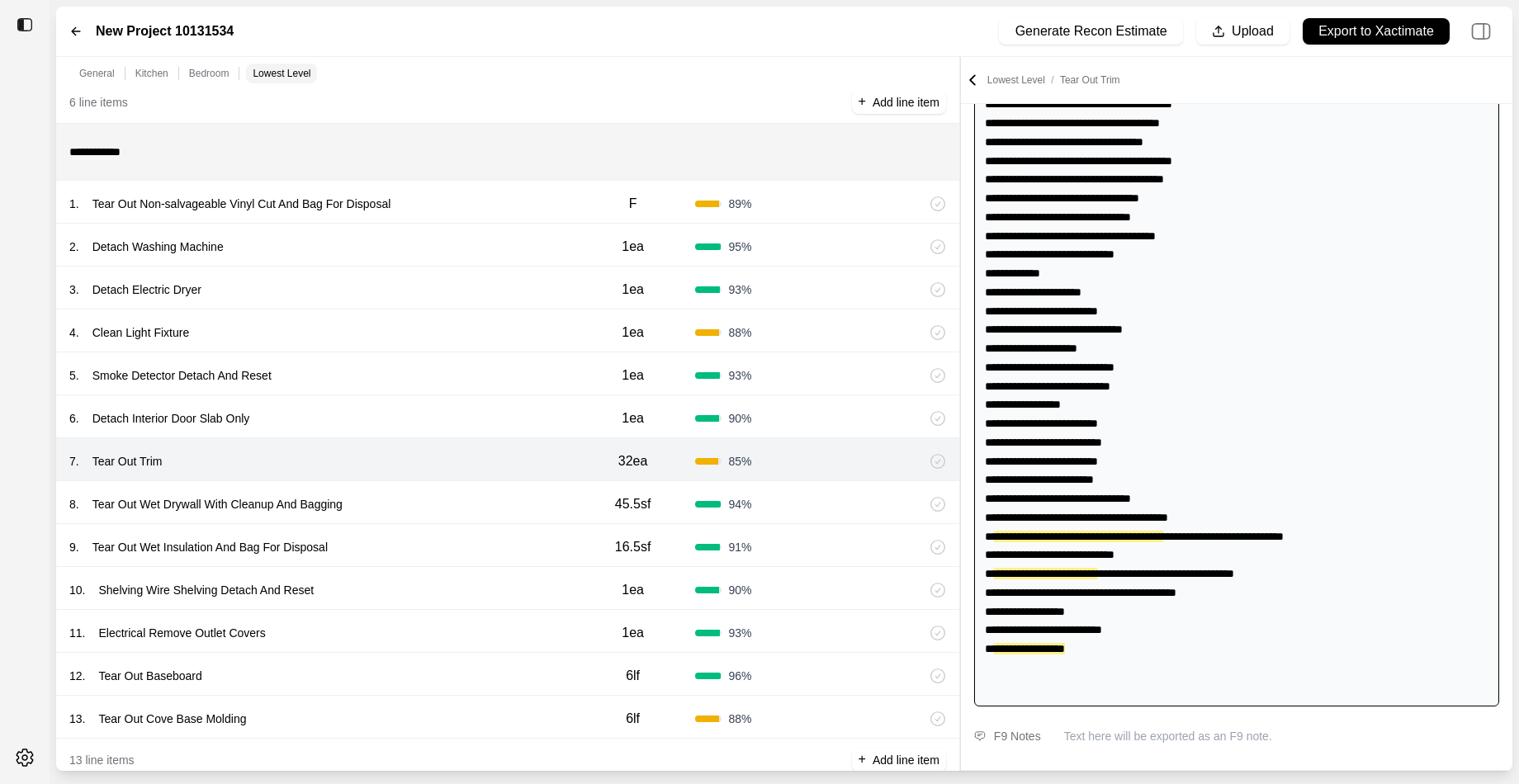
click at [506, 511] on div "8 . Tear Out Wet Drywall With Cleanup And Bagging" at bounding box center [320, 504] width 501 height 23
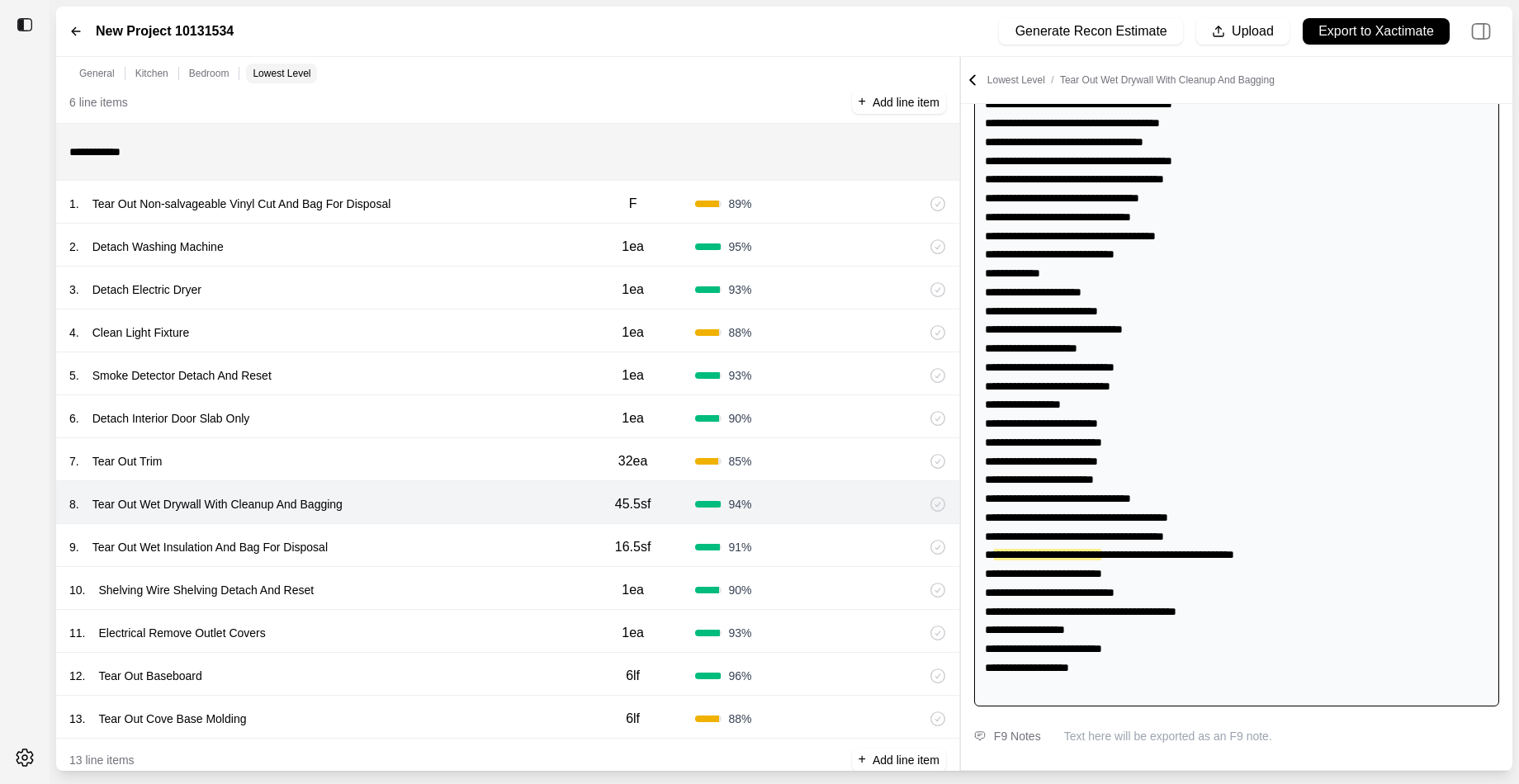
click at [506, 471] on div "7 . Tear Out Trim 32ea 85 %" at bounding box center [507, 459] width 903 height 43
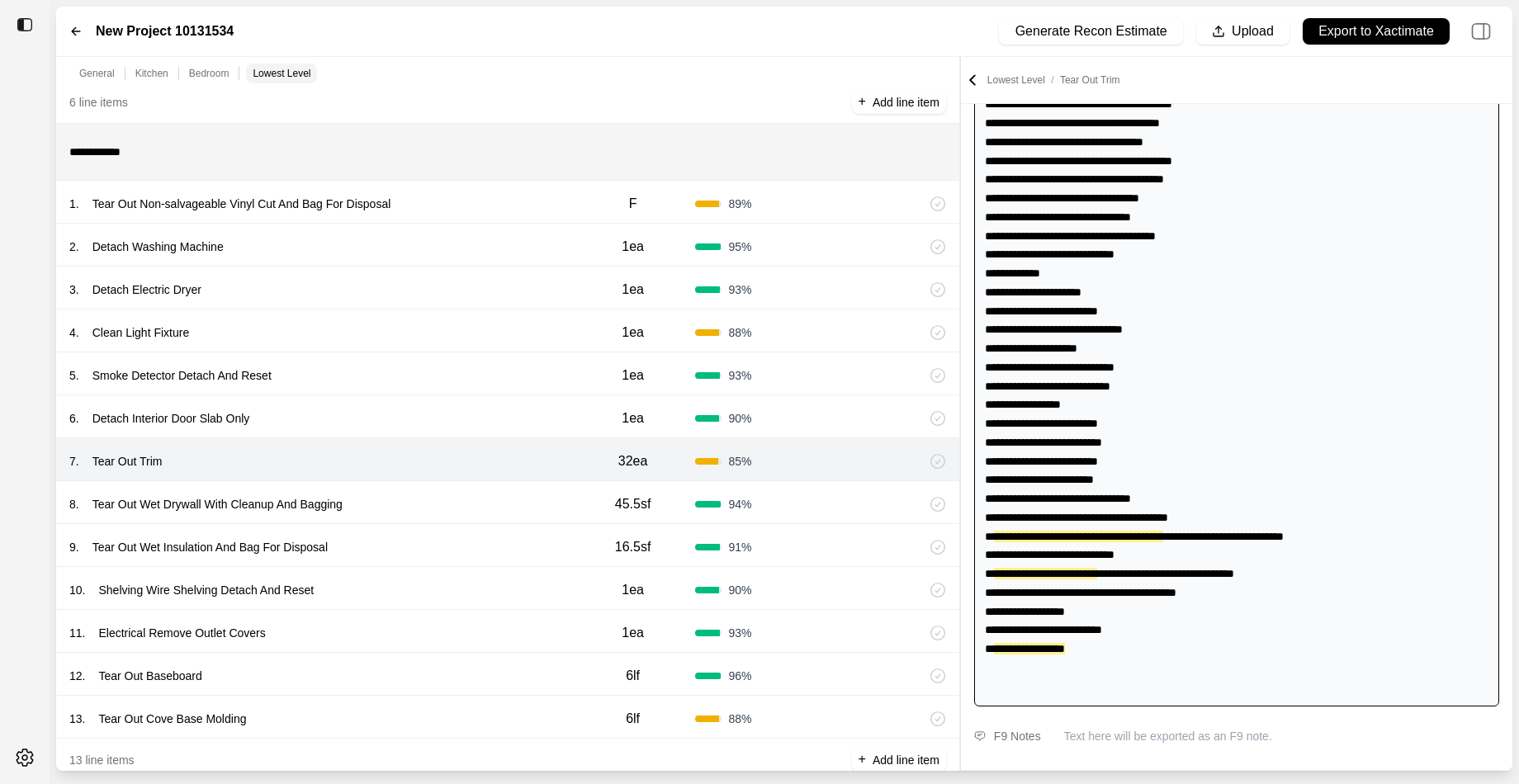
click at [492, 489] on div "8 . Tear Out Wet Drywall With Cleanup And Bagging 45.5sf 94 %" at bounding box center [507, 502] width 903 height 43
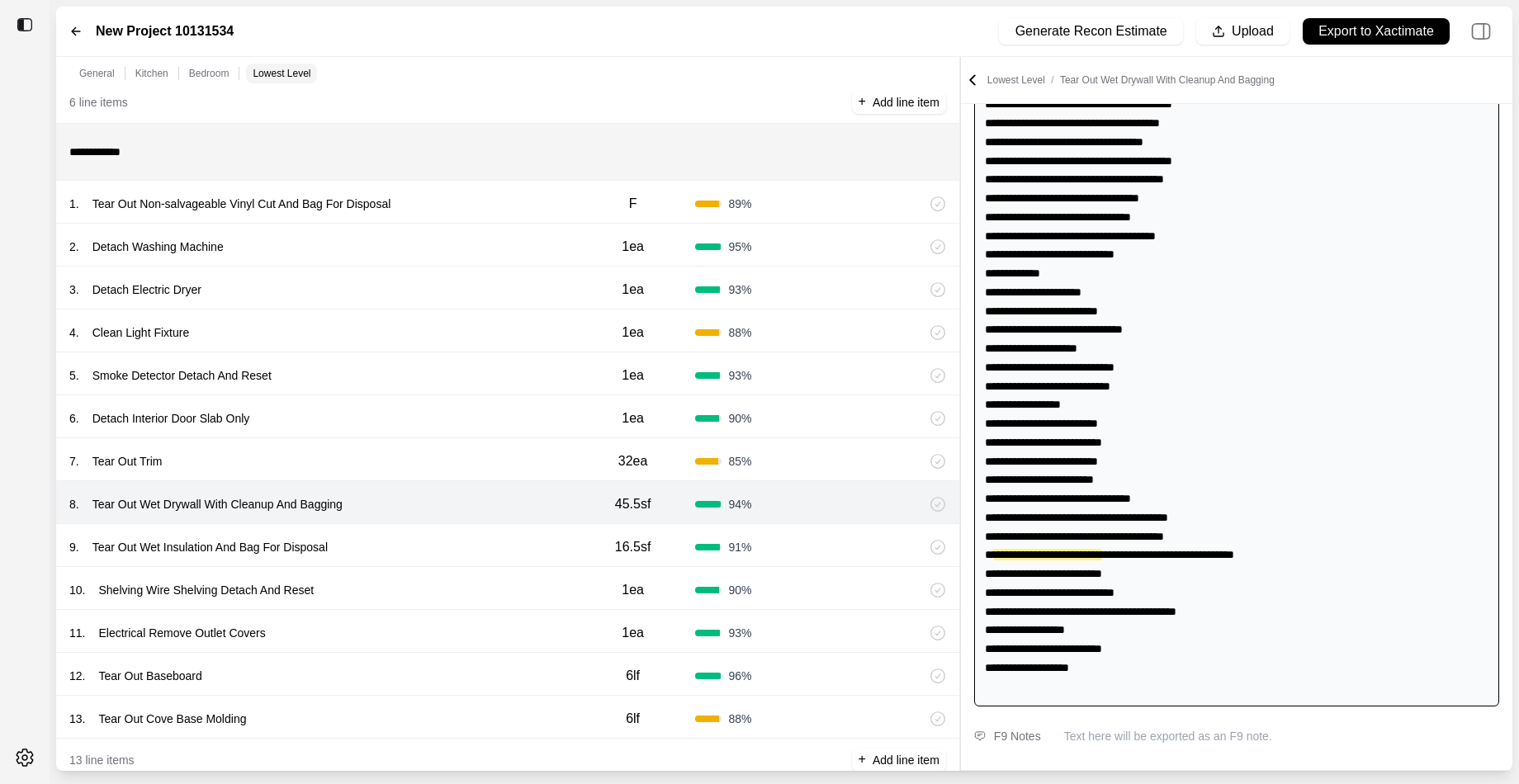
click at [475, 542] on div "9 . Tear Out Wet Insulation And Bag For Disposal" at bounding box center [320, 547] width 501 height 23
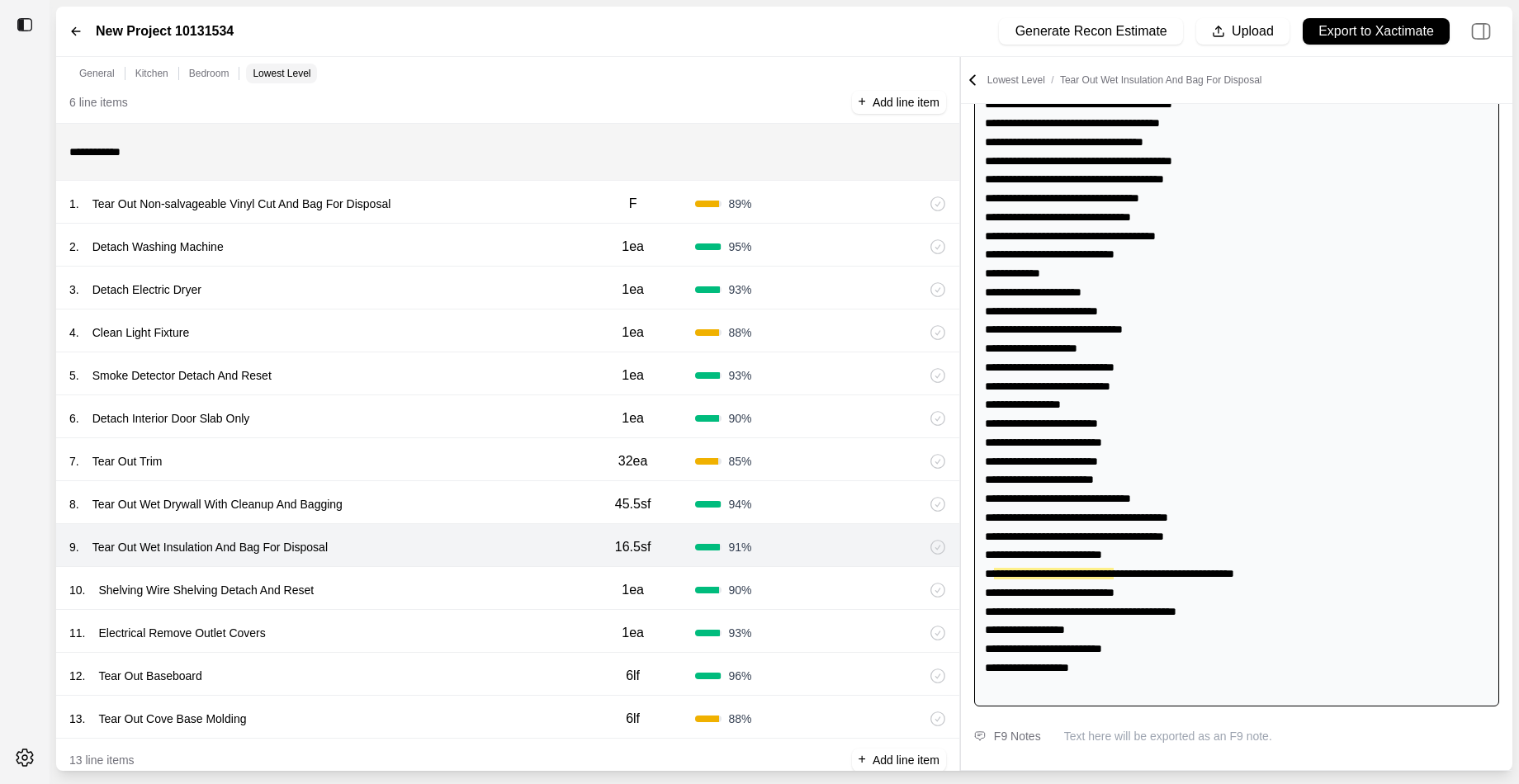
click at [472, 593] on div "10 . Shelving Wire Shelving Detach And Reset" at bounding box center [320, 590] width 501 height 23
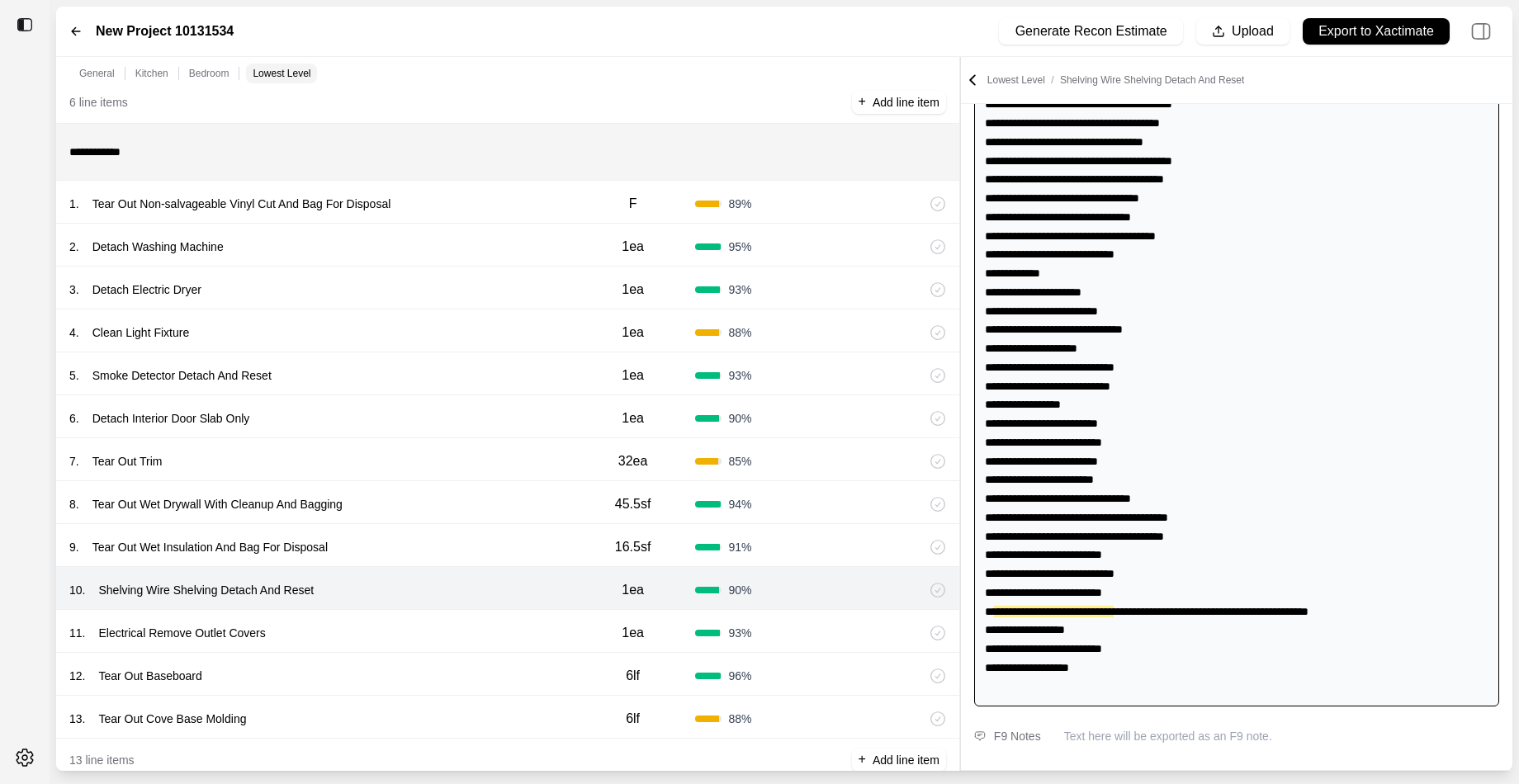
click at [472, 621] on div "11 . Electrical Remove Outlet Covers" at bounding box center [320, 633] width 501 height 23
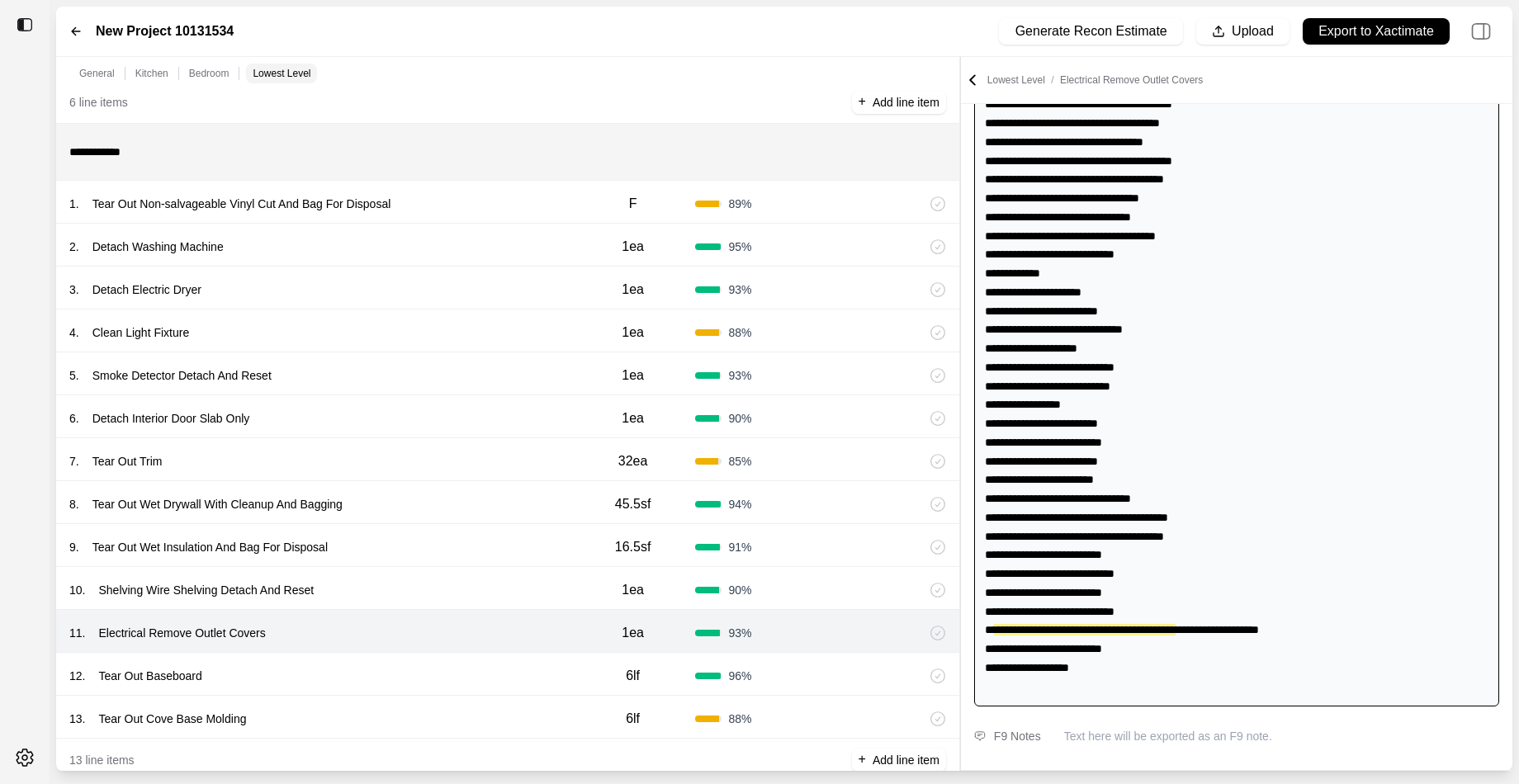
scroll to position [2101, 0]
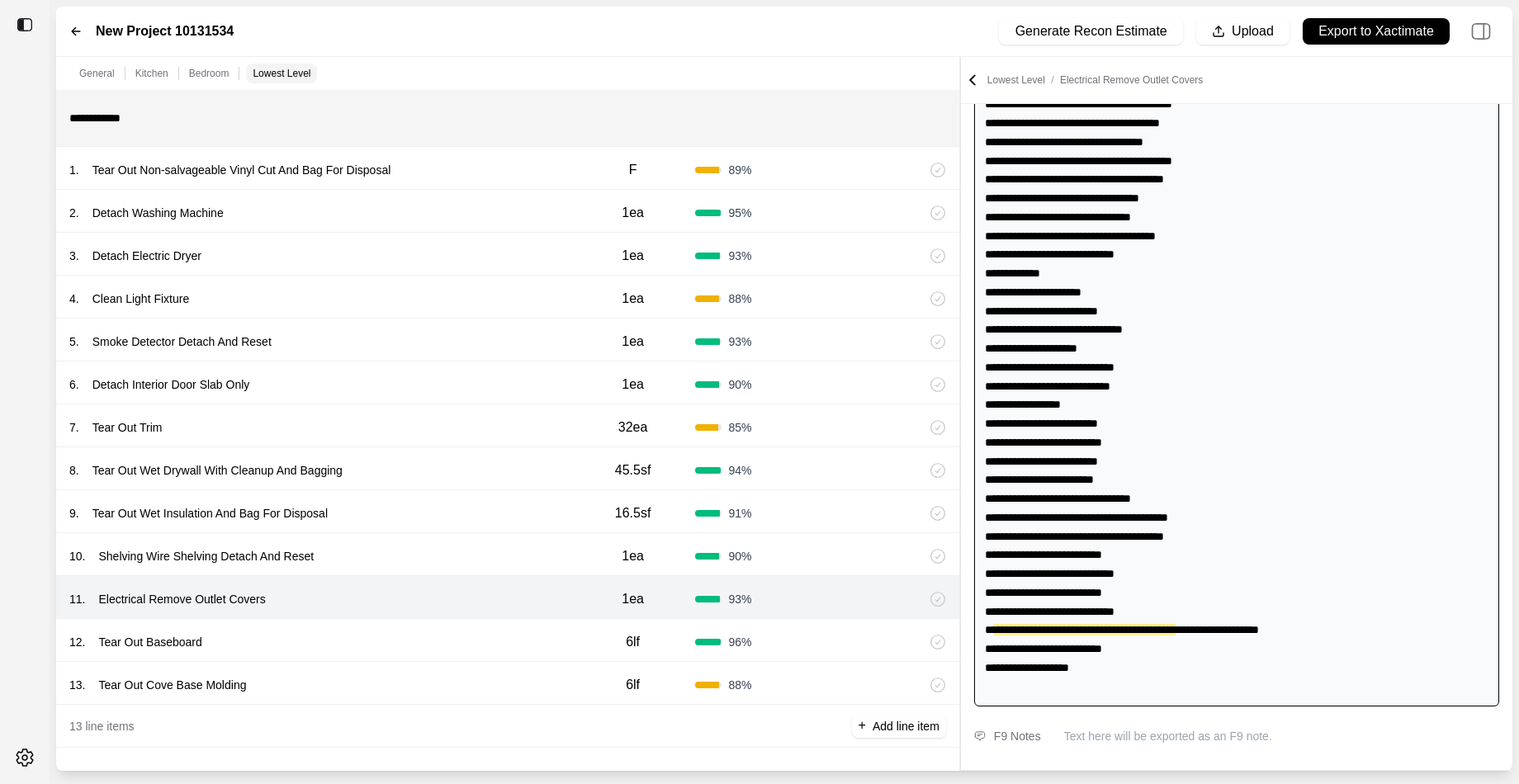
click at [470, 631] on div "12 . Tear Out Baseboard" at bounding box center [320, 642] width 501 height 23
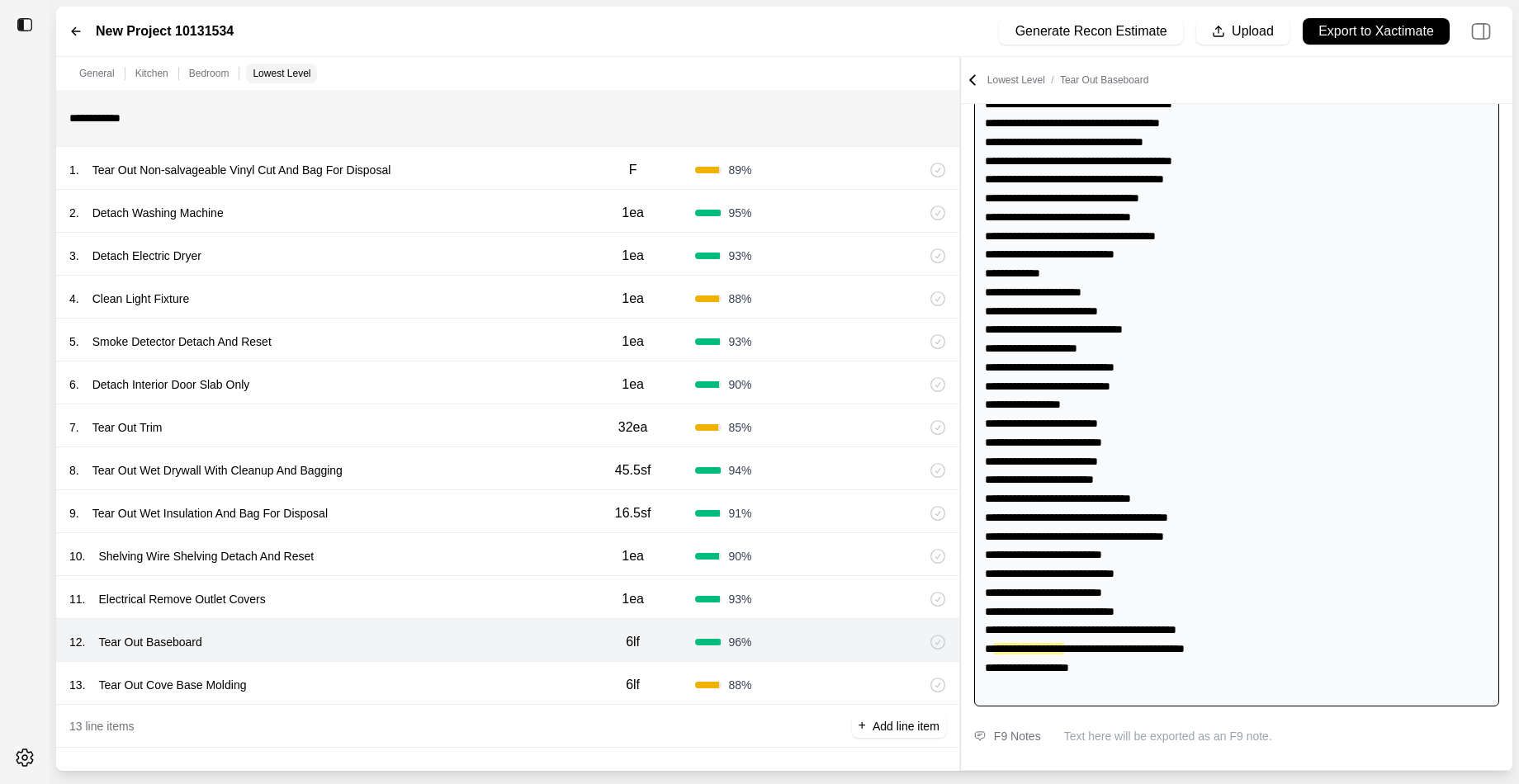
click at [463, 673] on div "13 . Tear Out Cove Base Molding" at bounding box center [320, 685] width 501 height 23
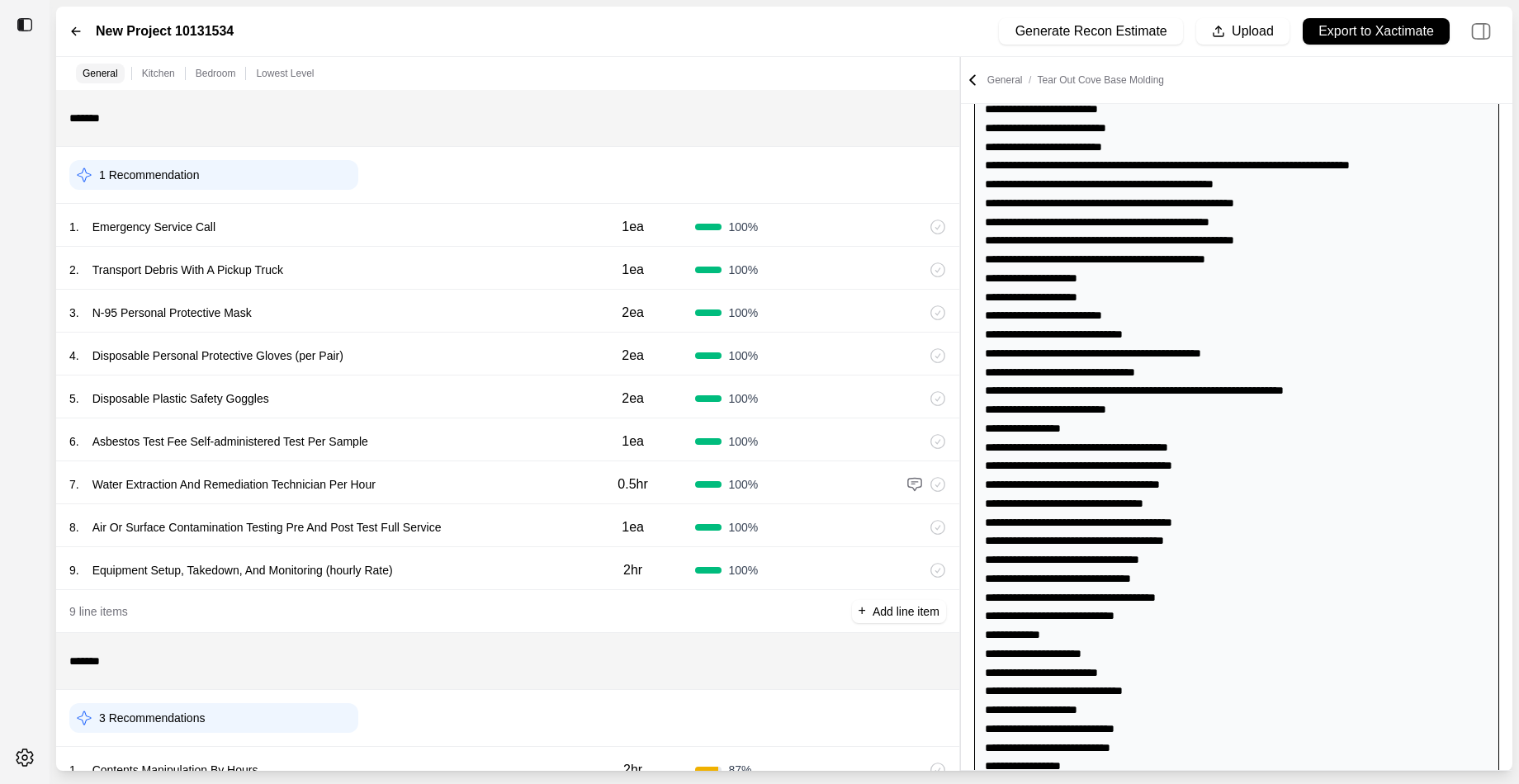
scroll to position [206, 0]
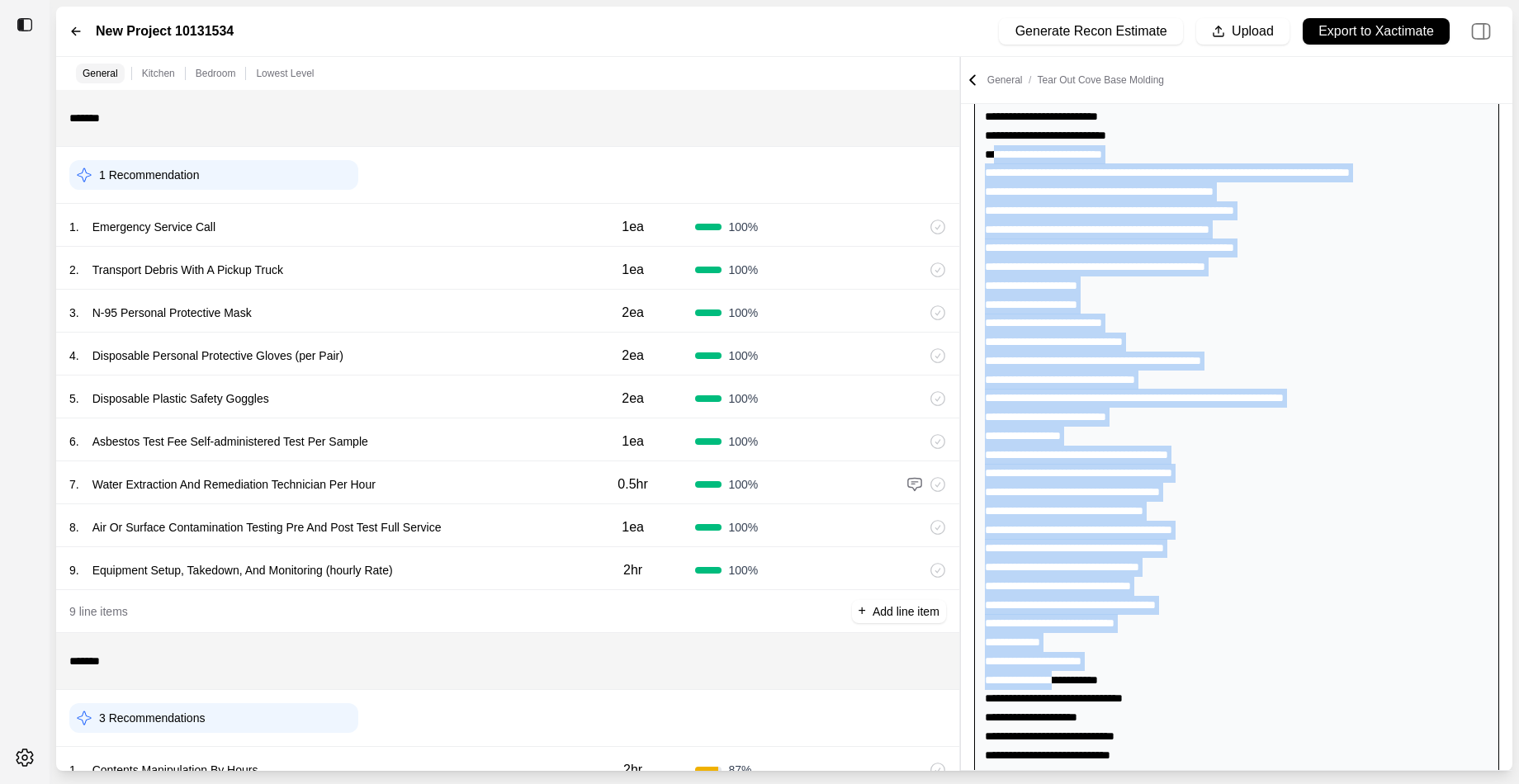
drag, startPoint x: 999, startPoint y: 144, endPoint x: 1077, endPoint y: 681, distance: 542.6
click at [1077, 681] on div "**********" at bounding box center [1236, 549] width 525 height 1054
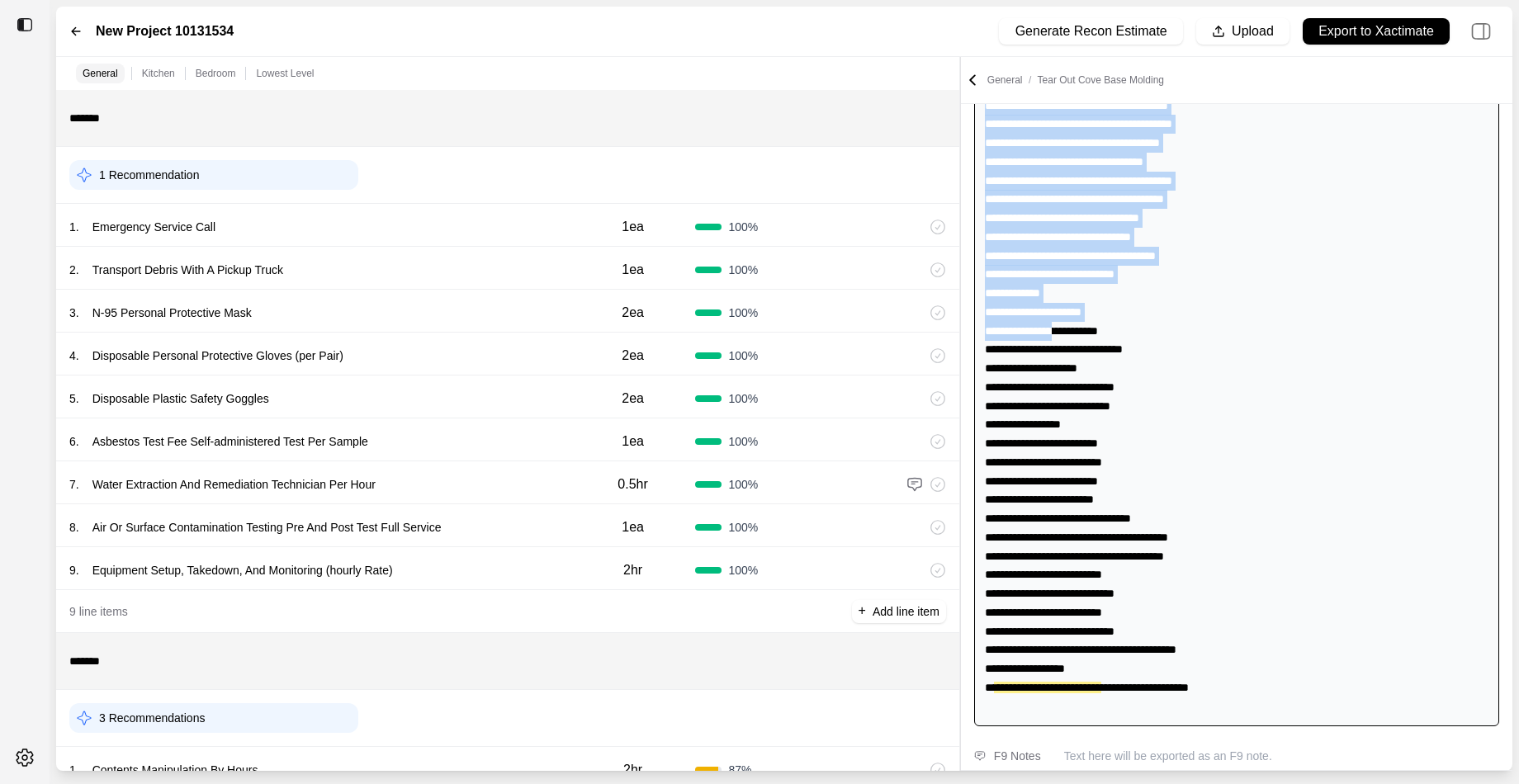
scroll to position [575, 0]
